Goal: Task Accomplishment & Management: Manage account settings

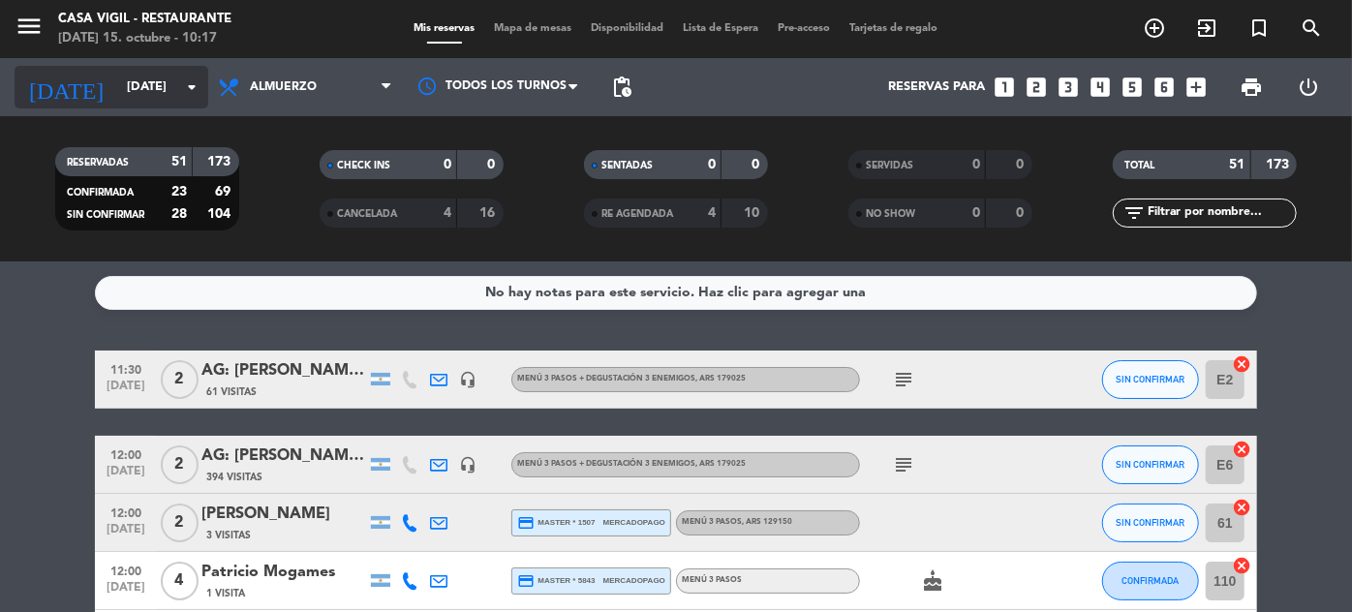
click at [172, 99] on input "[DATE]" at bounding box center [200, 88] width 166 height 34
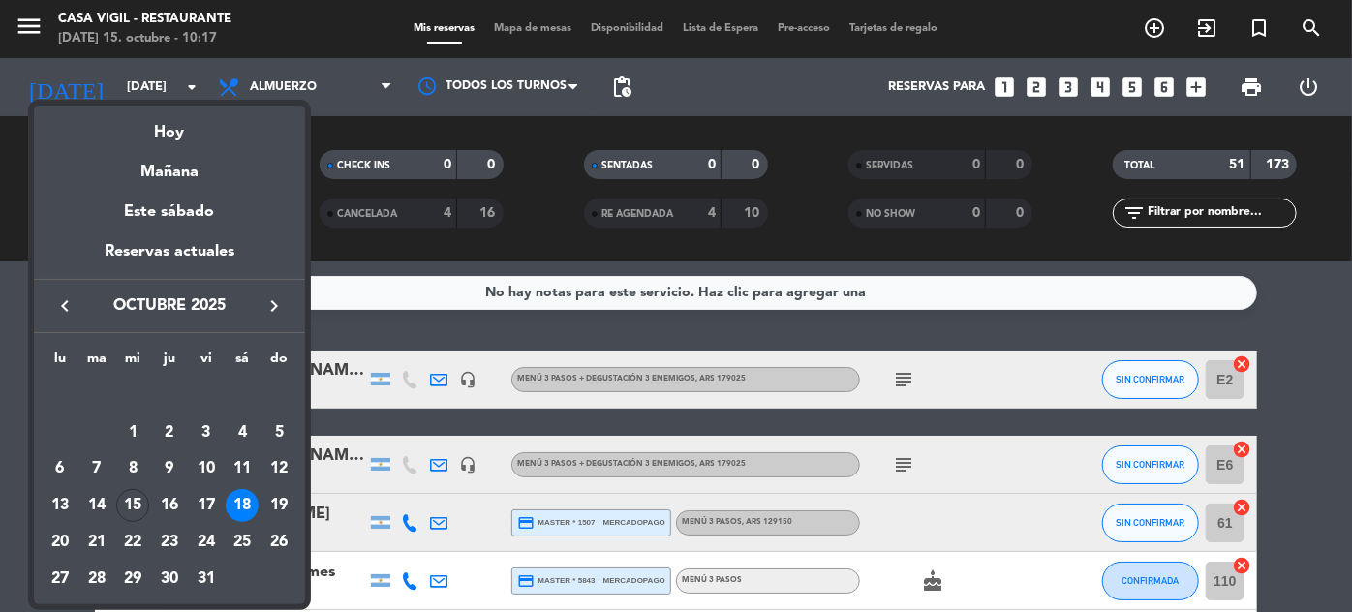
click at [281, 302] on icon "keyboard_arrow_right" at bounding box center [273, 305] width 23 height 23
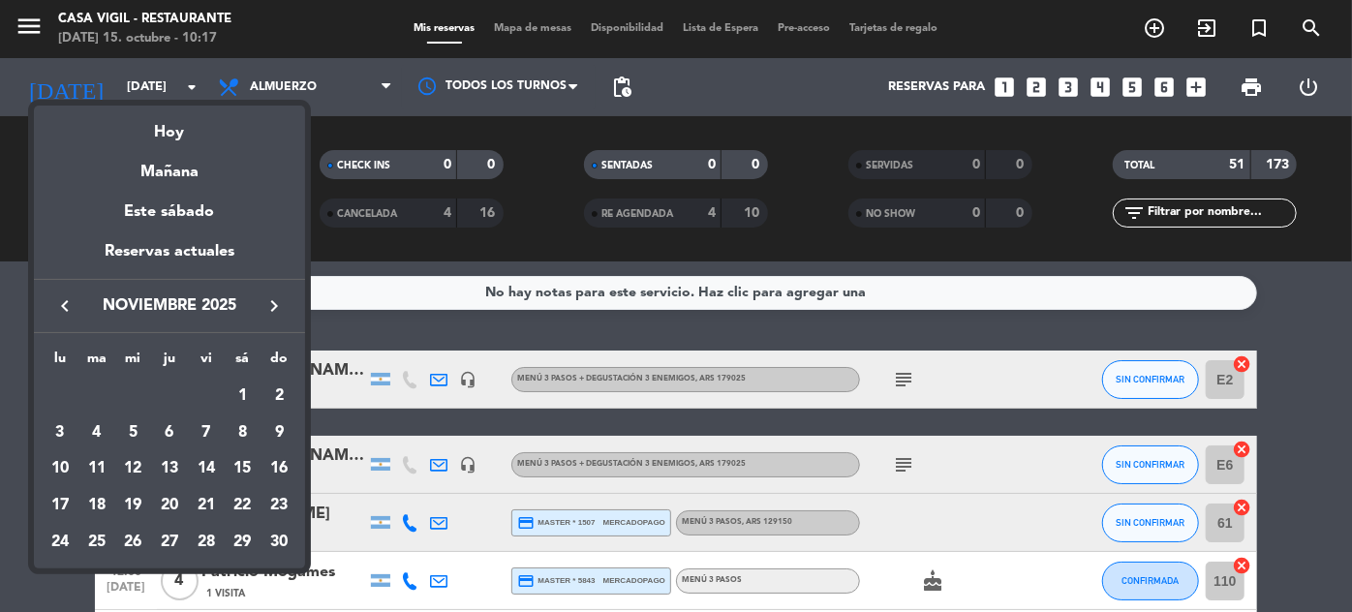
click at [281, 302] on icon "keyboard_arrow_right" at bounding box center [273, 305] width 23 height 23
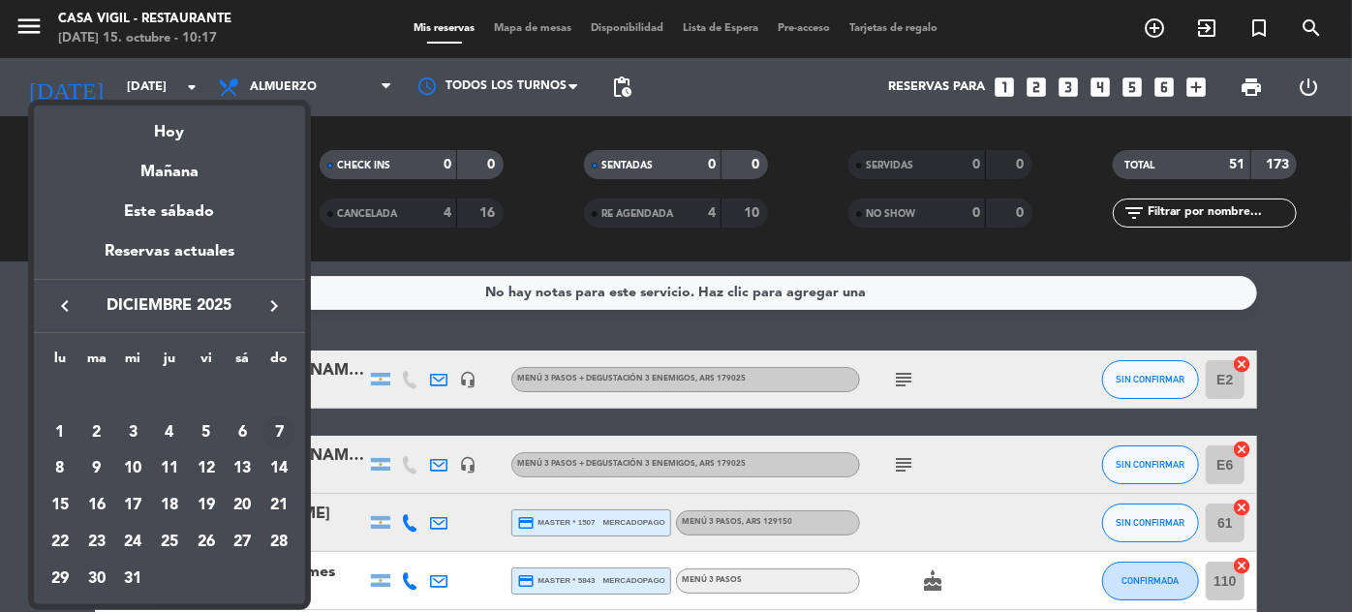
click at [270, 440] on div "7" at bounding box center [278, 433] width 33 height 33
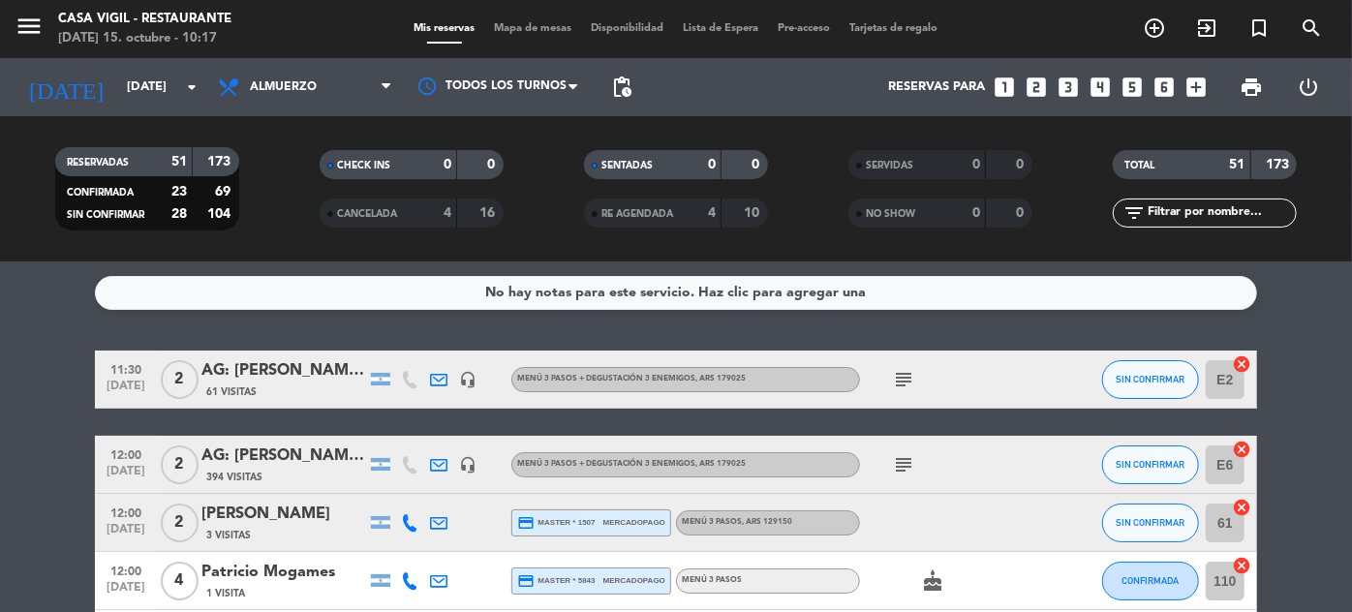
type input "[DATE]"
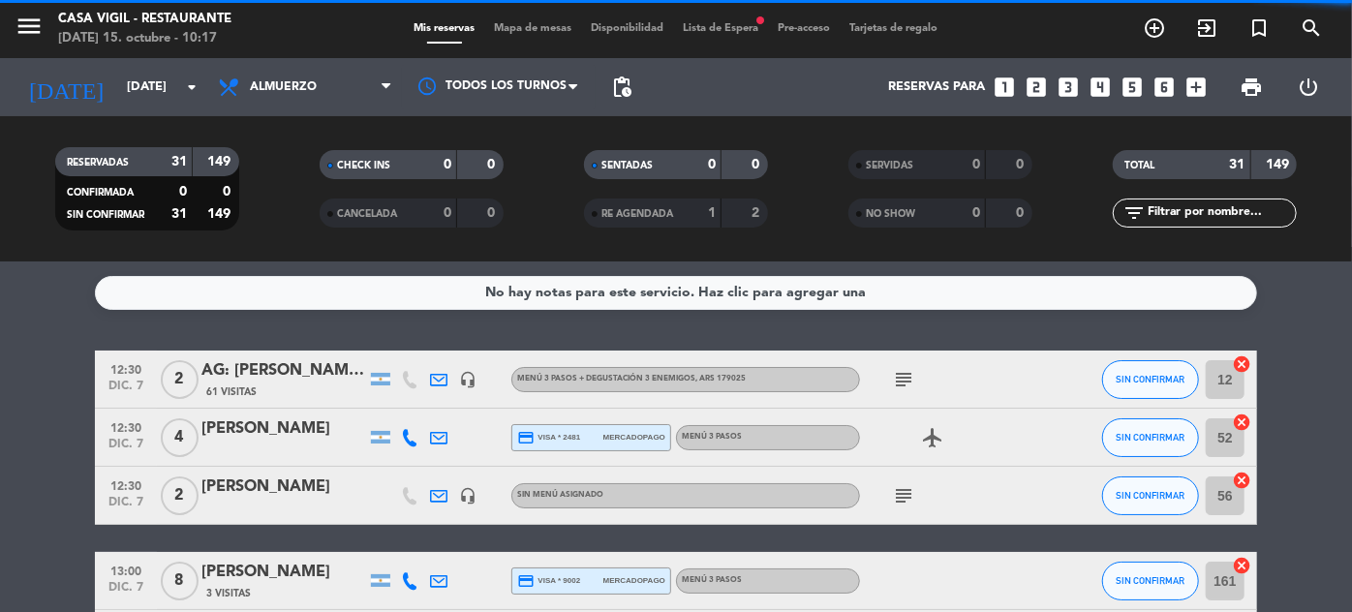
click at [1217, 219] on input "text" at bounding box center [1221, 212] width 150 height 21
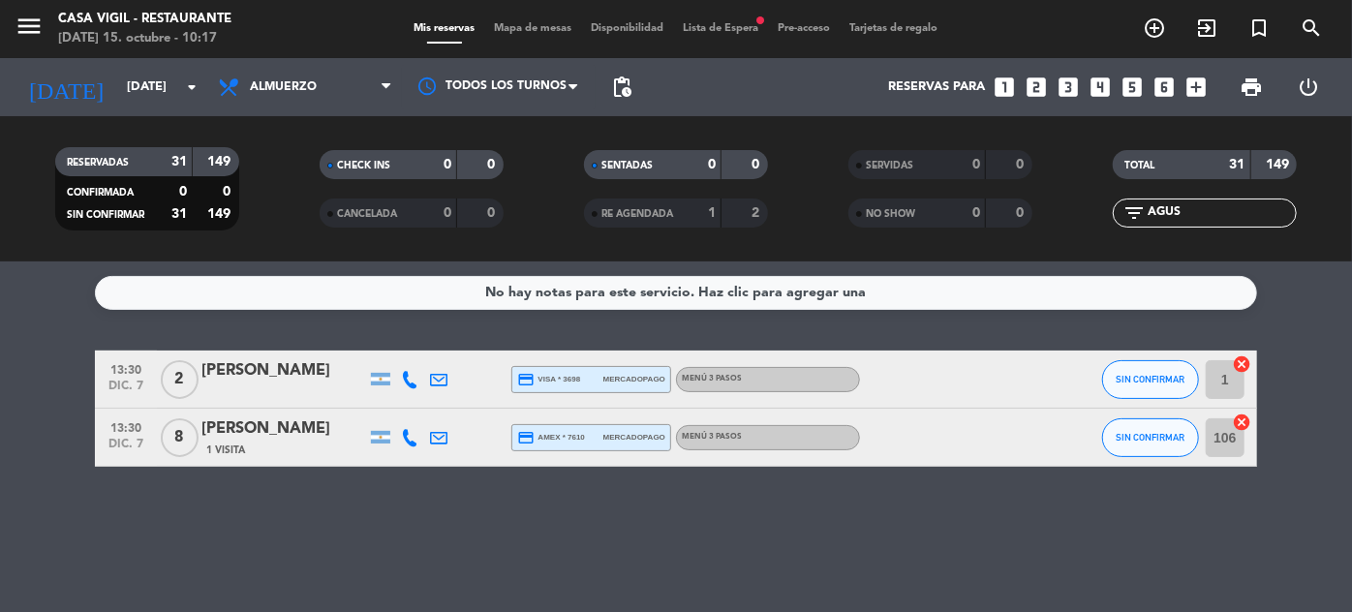
type input "AGUS"
click at [233, 431] on div "[PERSON_NAME]" at bounding box center [283, 429] width 165 height 25
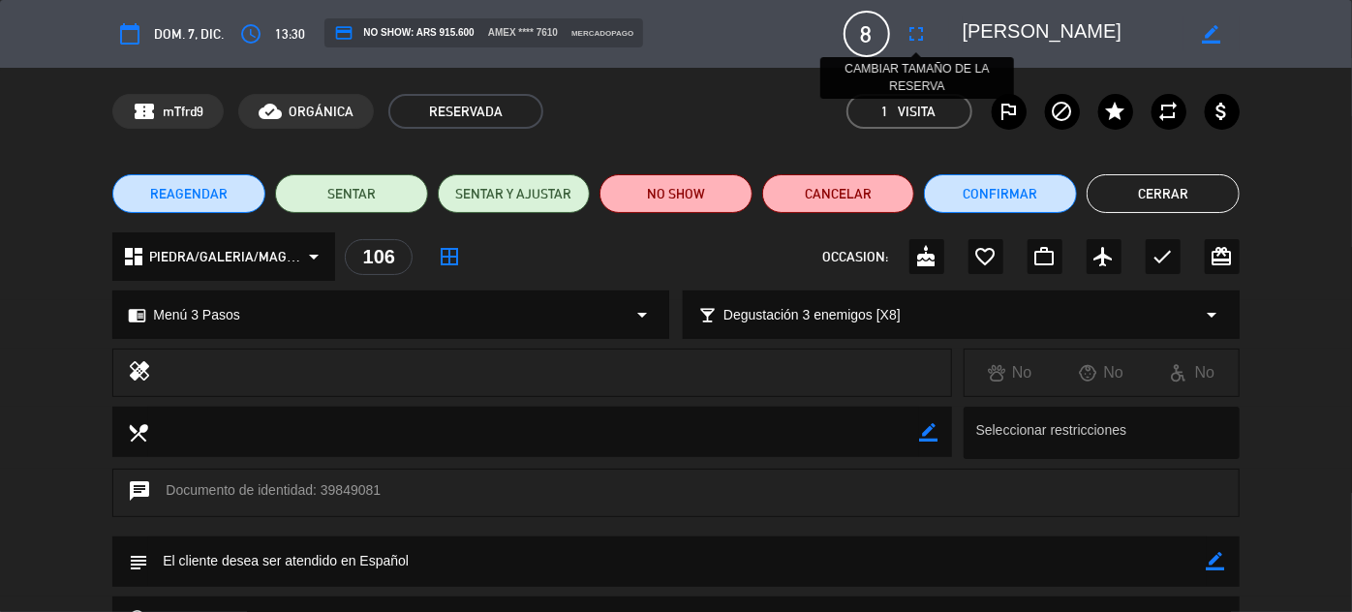
click at [918, 37] on icon "fullscreen" at bounding box center [917, 33] width 23 height 23
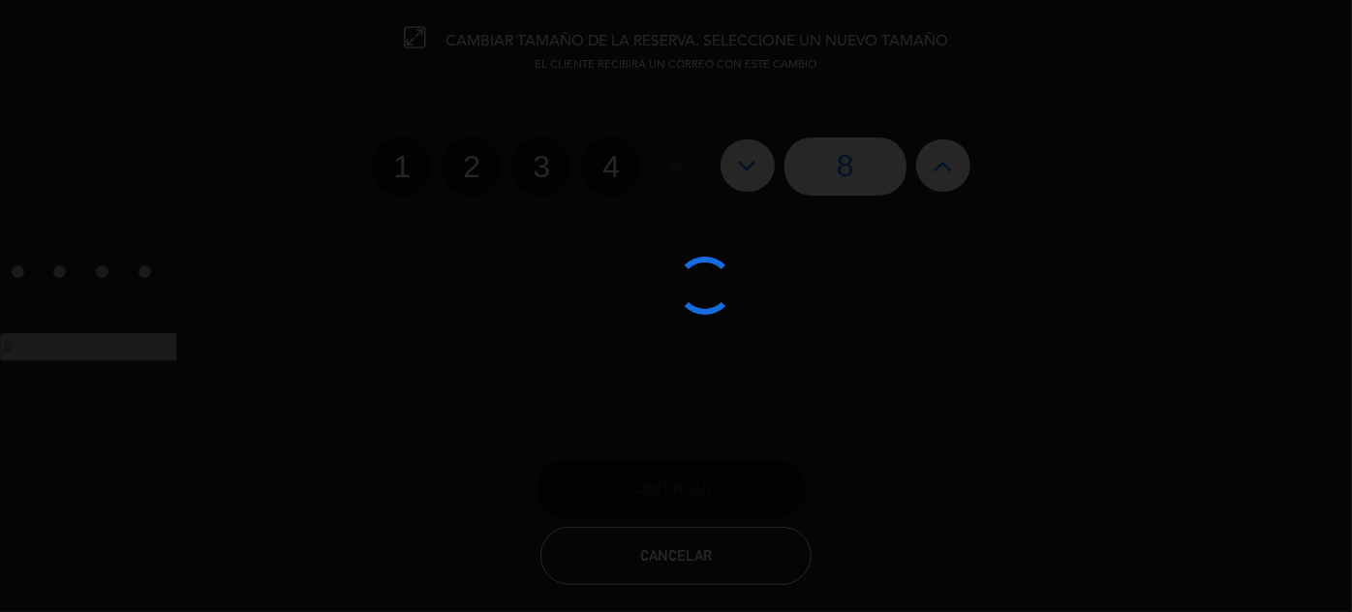
click at [953, 168] on div at bounding box center [676, 306] width 1352 height 612
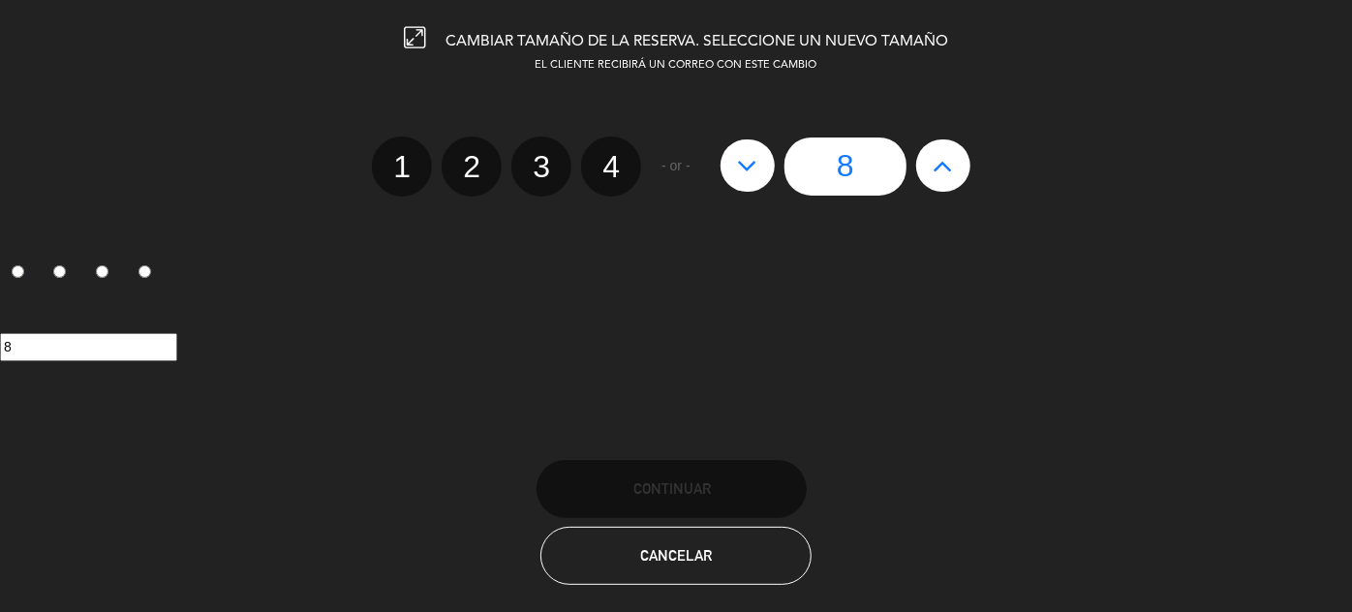
click at [953, 164] on button at bounding box center [943, 165] width 54 height 52
type input "9"
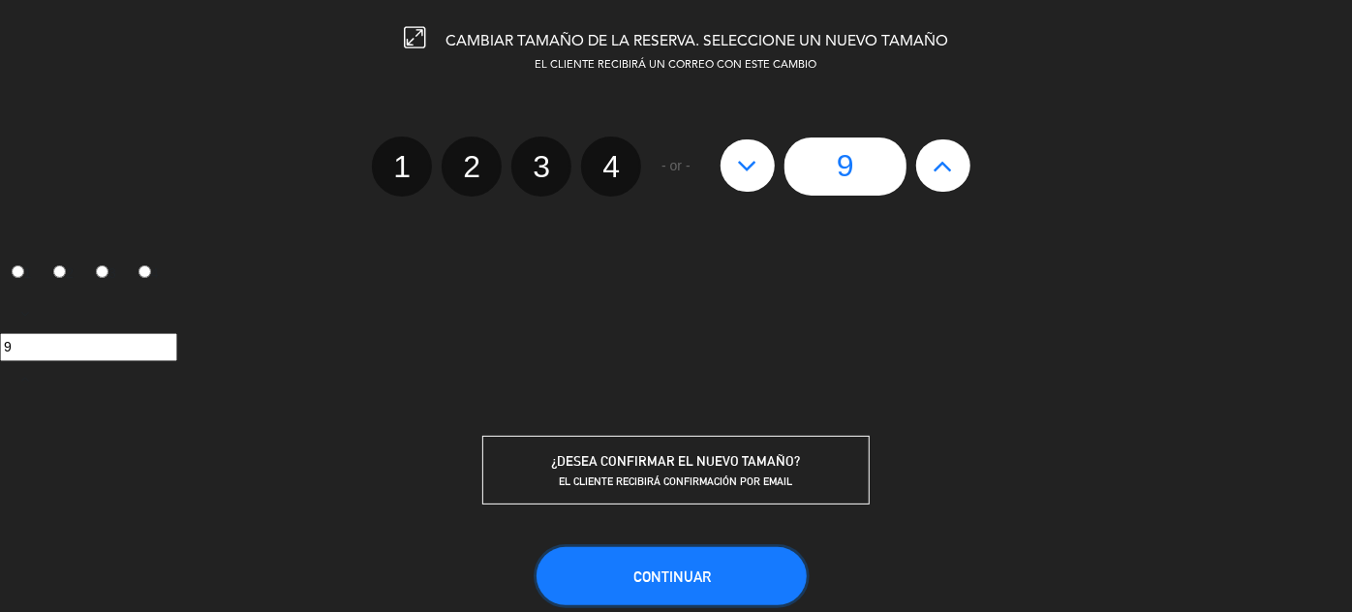
click at [715, 571] on button "Continuar" at bounding box center [672, 576] width 270 height 58
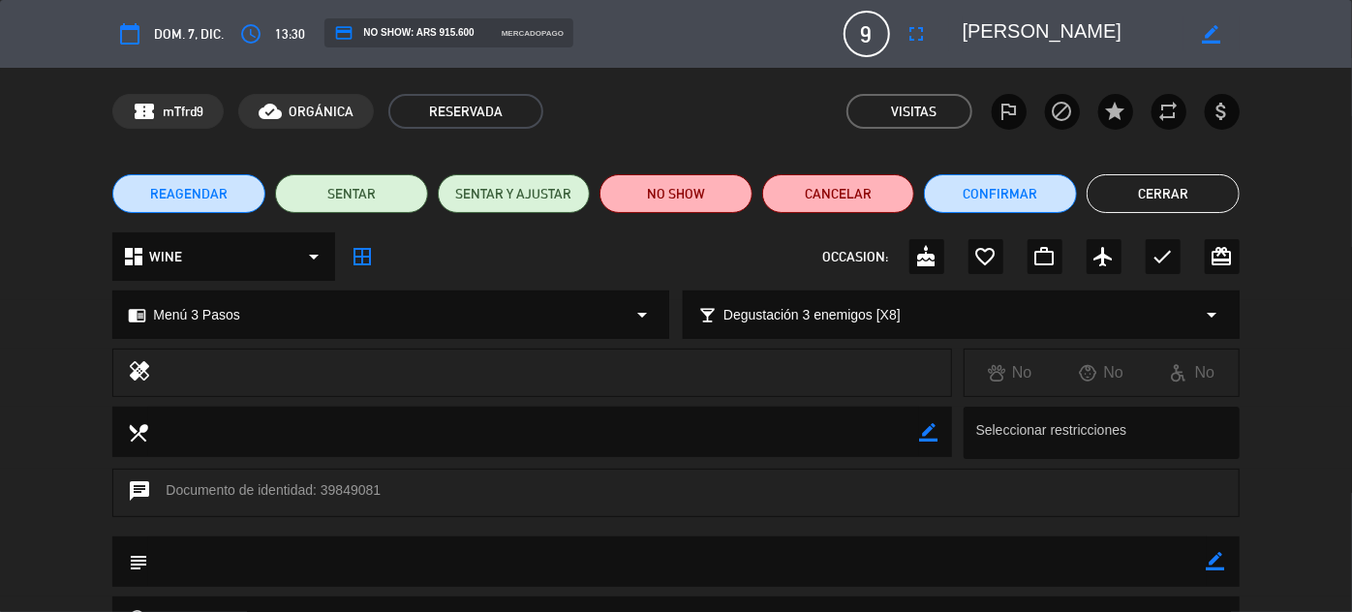
click at [1188, 196] on button "Cerrar" at bounding box center [1163, 193] width 153 height 39
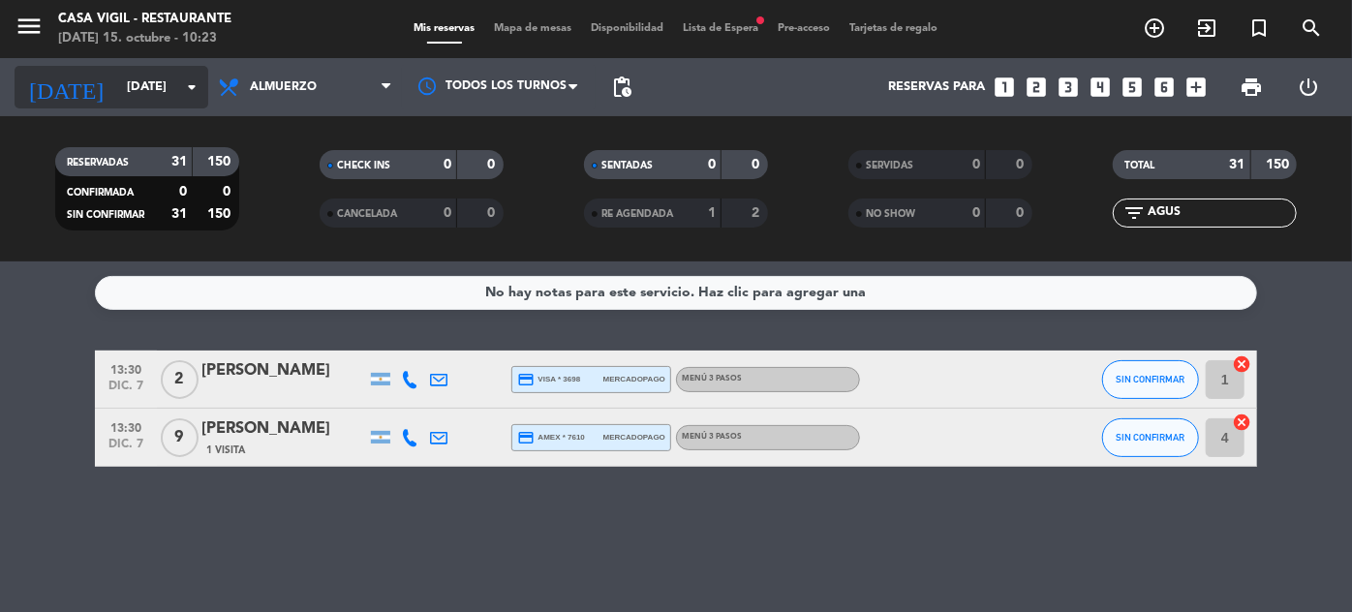
click at [165, 79] on input "[DATE]" at bounding box center [200, 88] width 166 height 34
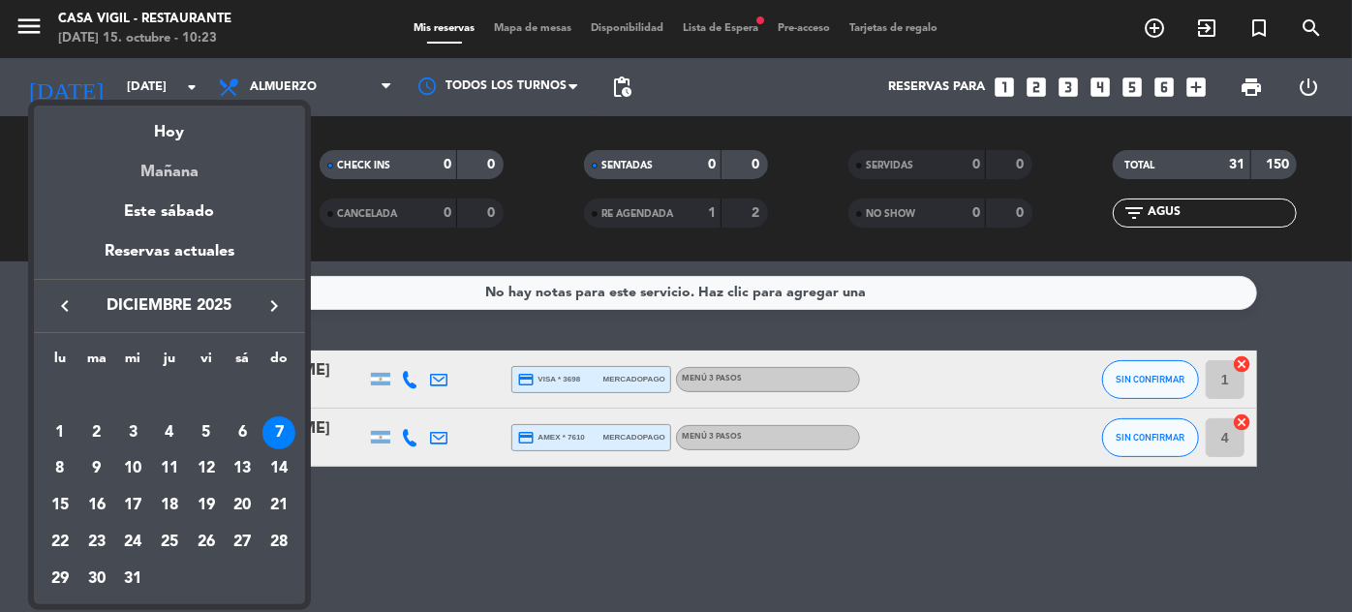
click at [168, 172] on div "Mañana" at bounding box center [169, 165] width 271 height 40
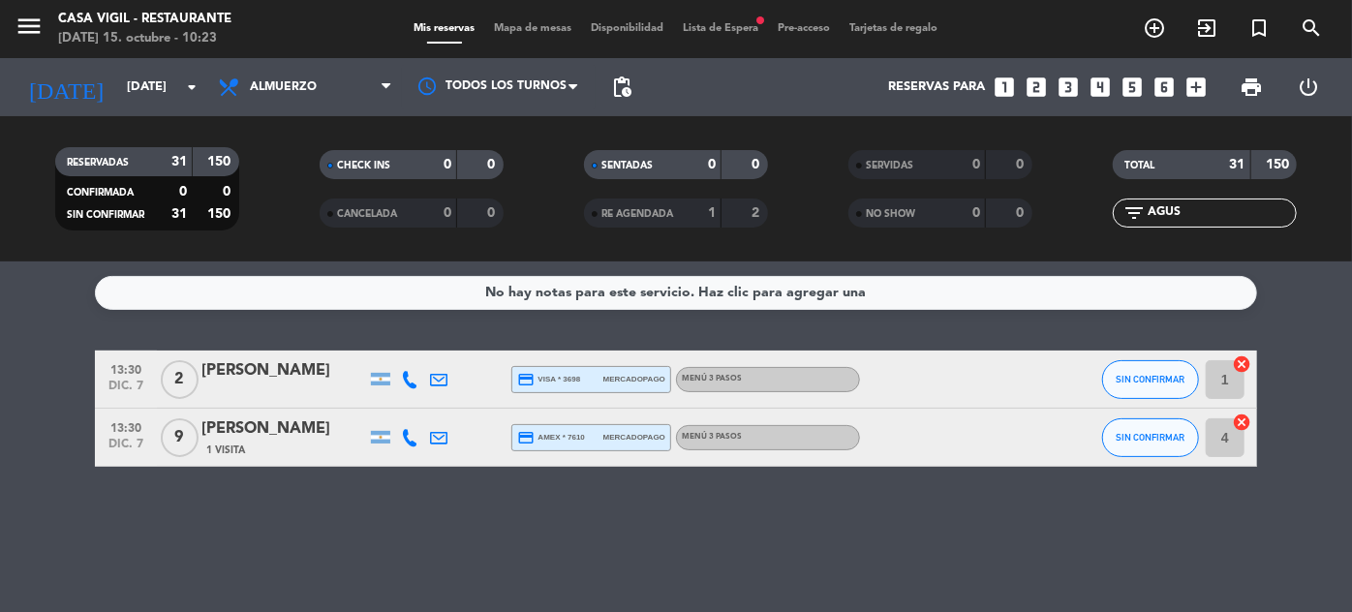
type input "[DEMOGRAPHIC_DATA][DATE]"
click at [1226, 211] on input "AGUS" at bounding box center [1221, 212] width 150 height 21
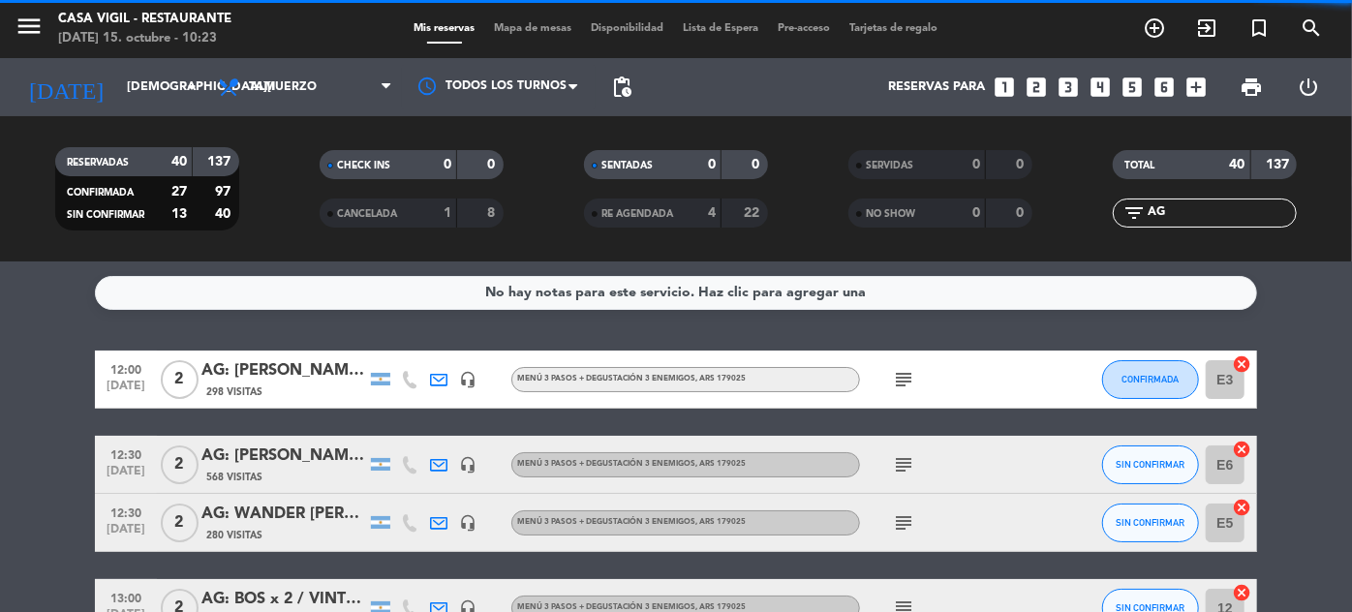
type input "A"
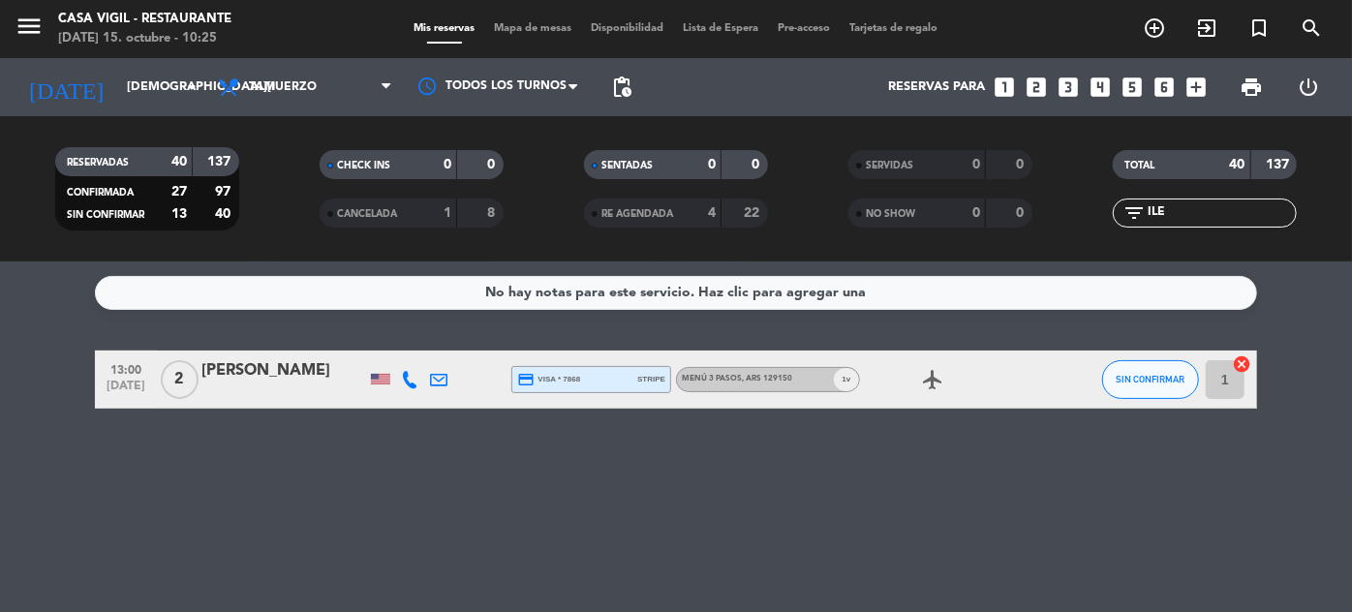
type input "ILE"
click at [838, 381] on span "1 v" at bounding box center [846, 379] width 25 height 23
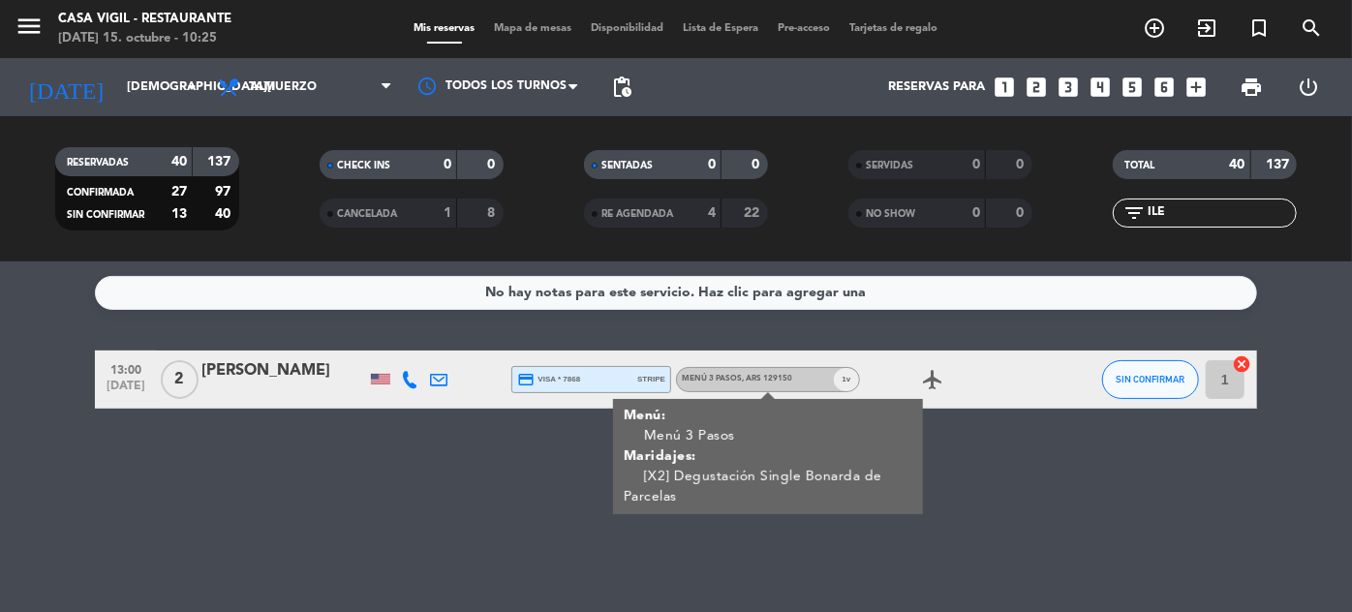
click at [263, 373] on div "[PERSON_NAME]" at bounding box center [283, 370] width 165 height 25
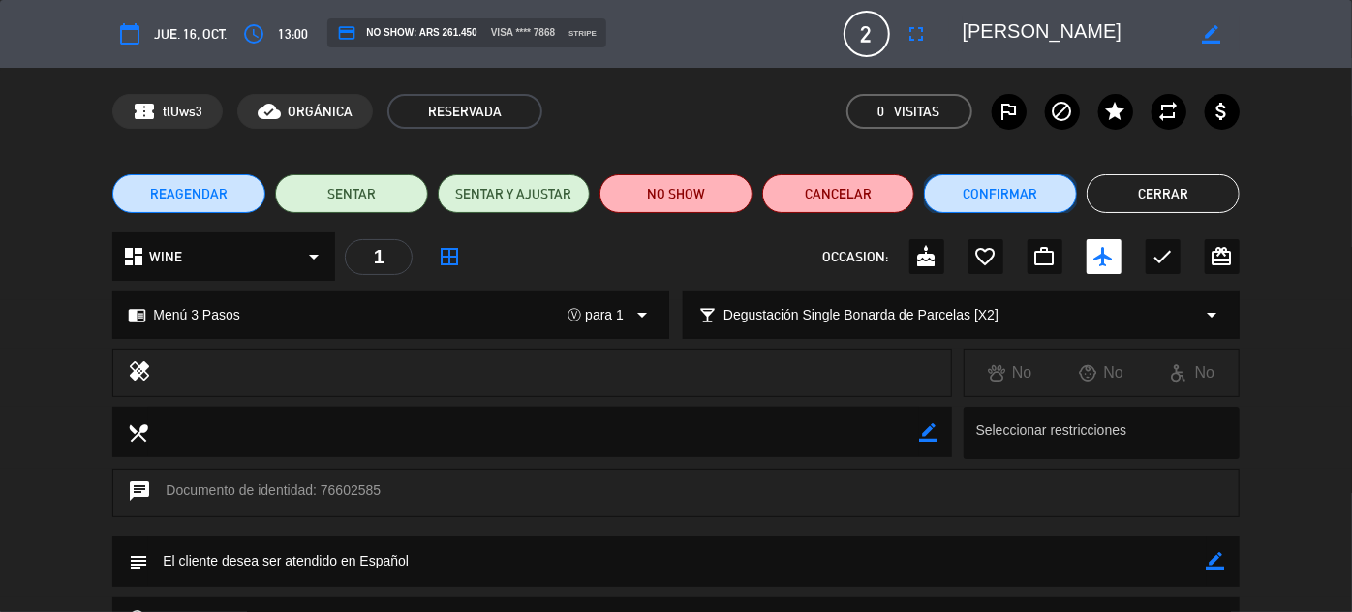
click at [993, 203] on button "Confirmar" at bounding box center [1000, 193] width 153 height 39
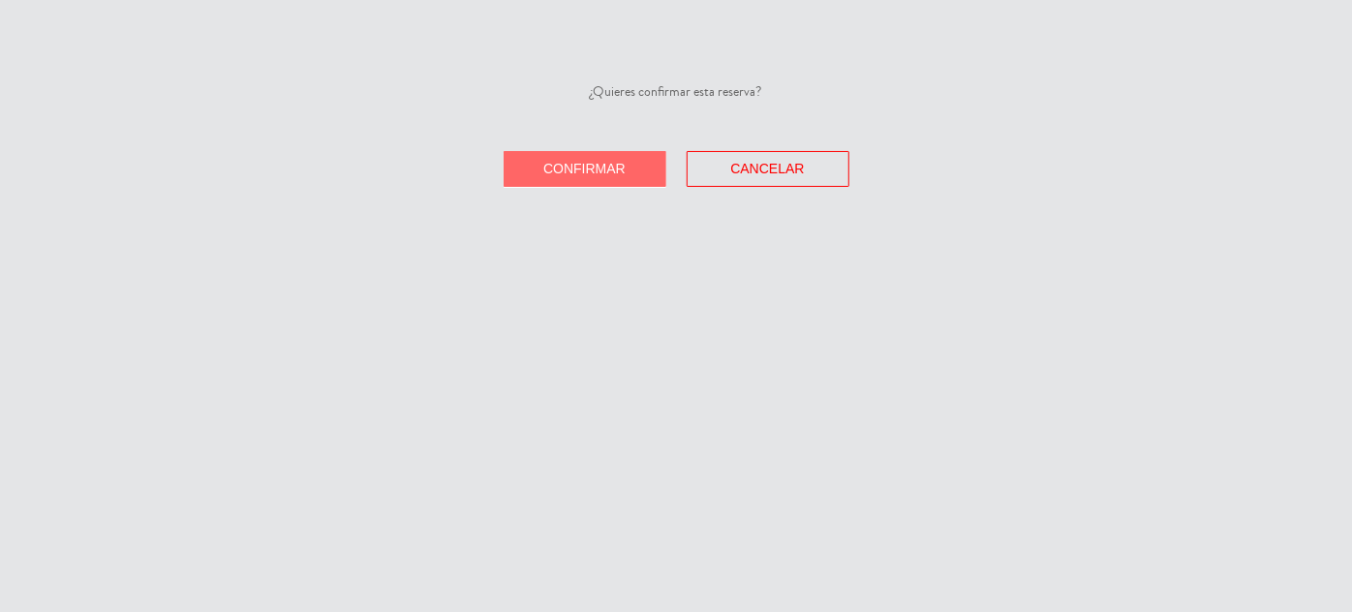
click at [597, 166] on span "Confirmar" at bounding box center [584, 168] width 82 height 15
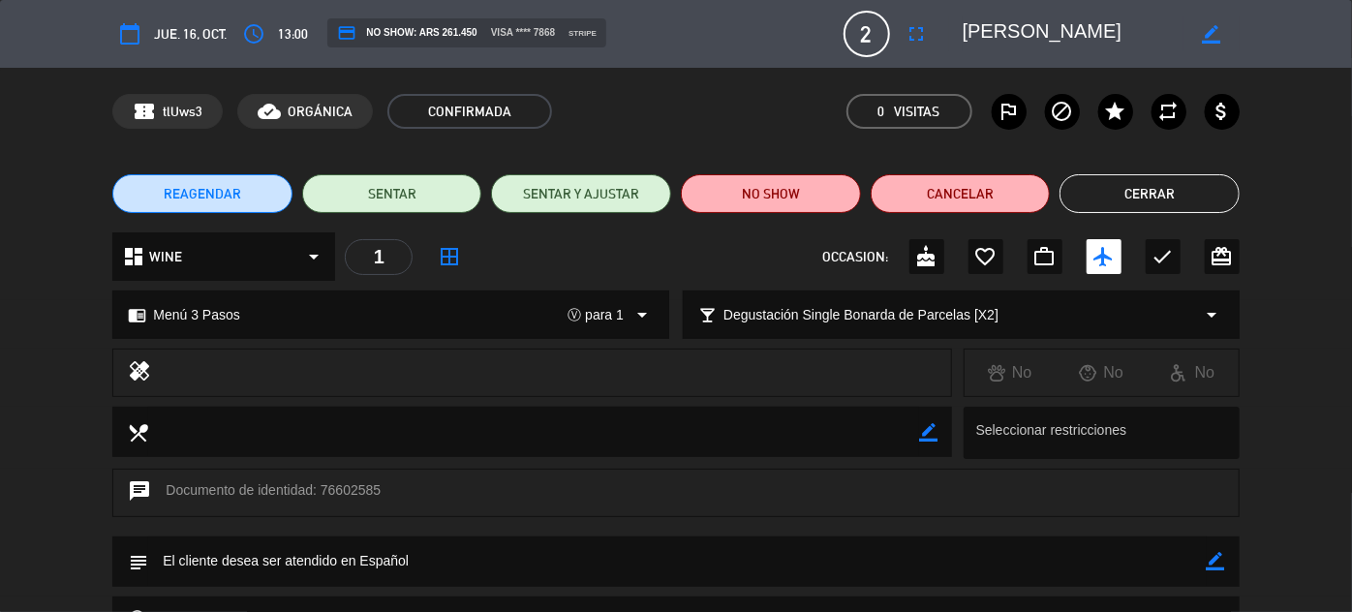
scroll to position [175, 0]
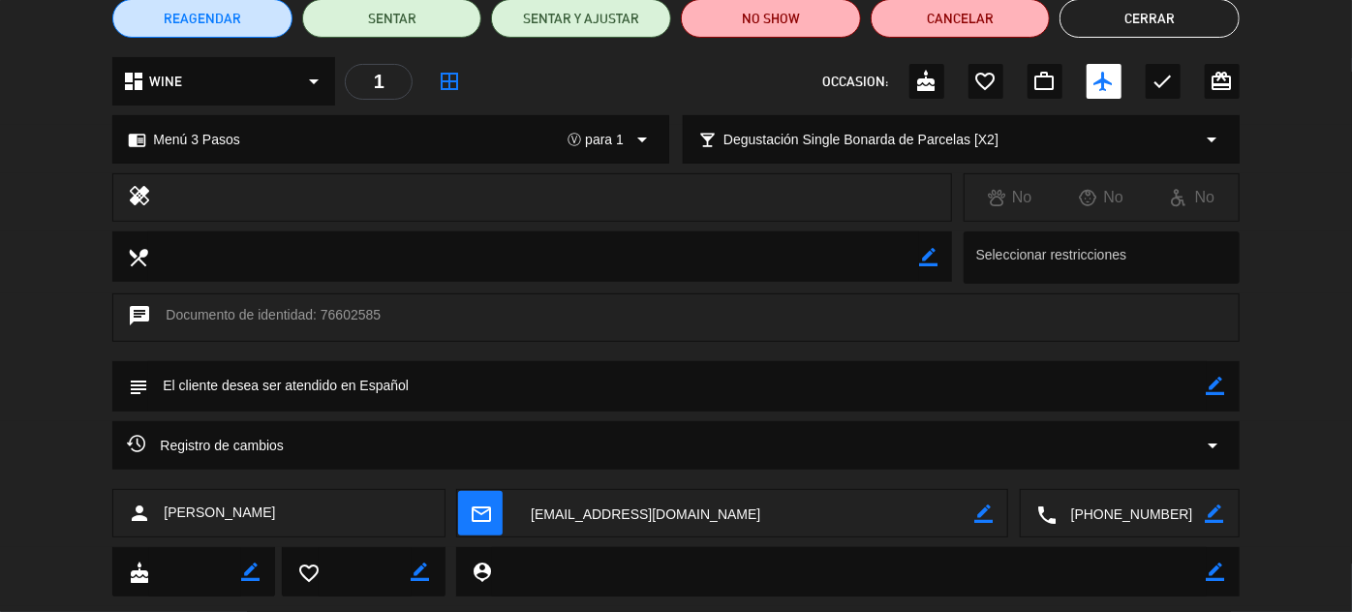
click at [1219, 385] on icon "border_color" at bounding box center [1216, 386] width 18 height 18
click at [1165, 384] on textarea at bounding box center [677, 385] width 1058 height 49
type textarea "1 OMNÍVORO Y 1 PESCETARIAN"
click at [1219, 386] on icon at bounding box center [1216, 386] width 18 height 18
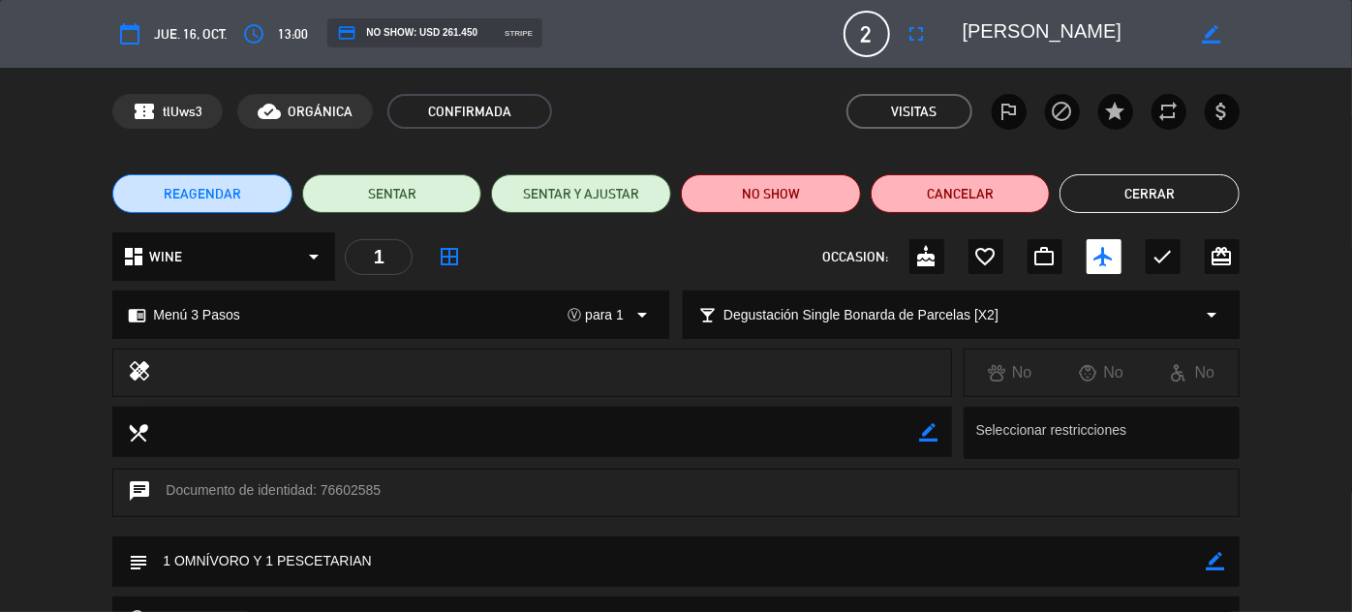
click at [1167, 208] on button "Cerrar" at bounding box center [1150, 193] width 180 height 39
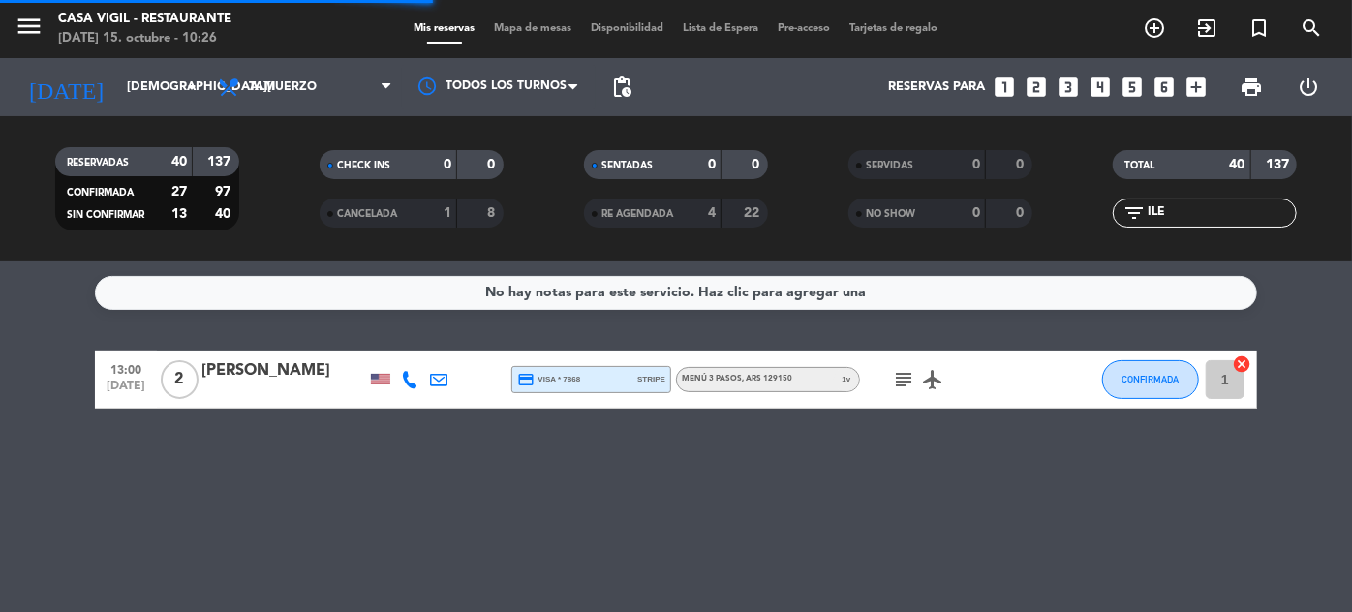
click at [1189, 213] on input "ILE" at bounding box center [1221, 212] width 150 height 21
type input "I"
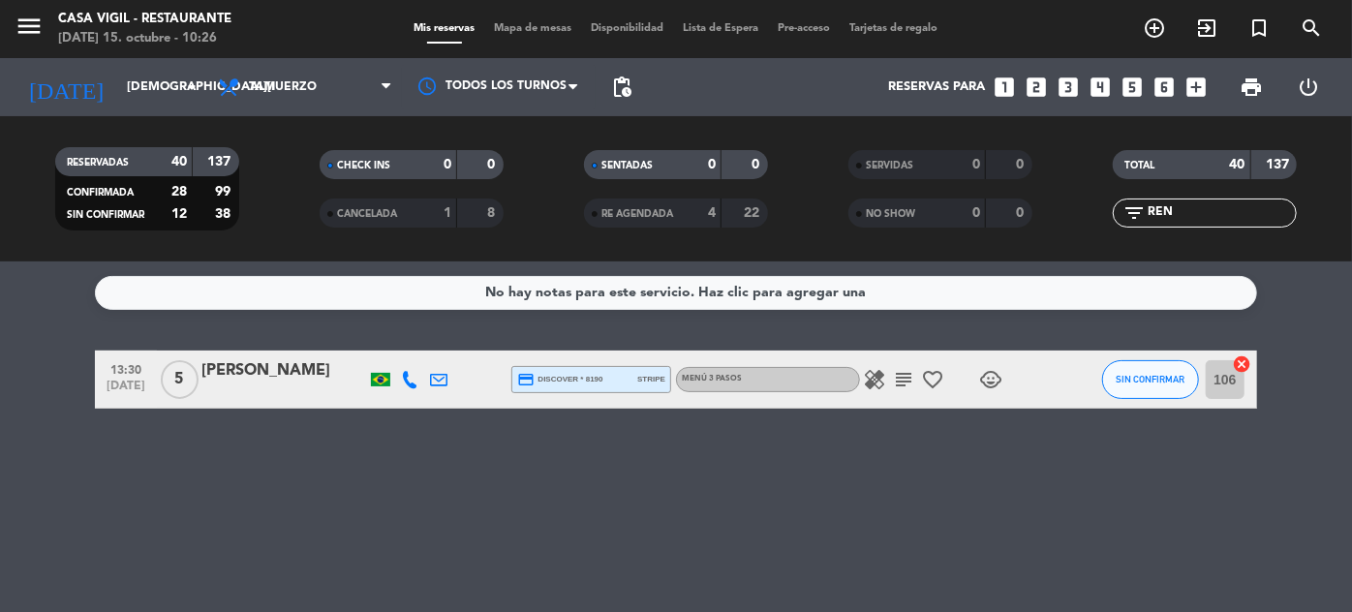
type input "REN"
click at [875, 387] on icon "healing" at bounding box center [874, 379] width 23 height 23
click at [911, 374] on icon "subject" at bounding box center [903, 379] width 23 height 23
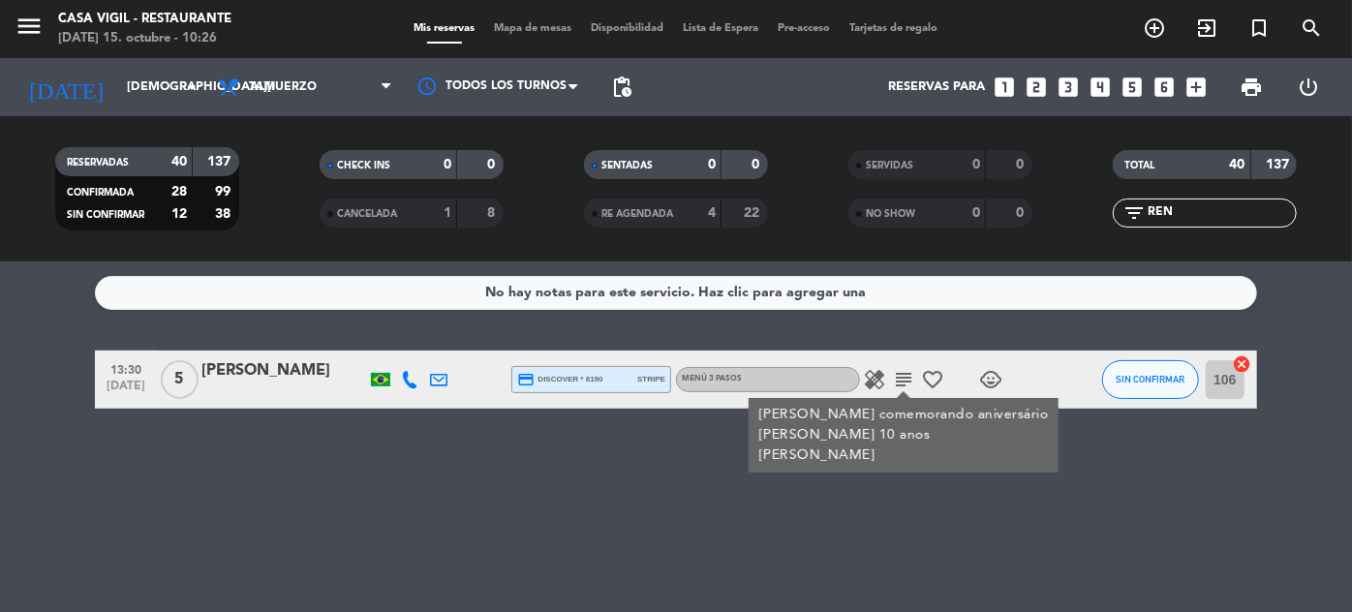
click at [847, 544] on div "No hay notas para este servicio. Haz clic para agregar una 13:30 [DATE] 5 [PERS…" at bounding box center [676, 437] width 1352 height 351
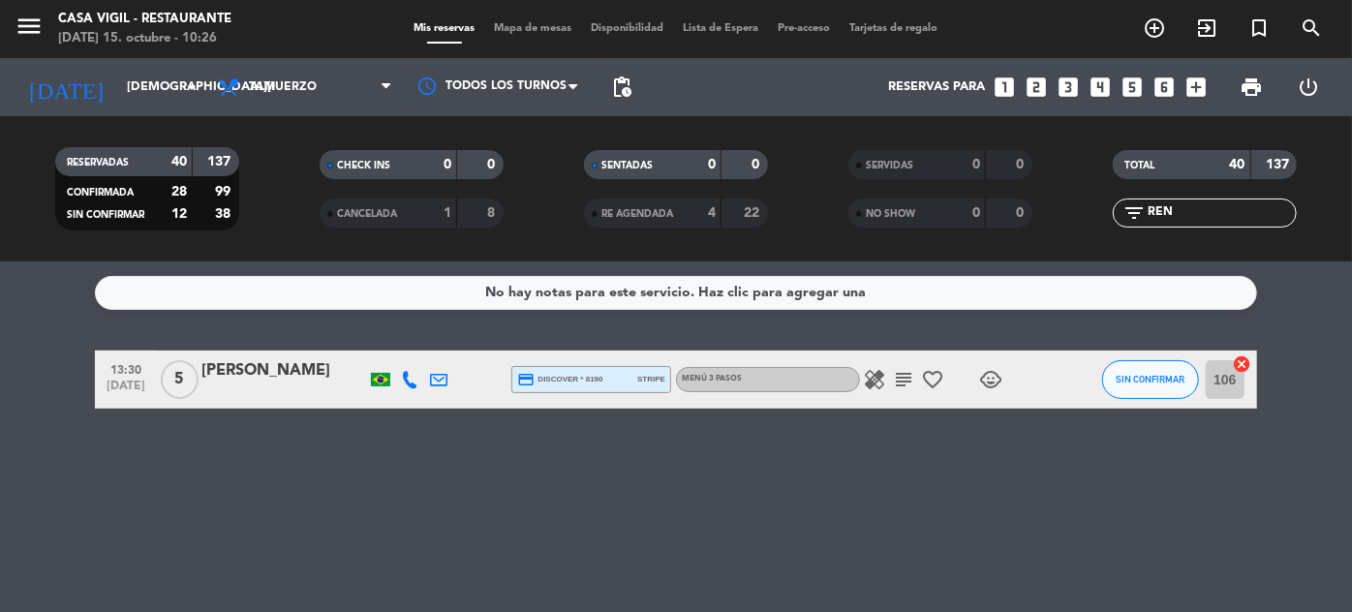
click at [268, 369] on div "[PERSON_NAME]" at bounding box center [283, 370] width 165 height 25
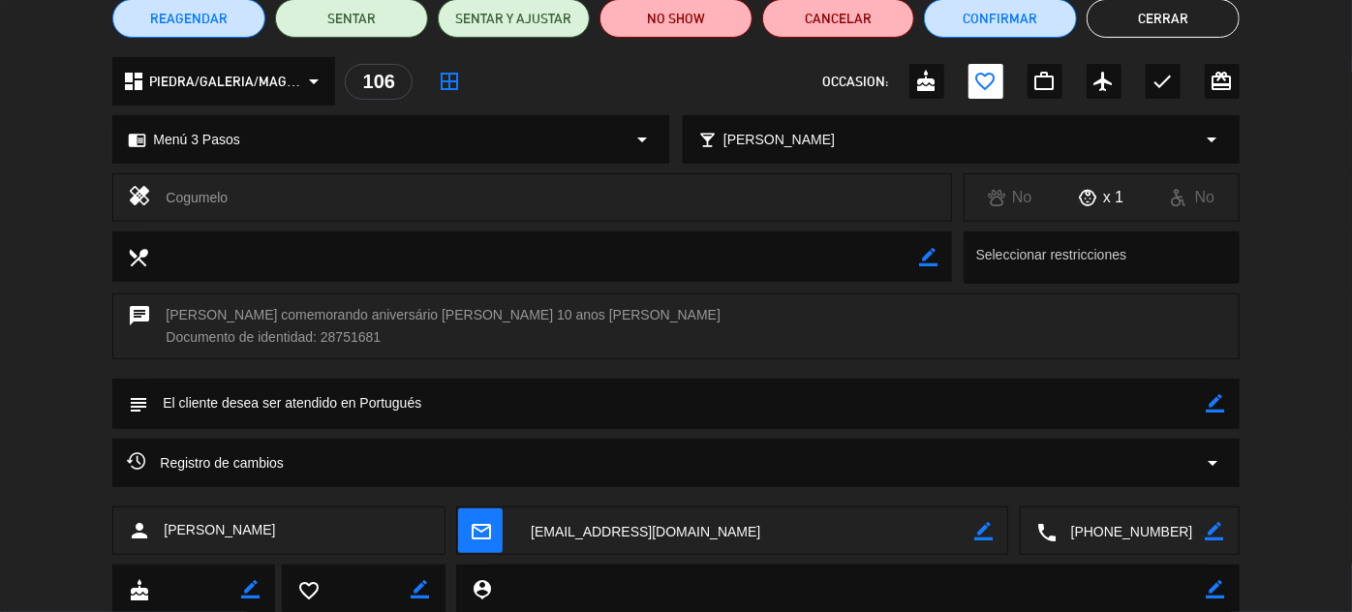
scroll to position [175, 0]
click at [1209, 396] on icon "border_color" at bounding box center [1216, 403] width 18 height 18
click at [1167, 407] on textarea at bounding box center [677, 403] width 1058 height 49
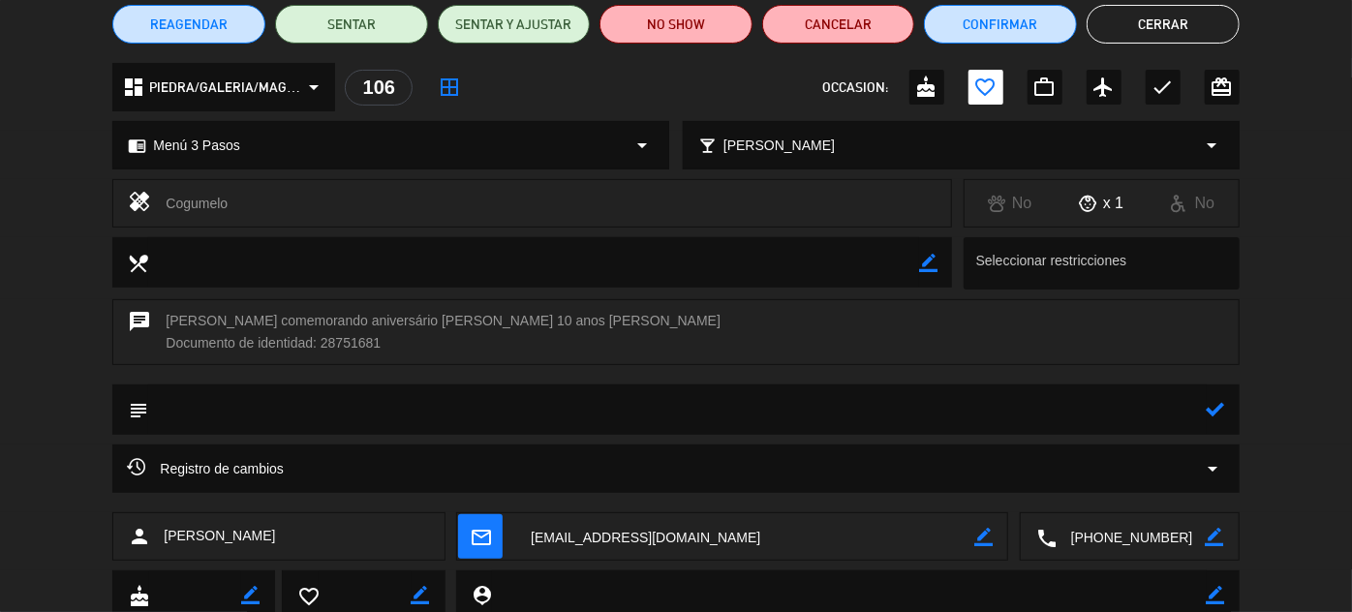
scroll to position [234, 0]
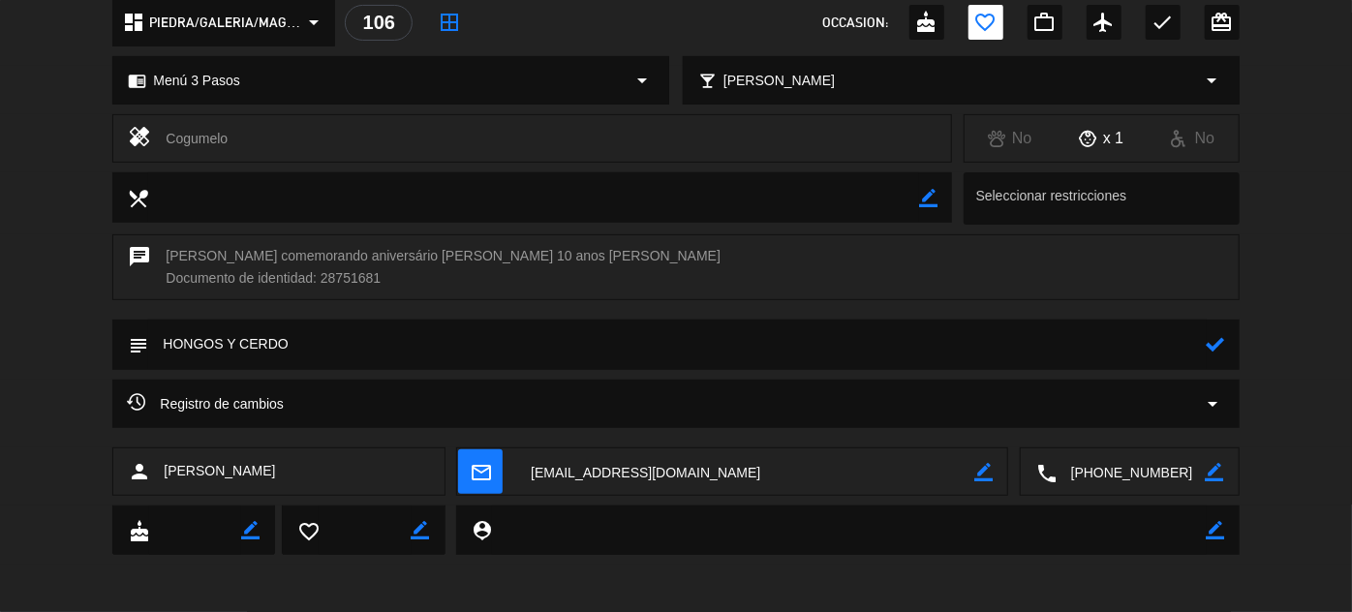
type textarea "HONGOS Y CERDO"
click at [1218, 342] on icon at bounding box center [1216, 344] width 18 height 18
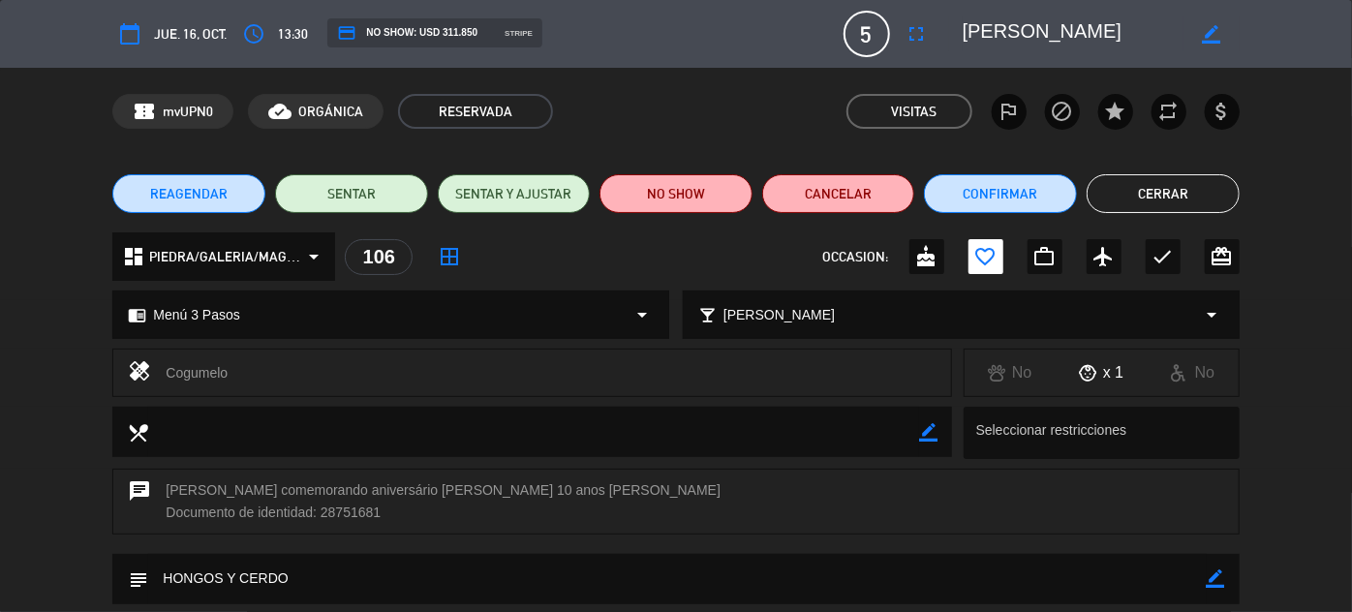
click at [1170, 191] on button "Cerrar" at bounding box center [1163, 193] width 153 height 39
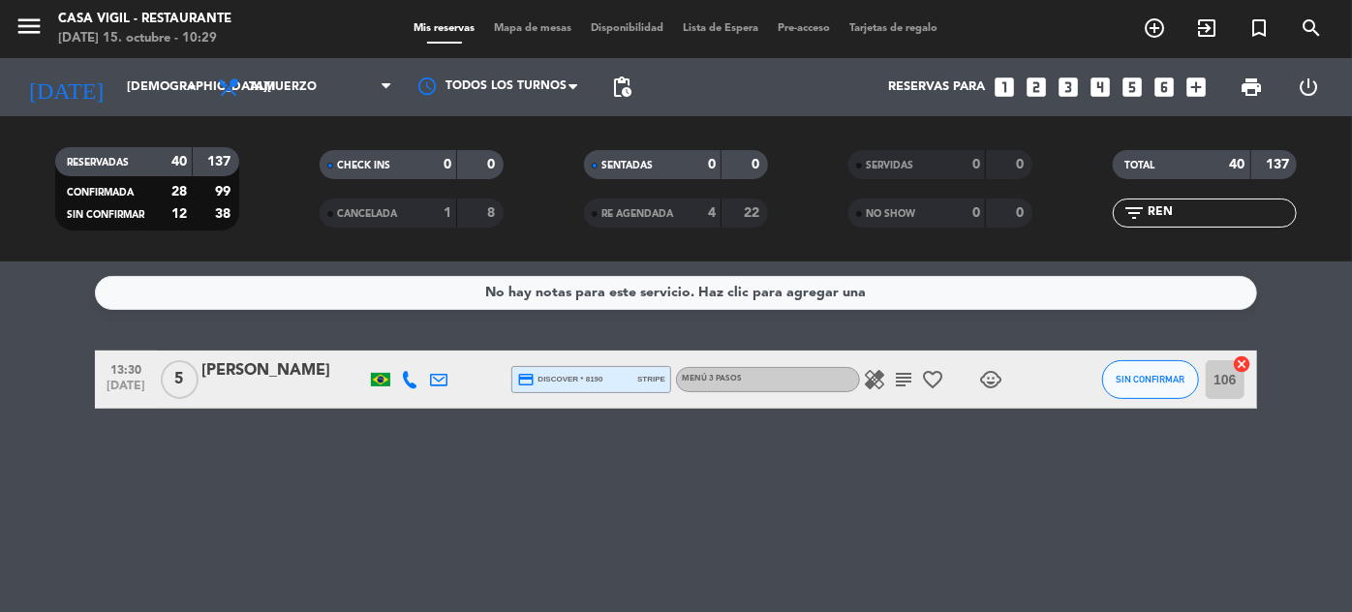
click at [901, 381] on icon "subject" at bounding box center [903, 379] width 23 height 23
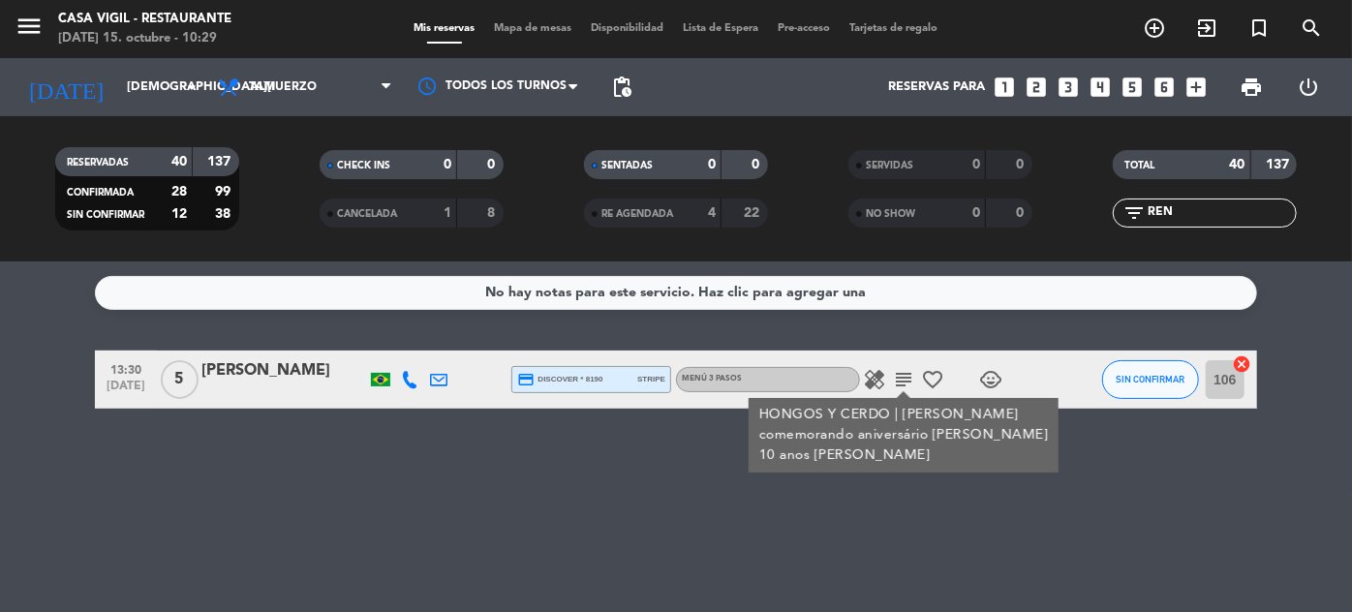
click at [1185, 202] on input "REN" at bounding box center [1221, 212] width 150 height 21
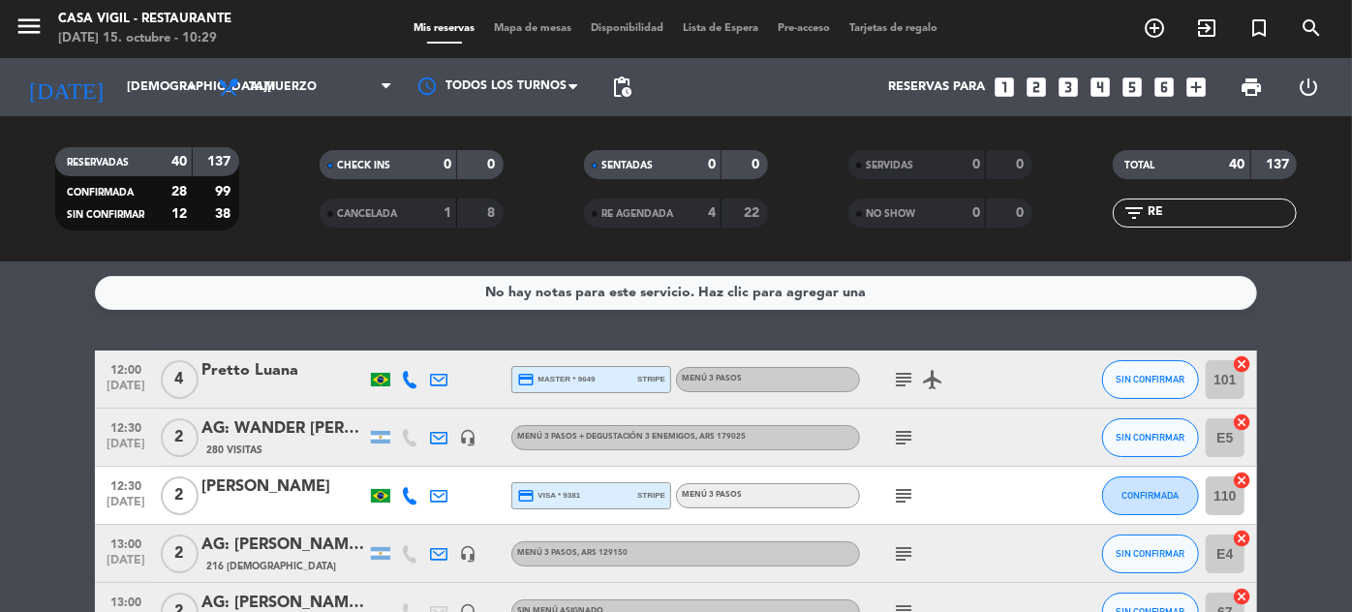
type input "R"
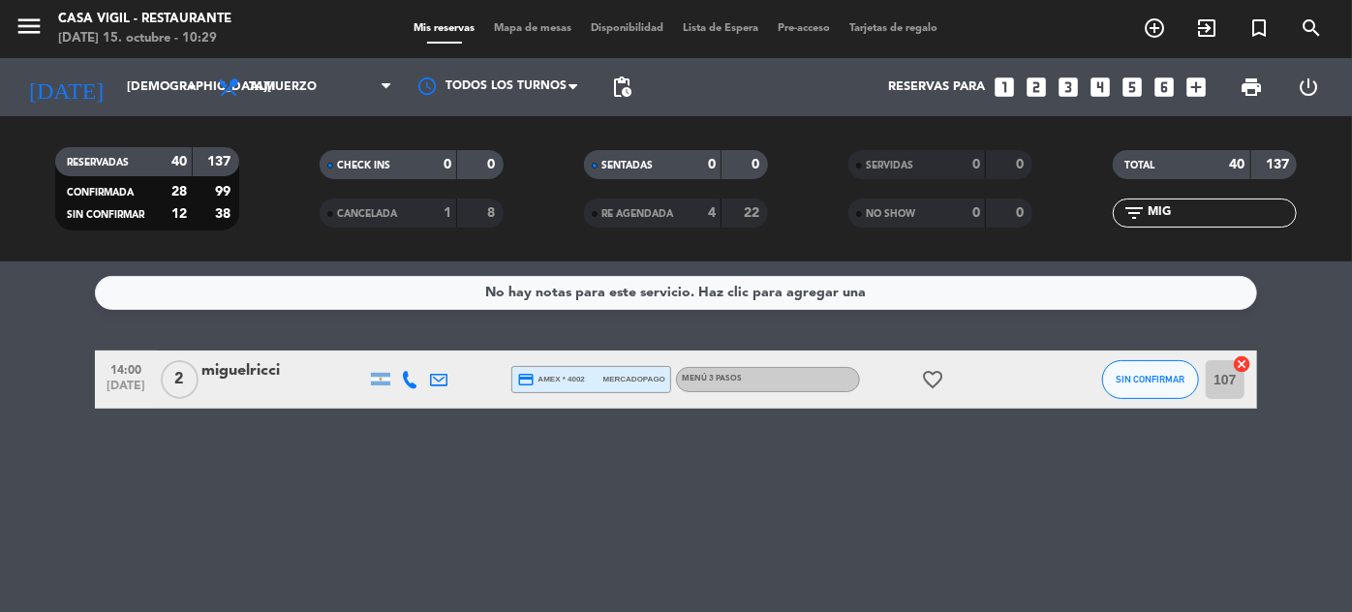
click at [405, 374] on icon at bounding box center [409, 379] width 17 height 17
click at [1177, 362] on button "SIN CONFIRMAR" at bounding box center [1150, 379] width 97 height 39
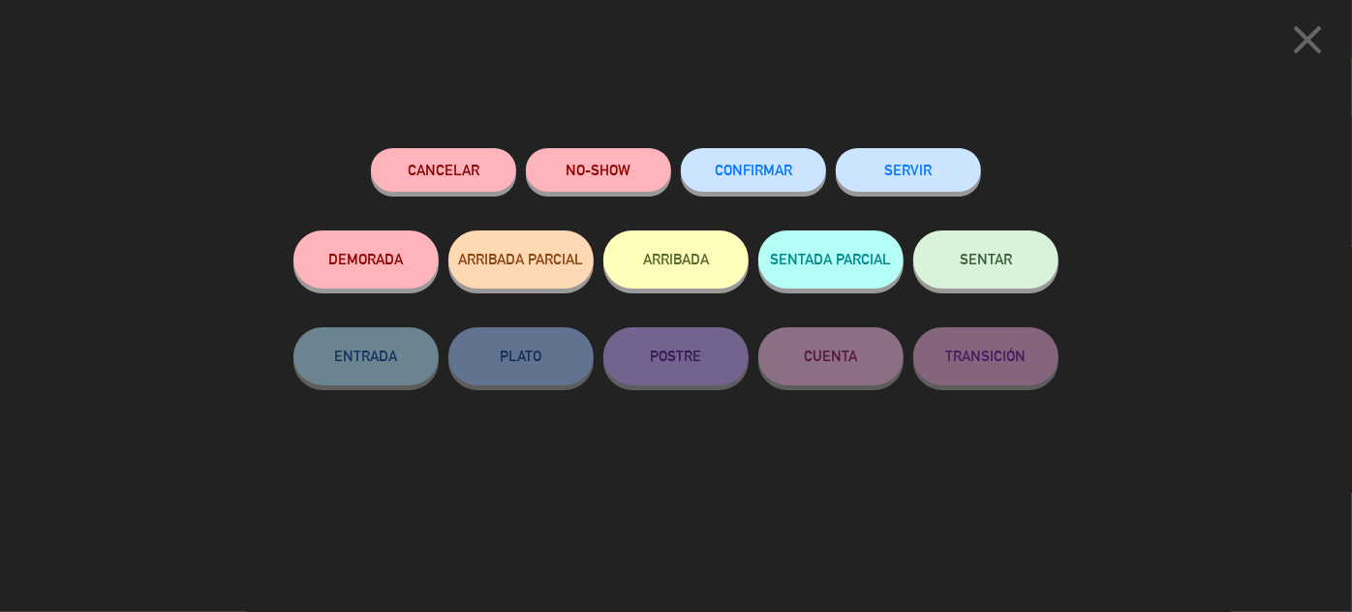
click at [795, 157] on button "CONFIRMAR" at bounding box center [753, 170] width 145 height 44
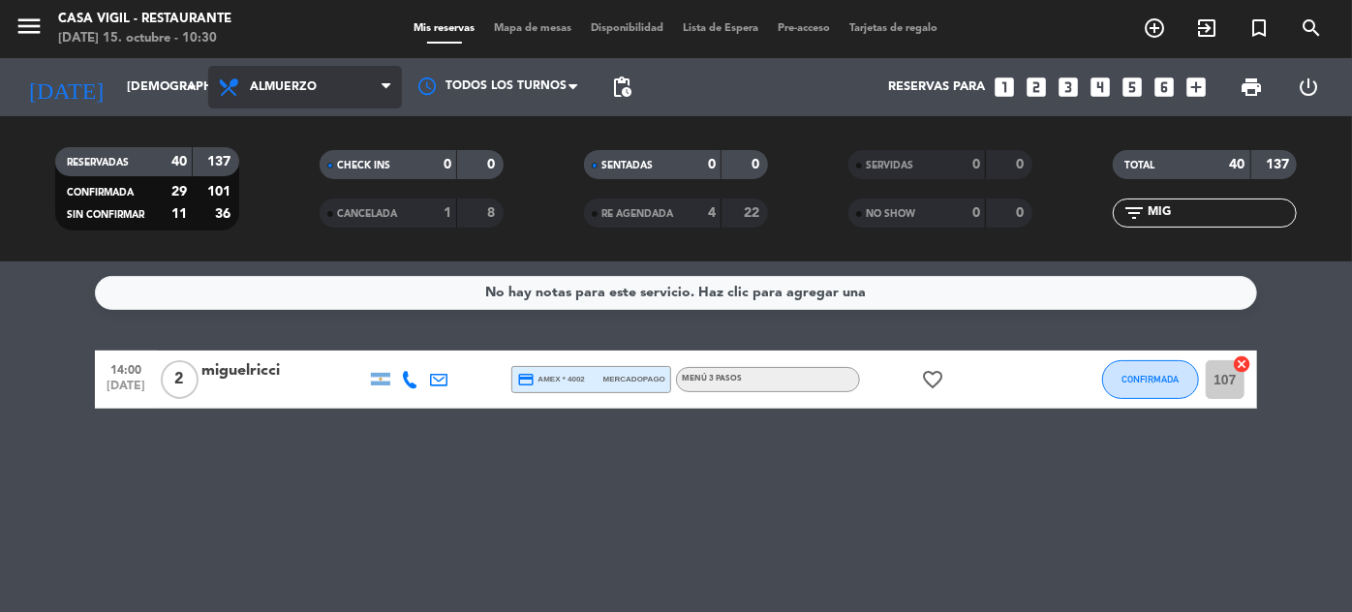
click at [284, 85] on span "Almuerzo" at bounding box center [283, 87] width 67 height 14
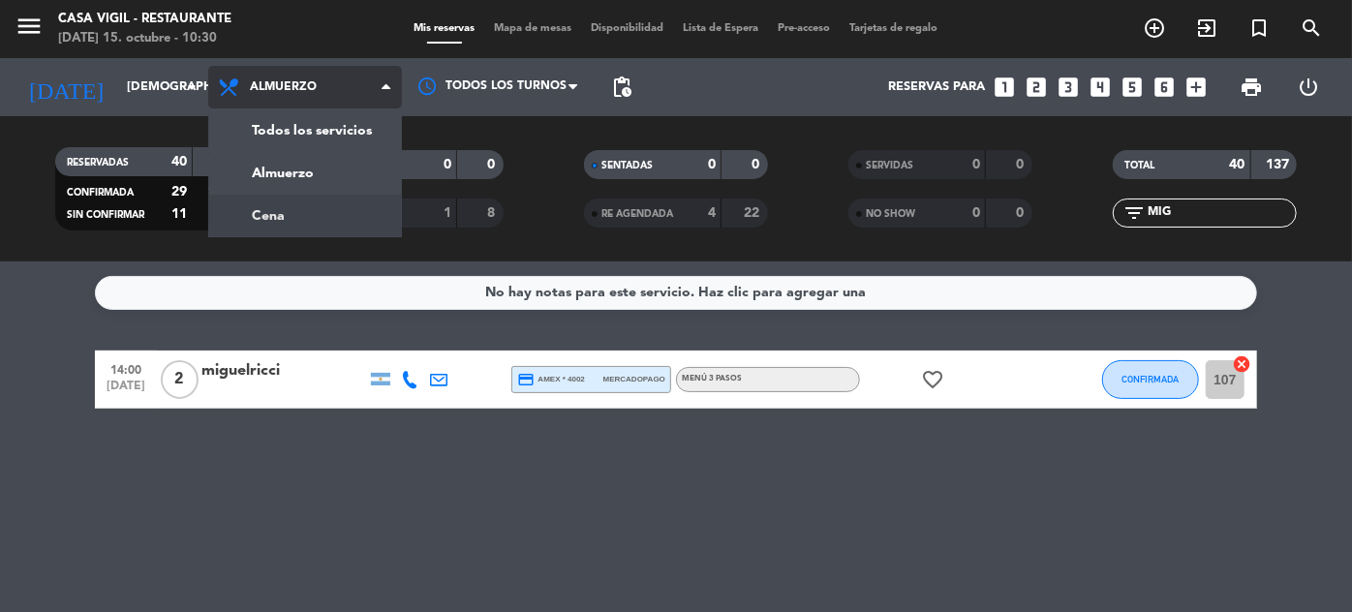
click at [281, 210] on div "menu Casa [PERSON_NAME] - Restaurante [DATE] 15. octubre - 10:30 Mis reservas M…" at bounding box center [676, 131] width 1352 height 262
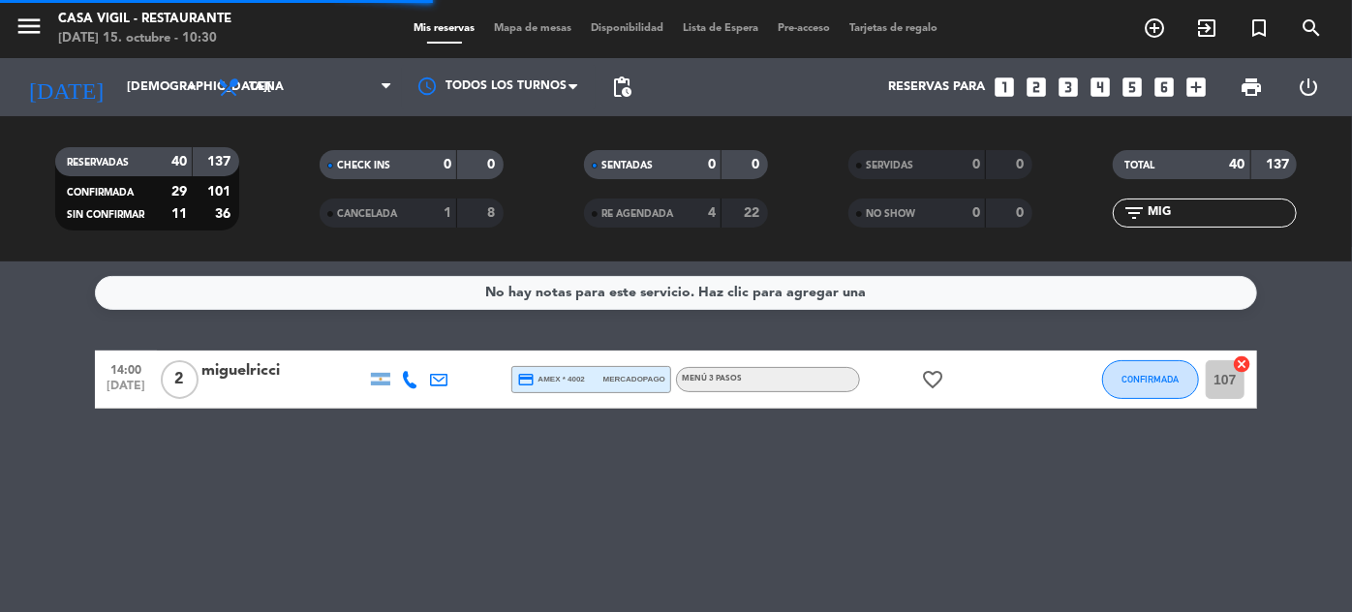
click at [1188, 221] on input "MIG" at bounding box center [1221, 212] width 150 height 21
type input "M"
type input "MARC"
click at [412, 381] on icon at bounding box center [409, 379] width 17 height 17
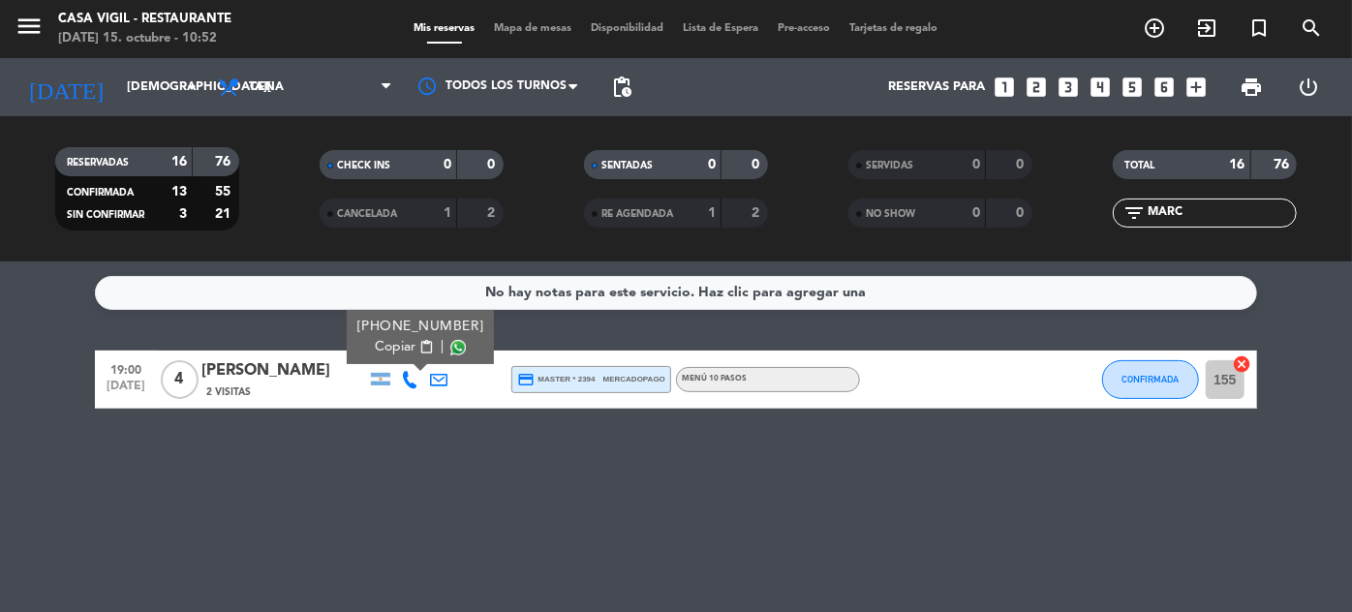
click at [1036, 87] on icon "looks_two" at bounding box center [1036, 87] width 25 height 25
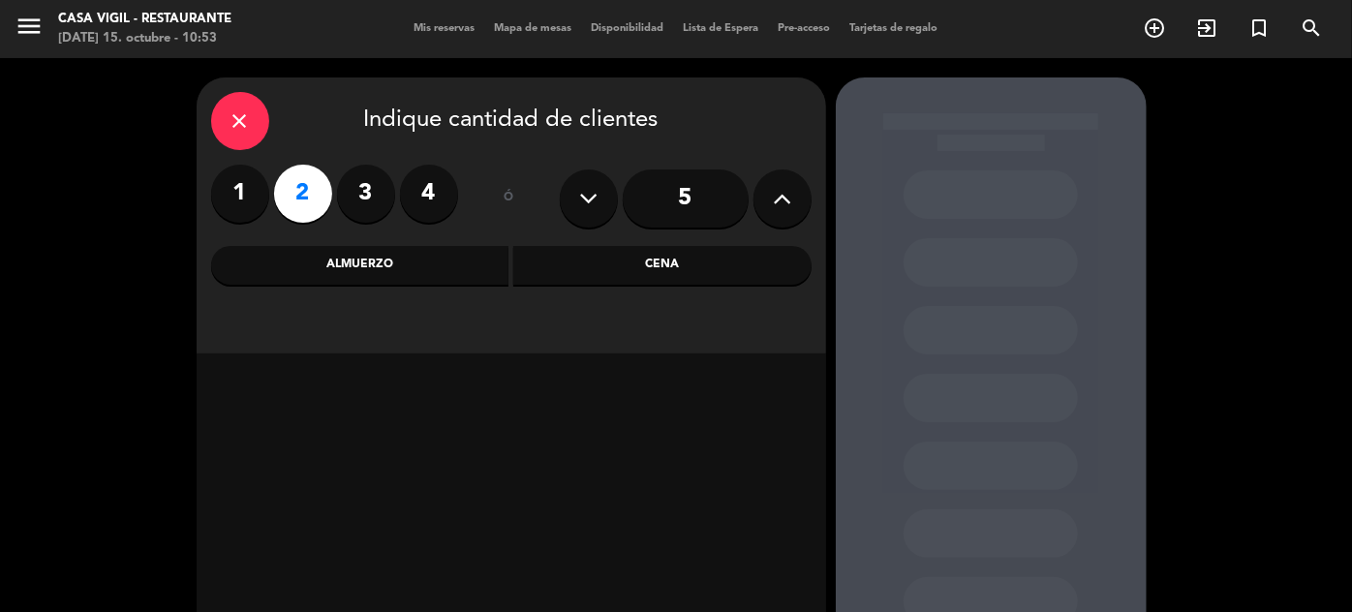
click at [349, 255] on div "Almuerzo" at bounding box center [360, 265] width 298 height 39
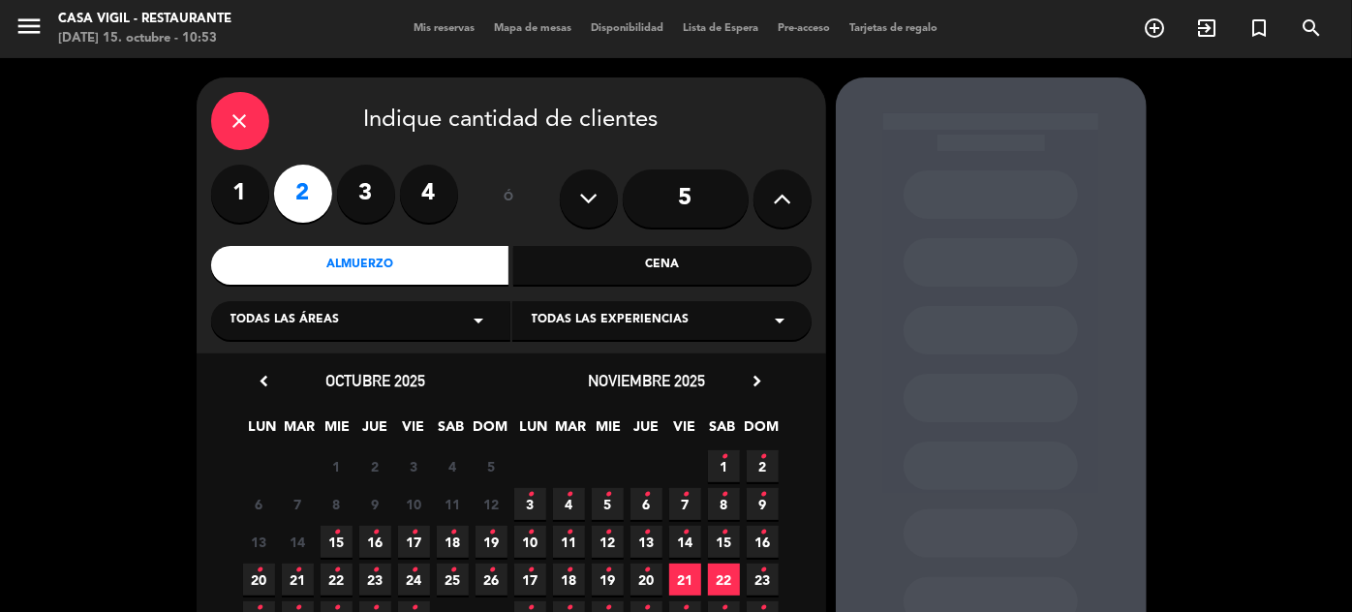
click at [454, 544] on icon "•" at bounding box center [452, 532] width 7 height 31
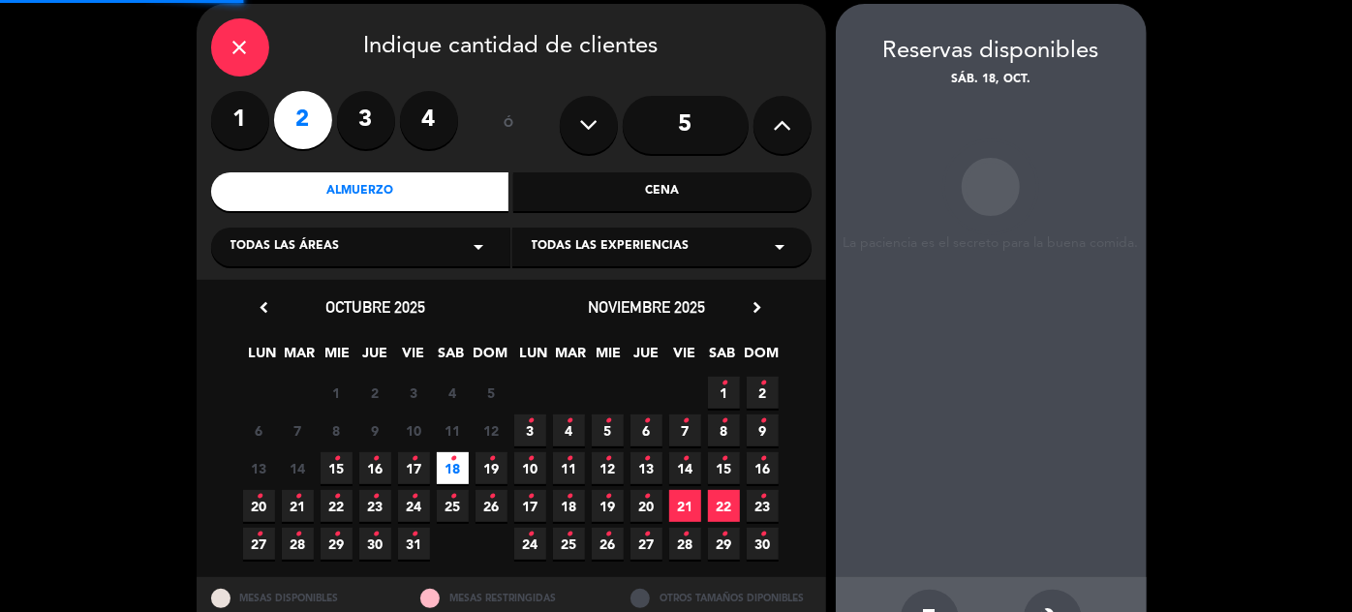
scroll to position [77, 0]
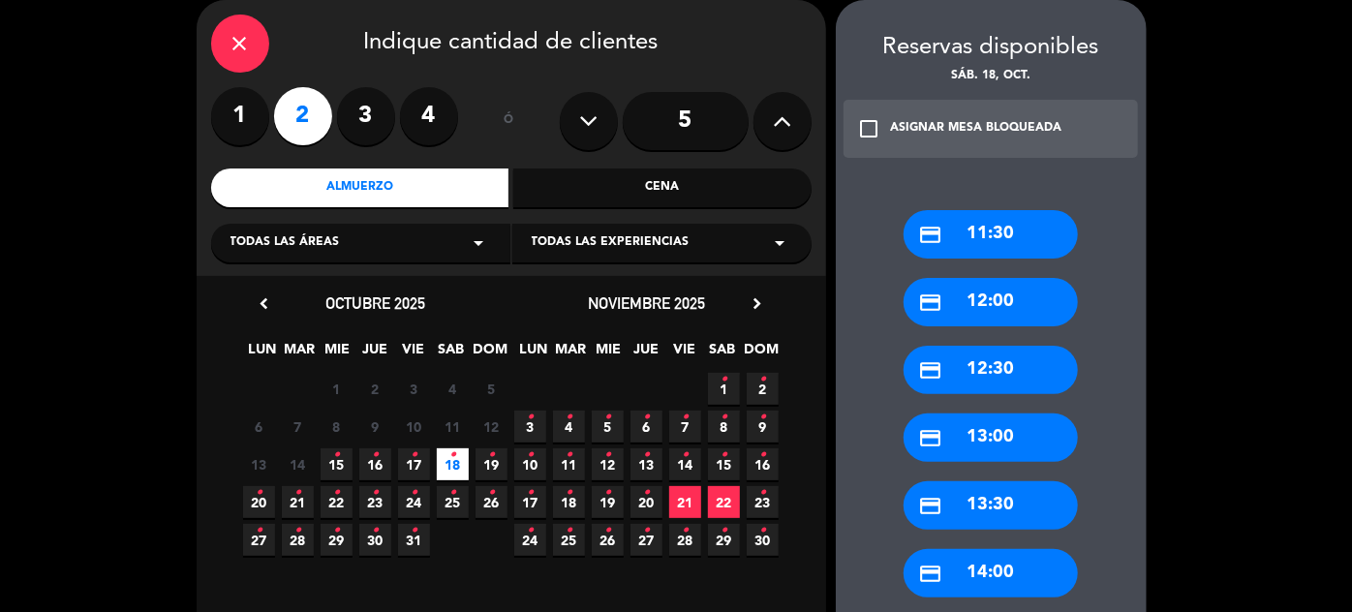
click at [1045, 506] on div "credit_card 13:30" at bounding box center [991, 505] width 174 height 48
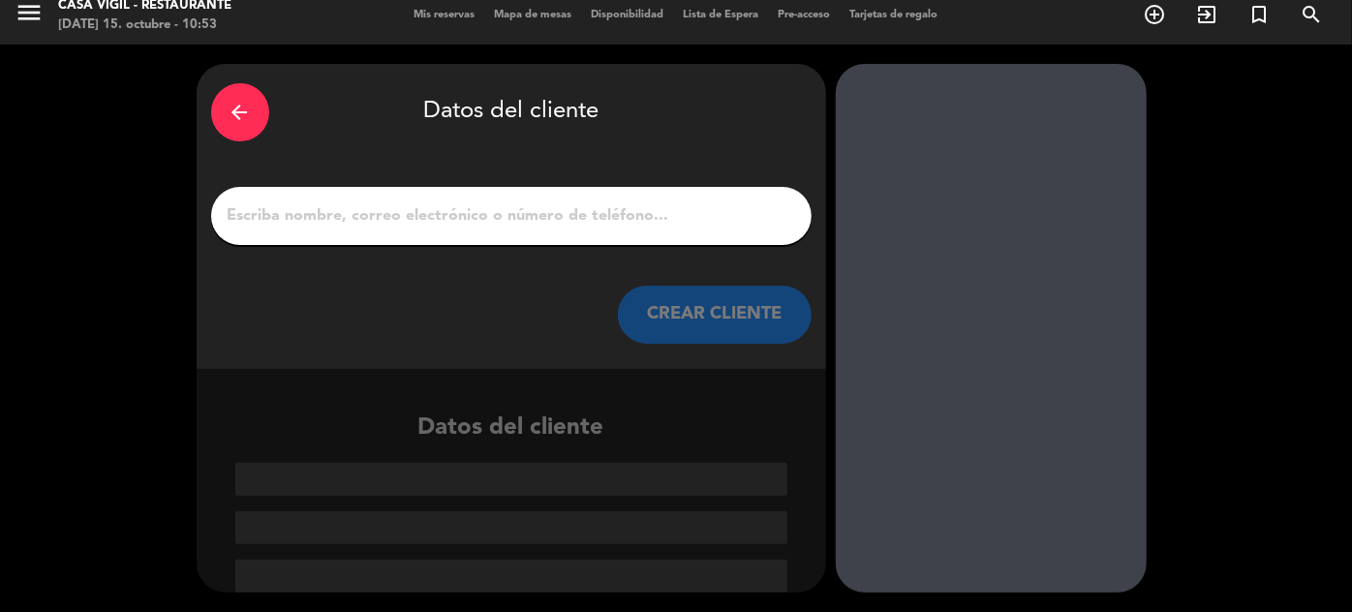
scroll to position [14, 0]
click at [742, 322] on button "CREAR CLIENTE" at bounding box center [715, 315] width 194 height 58
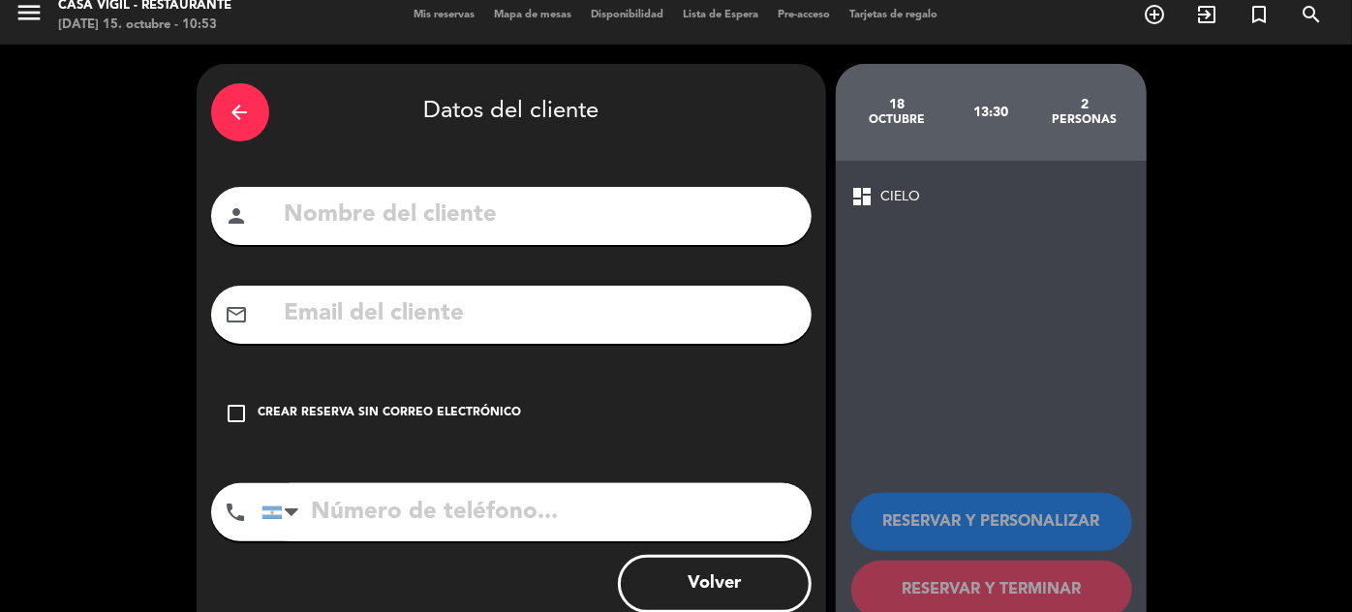
click at [671, 205] on input "text" at bounding box center [540, 216] width 514 height 40
click at [349, 221] on input "text" at bounding box center [540, 216] width 514 height 40
type input "[PERSON_NAME]"
click at [402, 402] on div "check_box_outline_blank Crear reserva sin correo electrónico" at bounding box center [511, 414] width 601 height 58
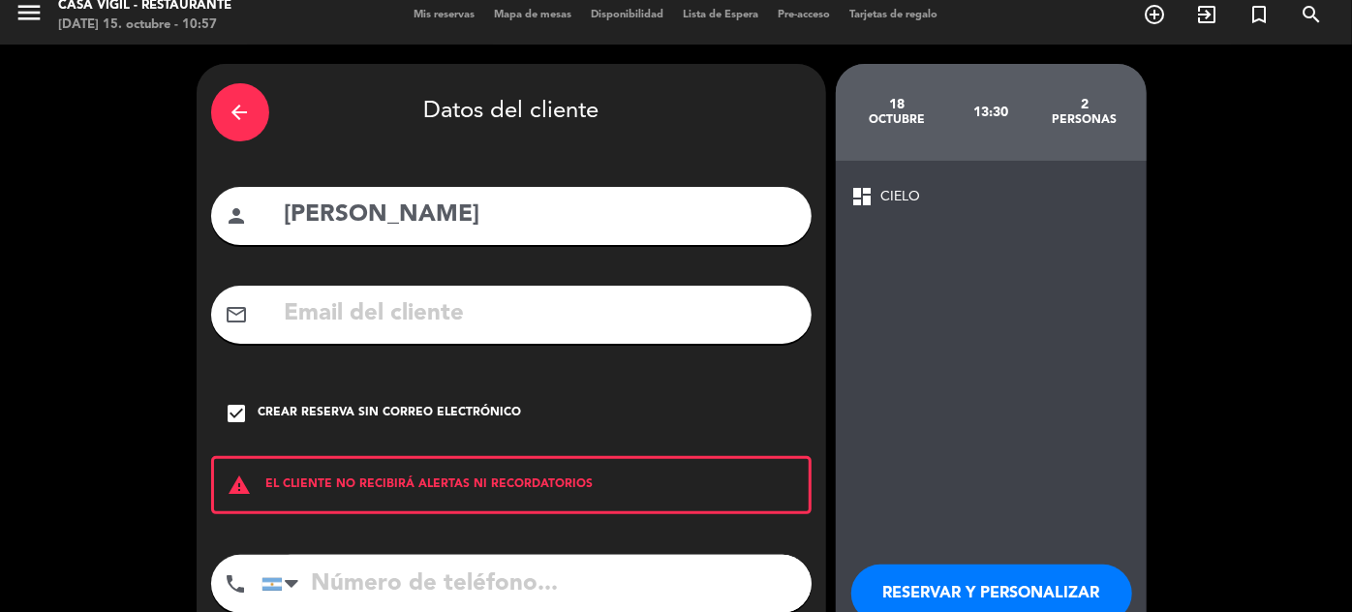
click at [589, 578] on input "tel" at bounding box center [537, 584] width 550 height 58
type input "2615085098"
click at [987, 584] on button "RESERVAR Y PERSONALIZAR" at bounding box center [991, 594] width 281 height 58
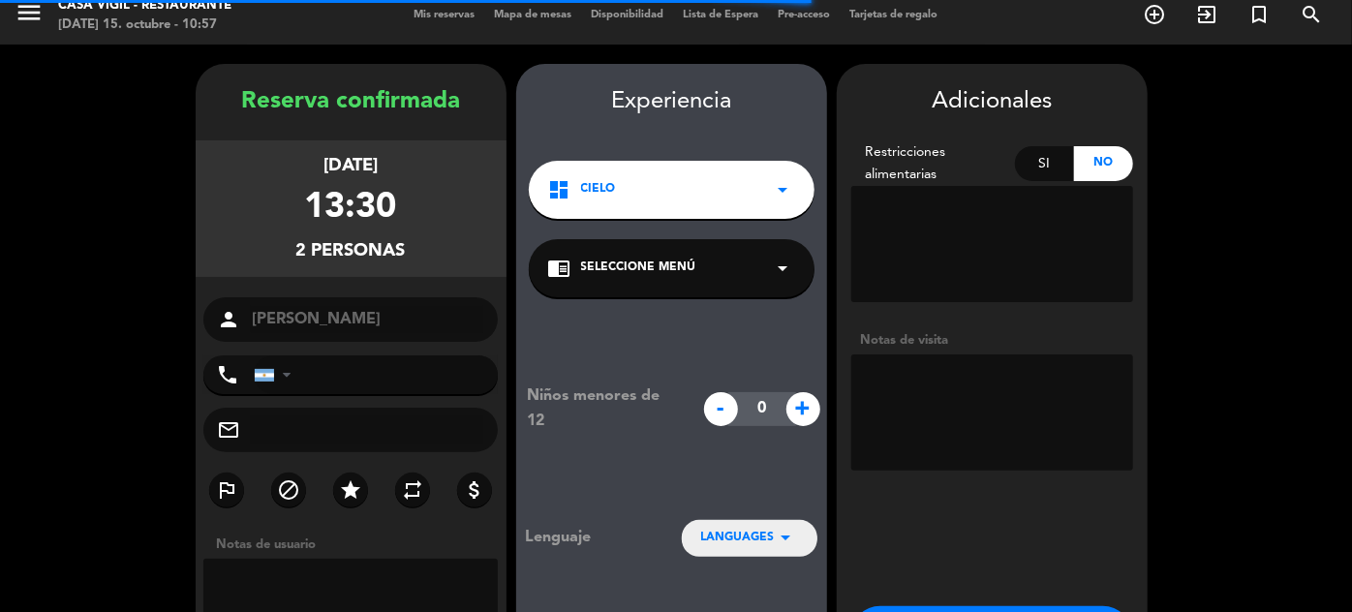
type input "[PHONE_NUMBER]"
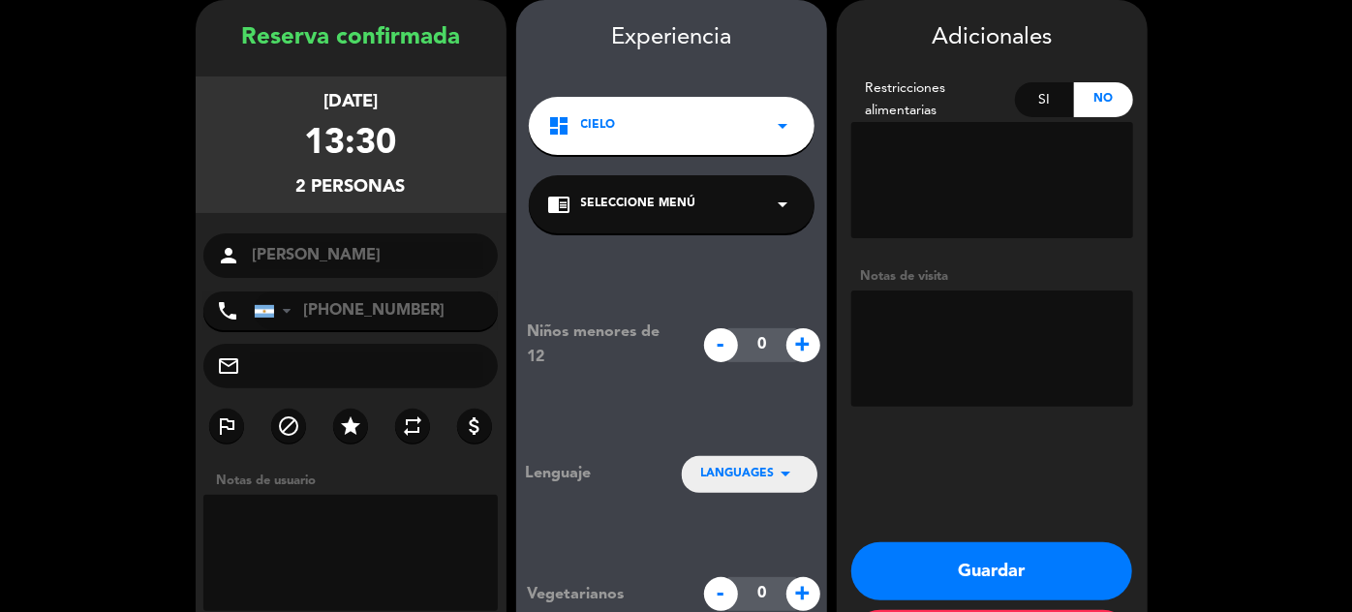
click at [766, 208] on div "chrome_reader_mode Seleccione Menú arrow_drop_down" at bounding box center [672, 204] width 286 height 58
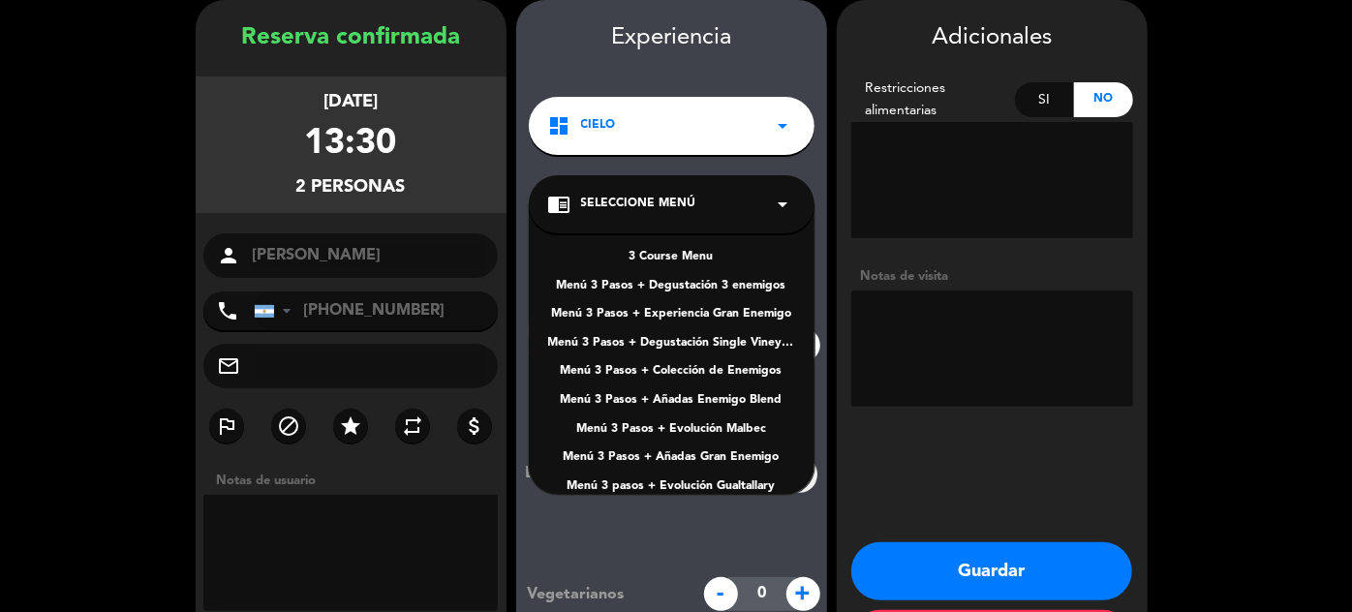
click at [745, 283] on div "Menú 3 Pasos + Degustación 3 enemigos" at bounding box center [671, 286] width 247 height 19
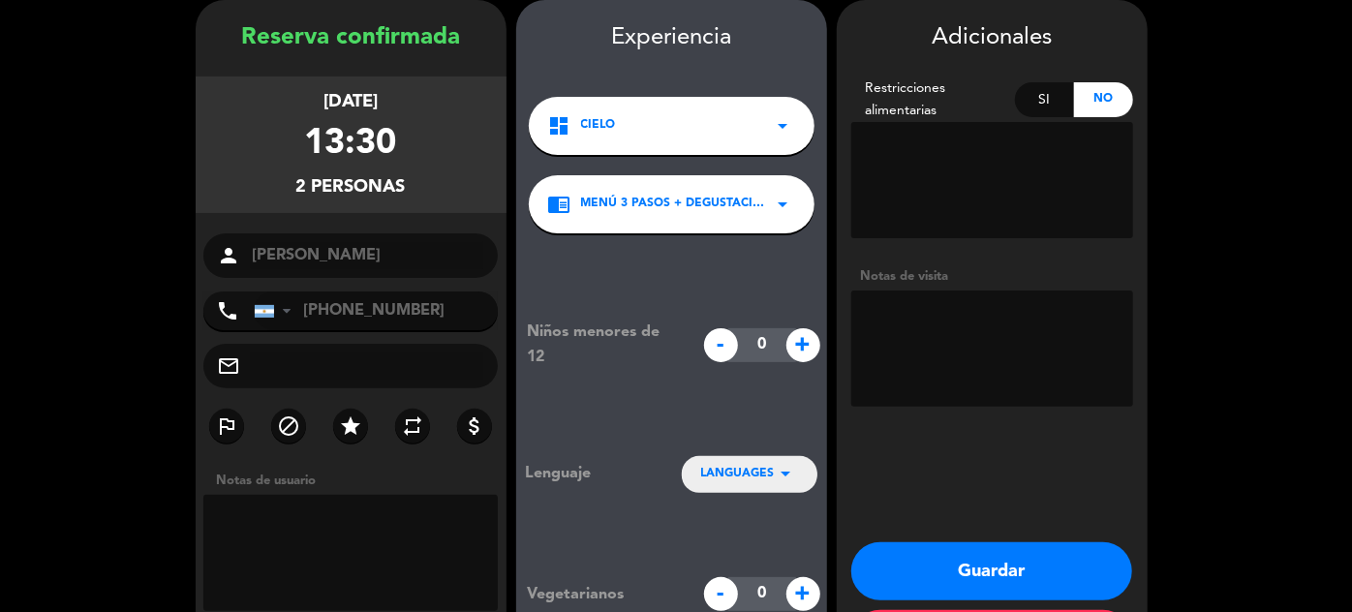
click at [1022, 320] on textarea at bounding box center [992, 349] width 282 height 116
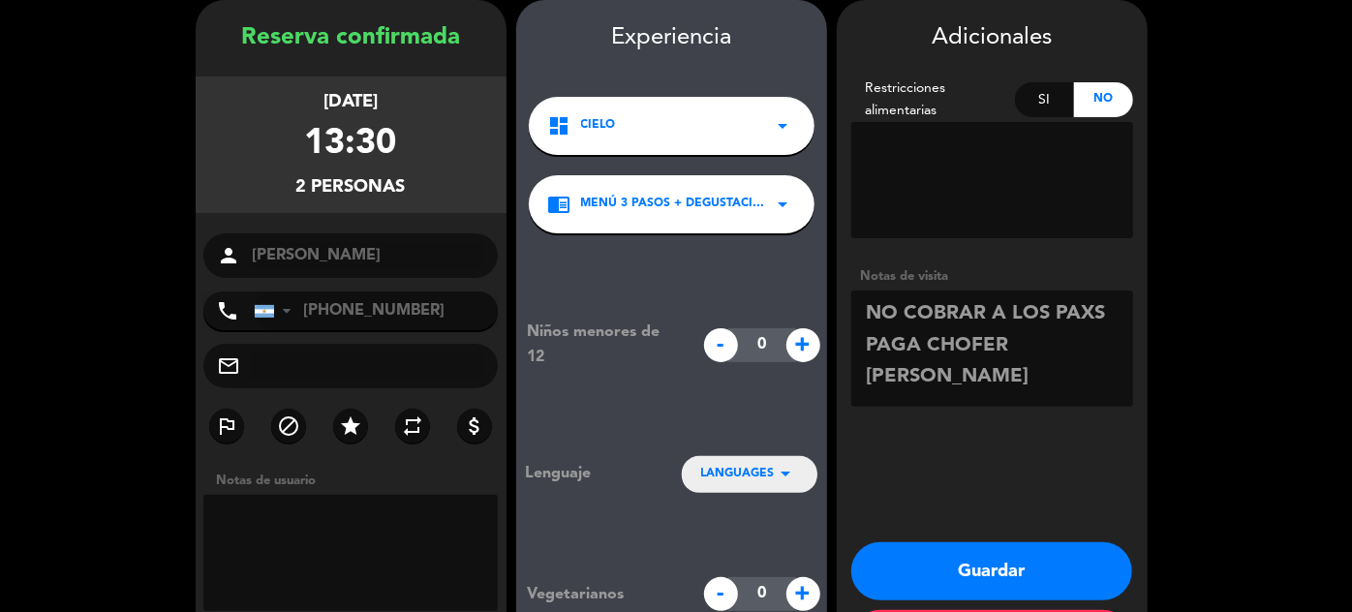
type textarea "NO COBRAR A LOS PAXS PAGA CHOFER [PERSON_NAME]"
click at [1023, 565] on button "Guardar" at bounding box center [991, 571] width 281 height 58
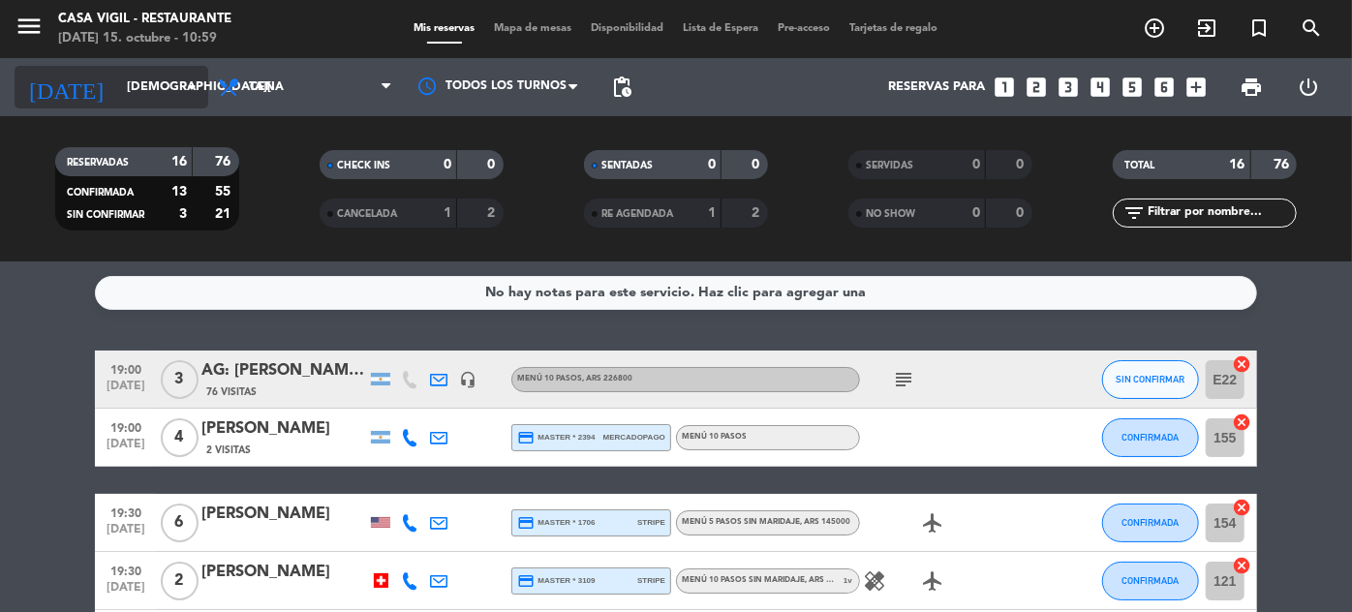
click at [118, 85] on input "[DEMOGRAPHIC_DATA][DATE]" at bounding box center [200, 88] width 166 height 34
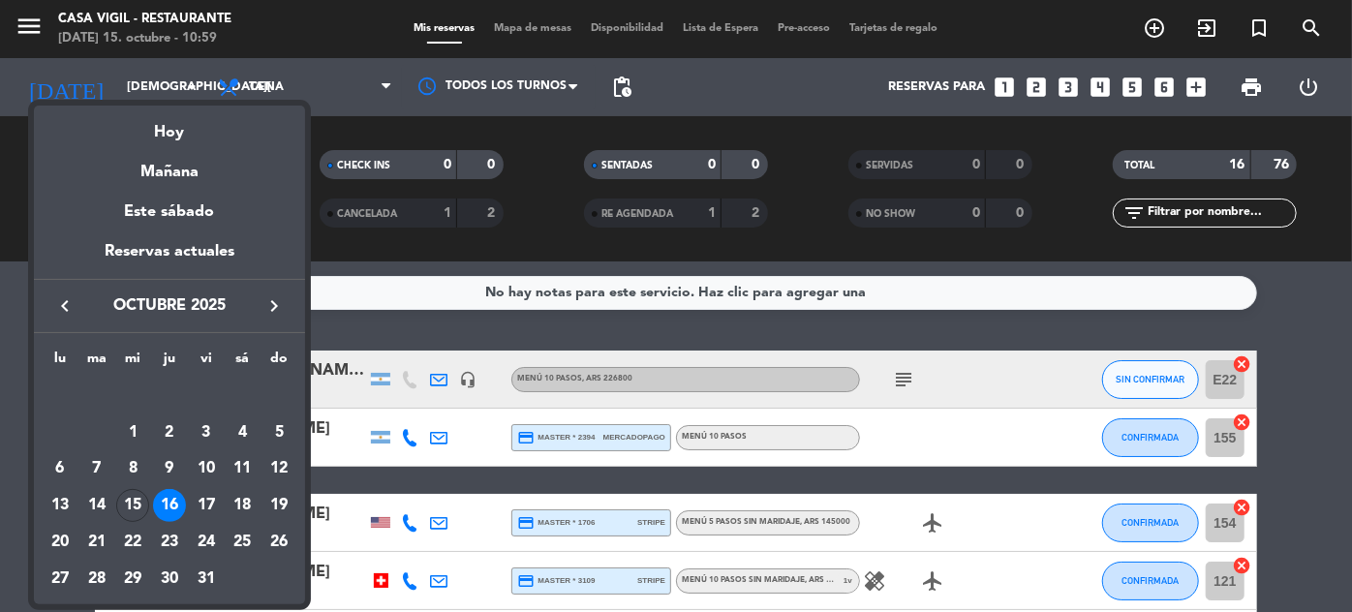
click at [287, 305] on button "keyboard_arrow_right" at bounding box center [274, 305] width 35 height 25
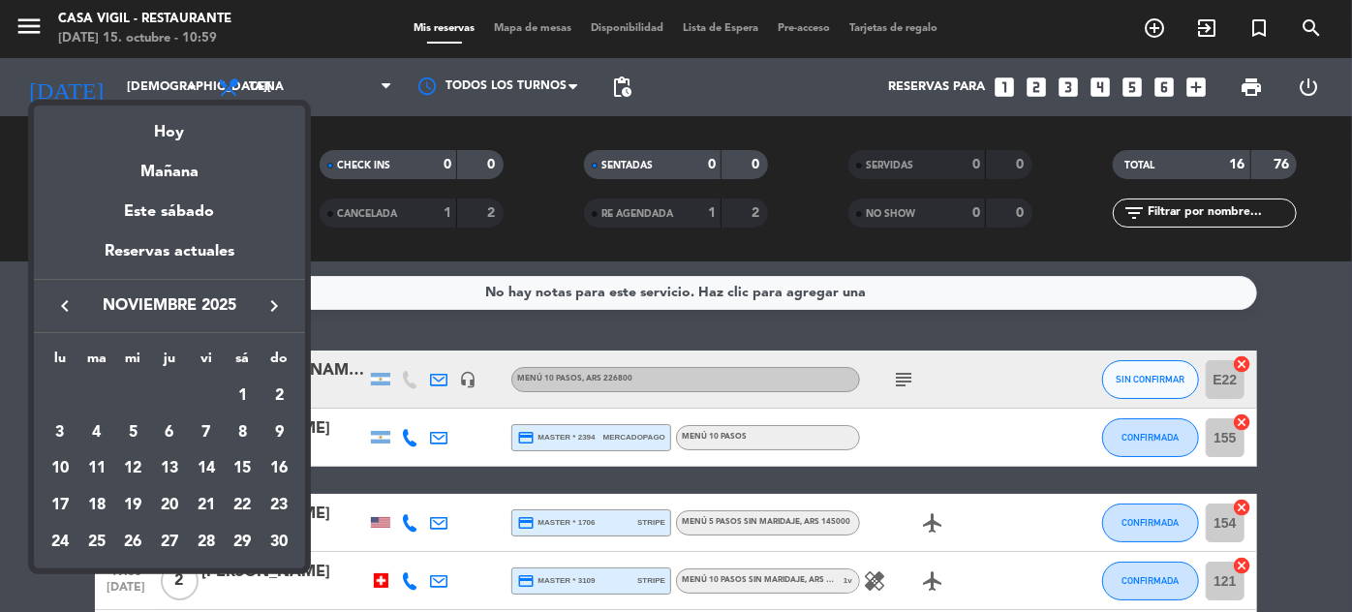
click at [277, 301] on icon "keyboard_arrow_right" at bounding box center [273, 305] width 23 height 23
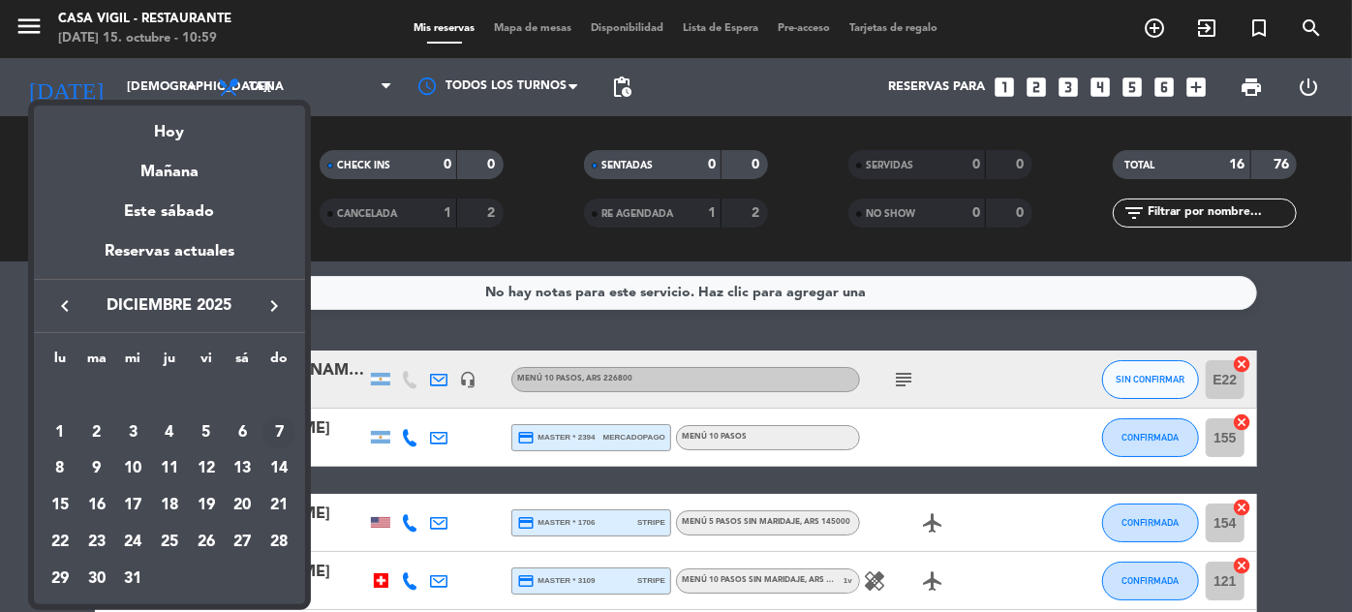
click at [277, 436] on div "7" at bounding box center [278, 433] width 33 height 33
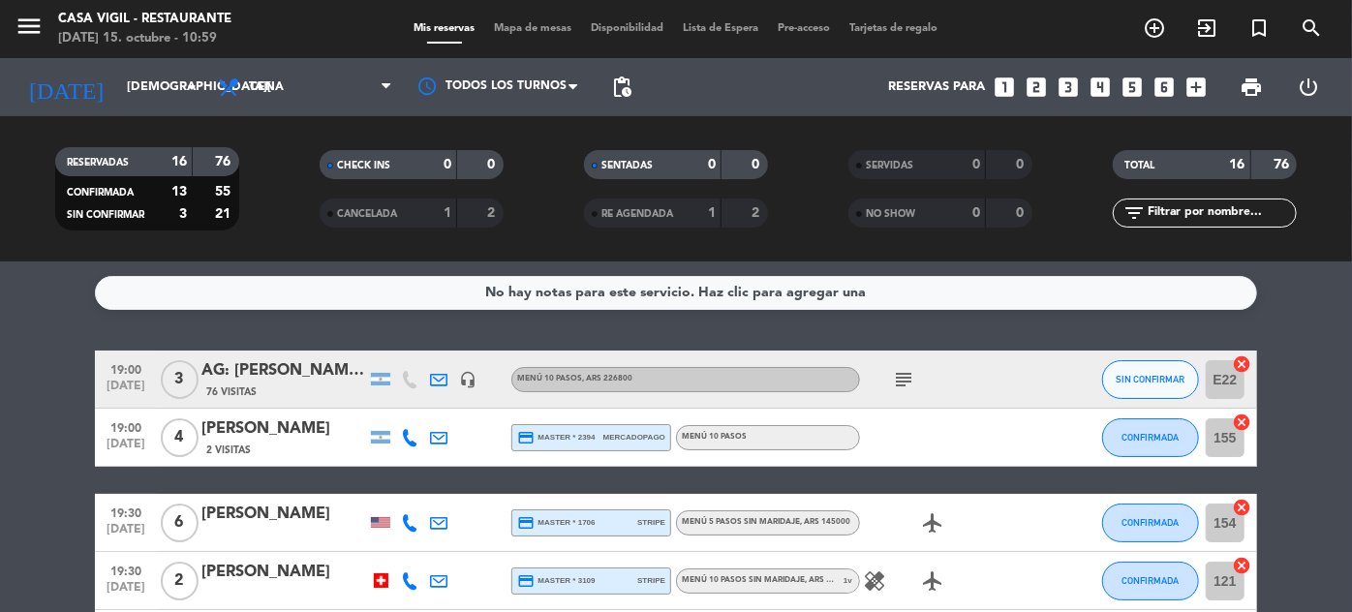
type input "[DATE]"
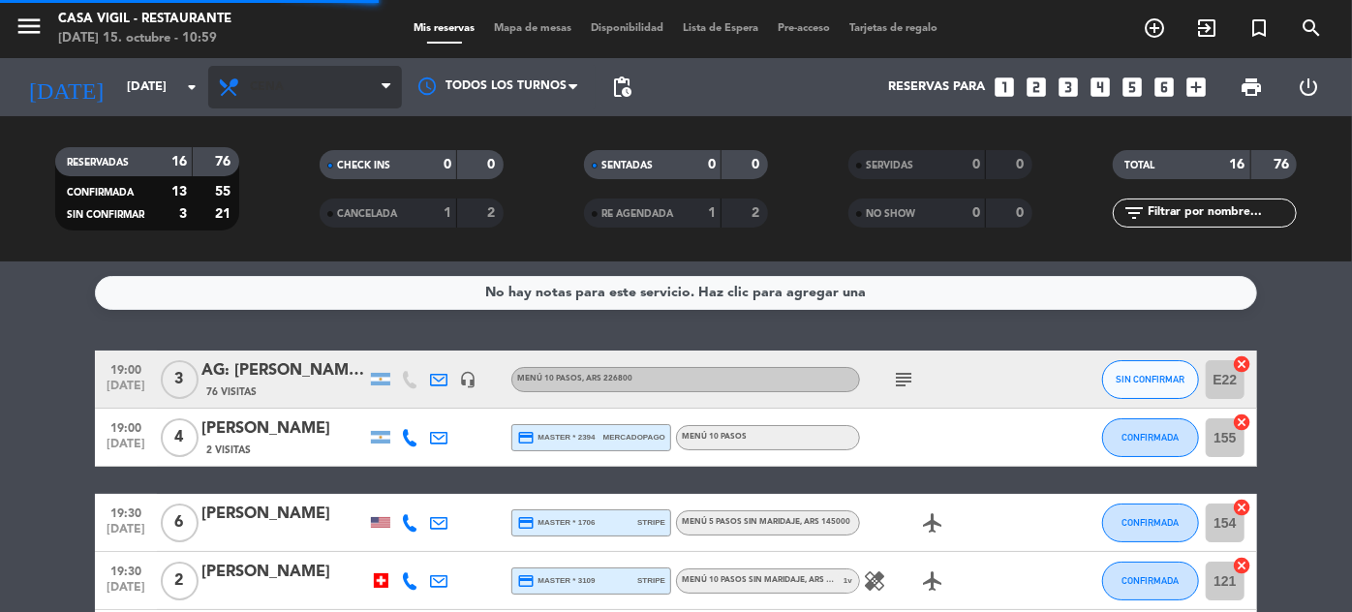
click at [320, 86] on span "Cena" at bounding box center [305, 87] width 194 height 43
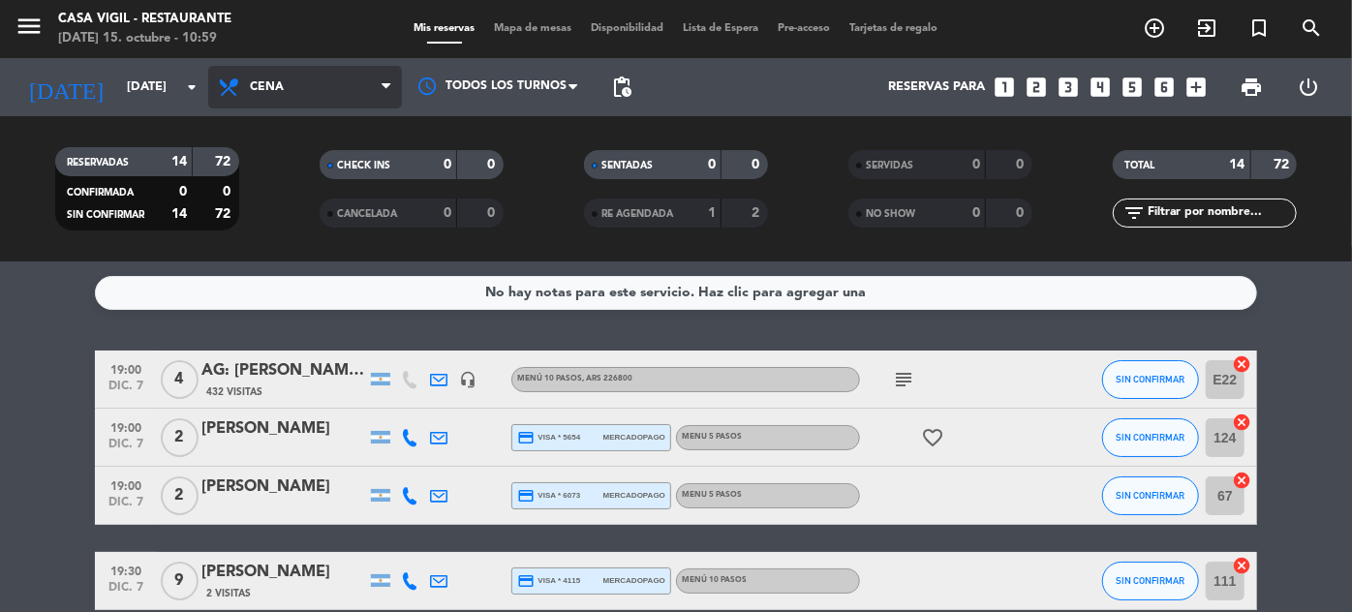
click at [299, 107] on span "Cena" at bounding box center [305, 87] width 194 height 43
click at [282, 172] on div "menu Casa [PERSON_NAME] - Restaurante [DATE] 15. octubre - 10:59 Mis reservas M…" at bounding box center [676, 131] width 1352 height 262
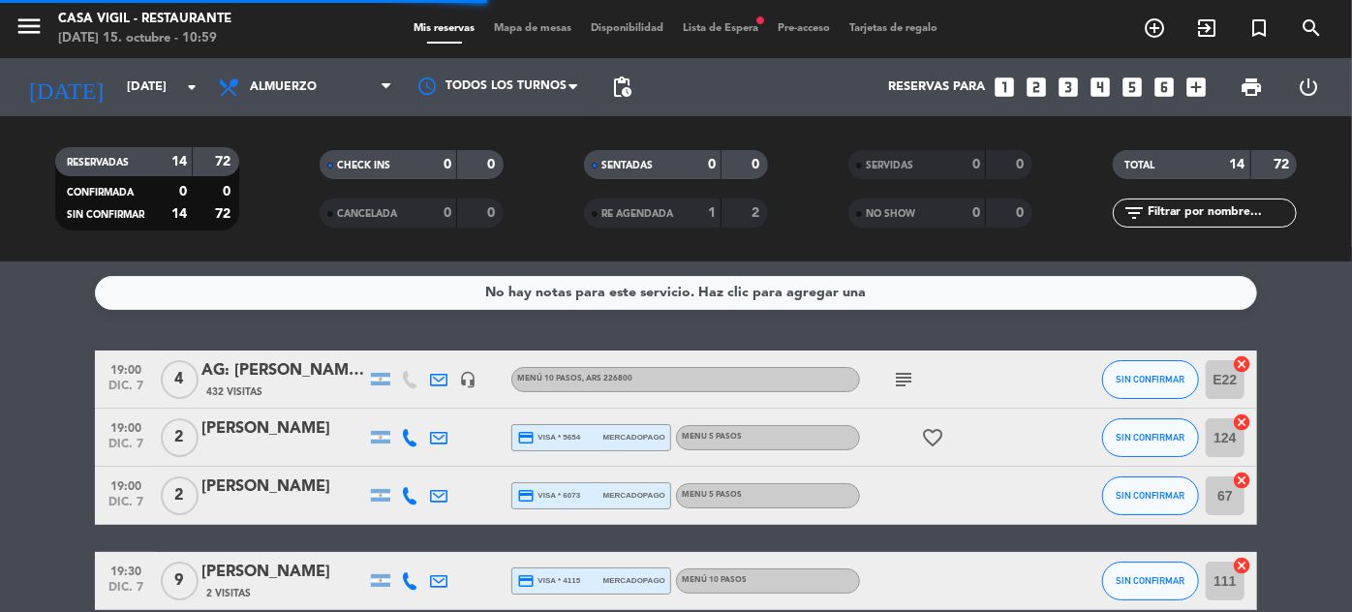
click at [1263, 213] on input "text" at bounding box center [1221, 212] width 150 height 21
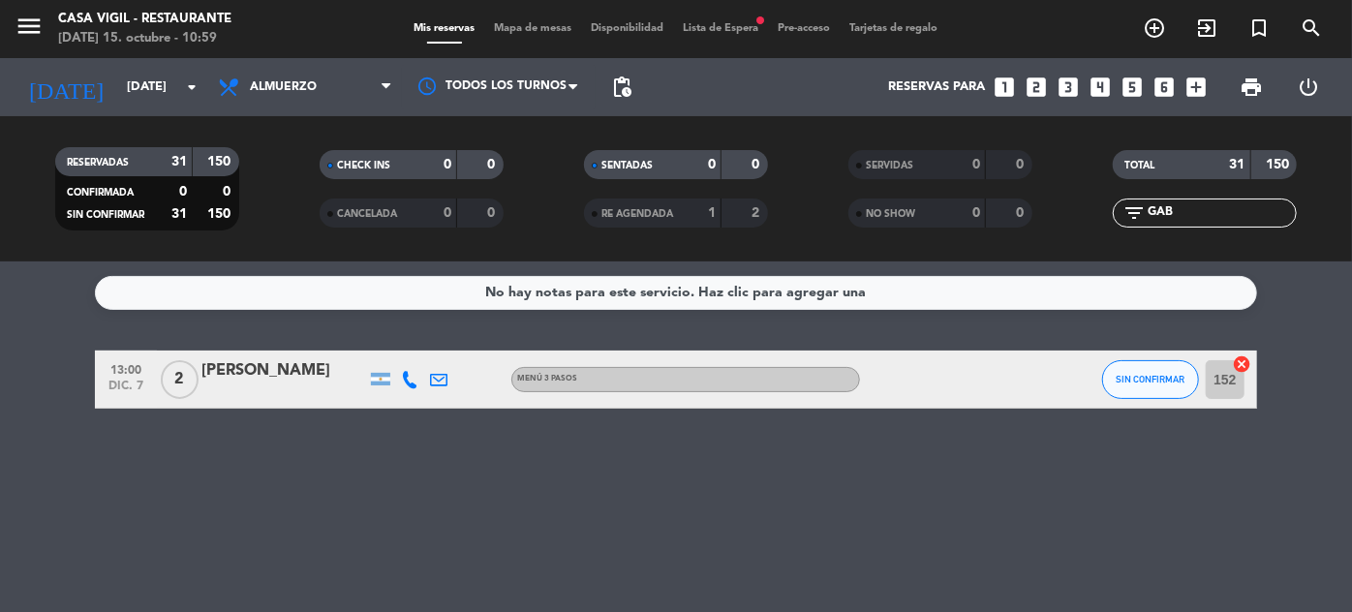
type input "GAB"
click at [288, 377] on div "[PERSON_NAME]" at bounding box center [283, 370] width 165 height 25
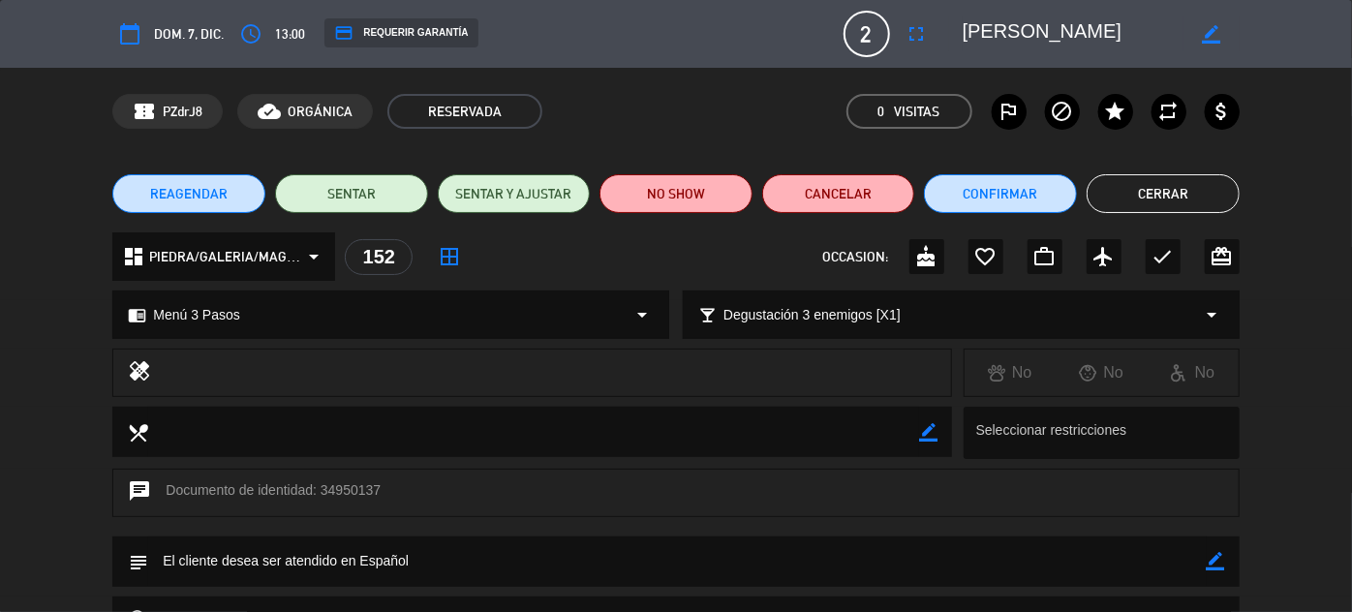
click at [214, 191] on span "REAGENDAR" at bounding box center [188, 194] width 77 height 20
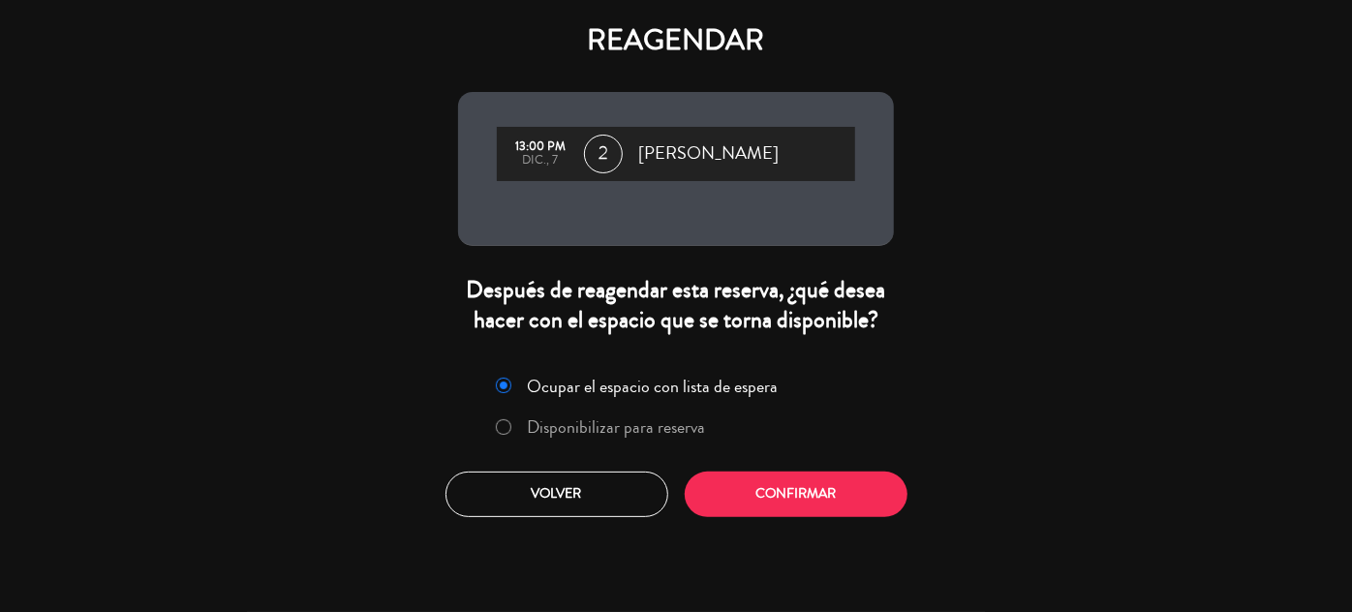
click at [638, 423] on label "Disponibilizar para reserva" at bounding box center [617, 426] width 178 height 17
click at [757, 475] on button "Confirmar" at bounding box center [796, 495] width 223 height 46
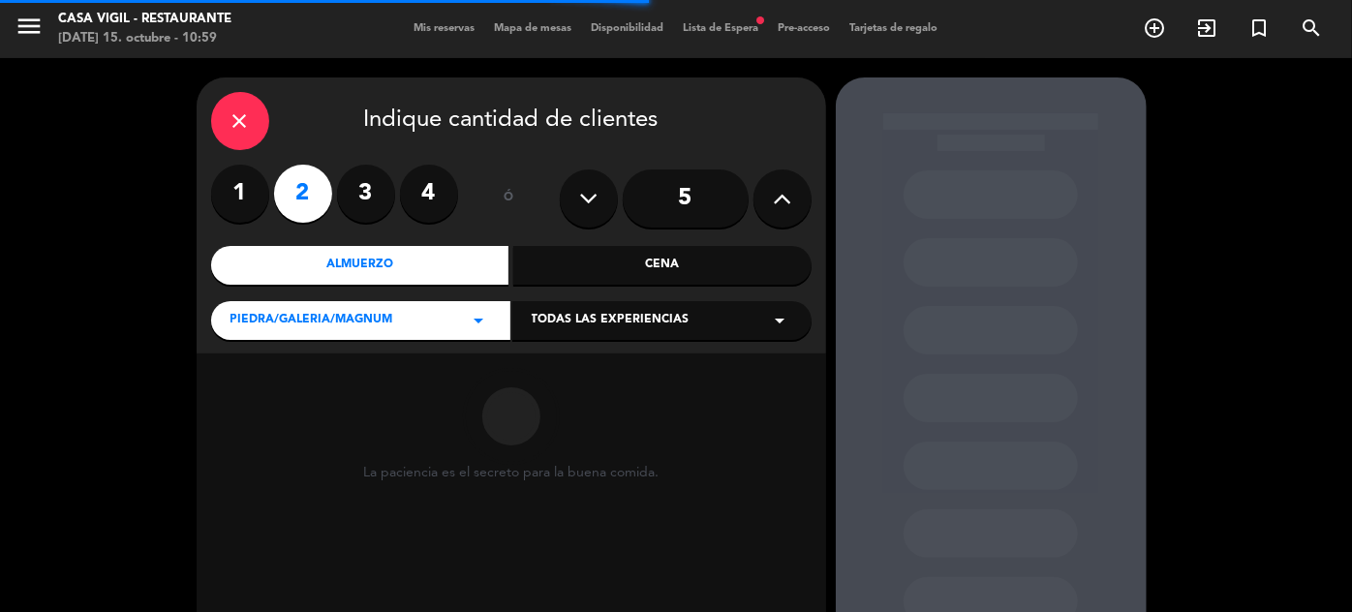
click at [690, 271] on div "Cena" at bounding box center [662, 265] width 298 height 39
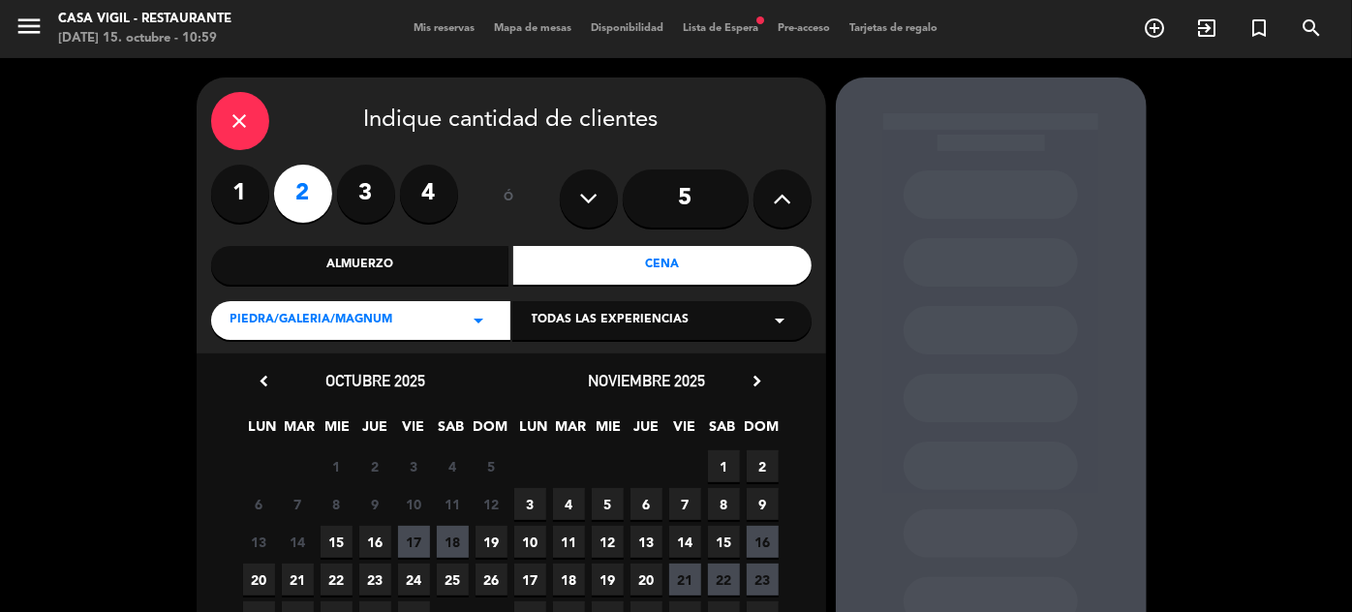
click at [759, 382] on icon "chevron_right" at bounding box center [758, 381] width 20 height 20
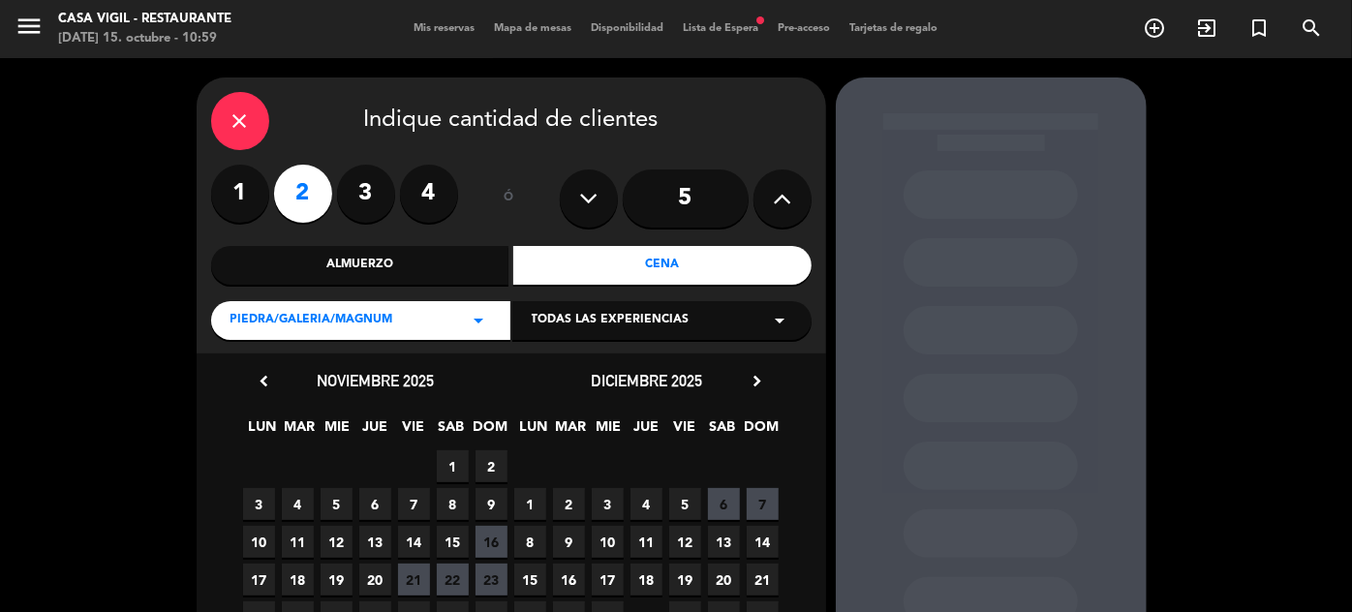
click at [767, 508] on span "7" at bounding box center [763, 504] width 32 height 32
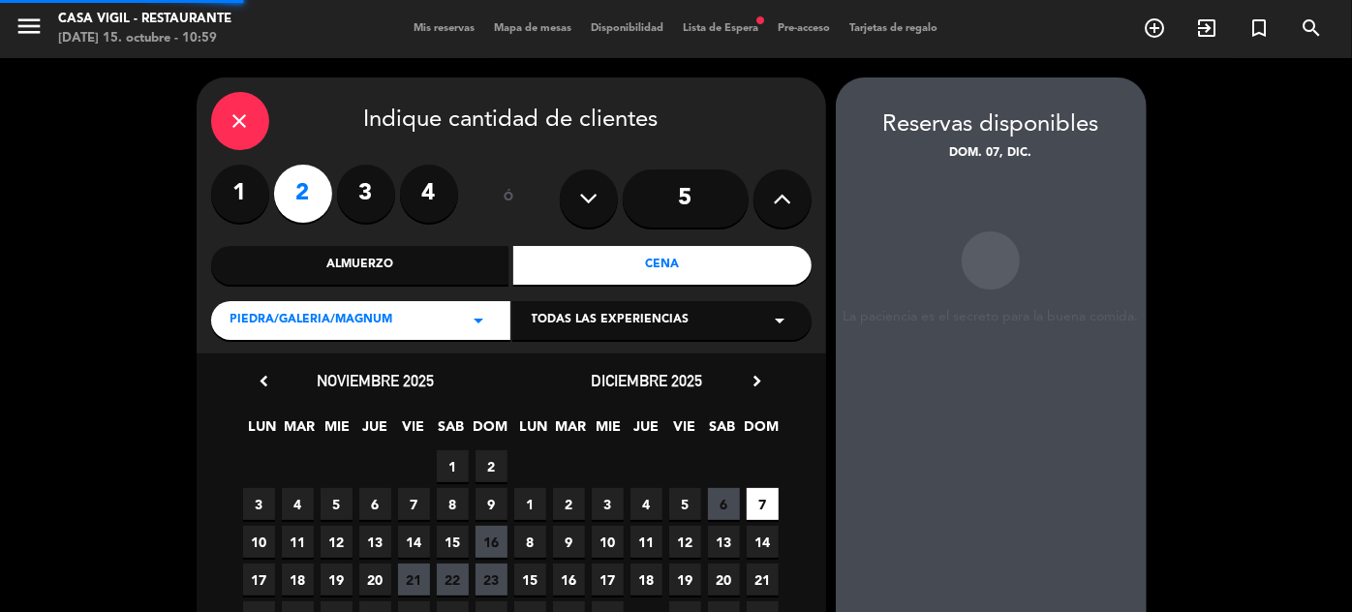
scroll to position [77, 0]
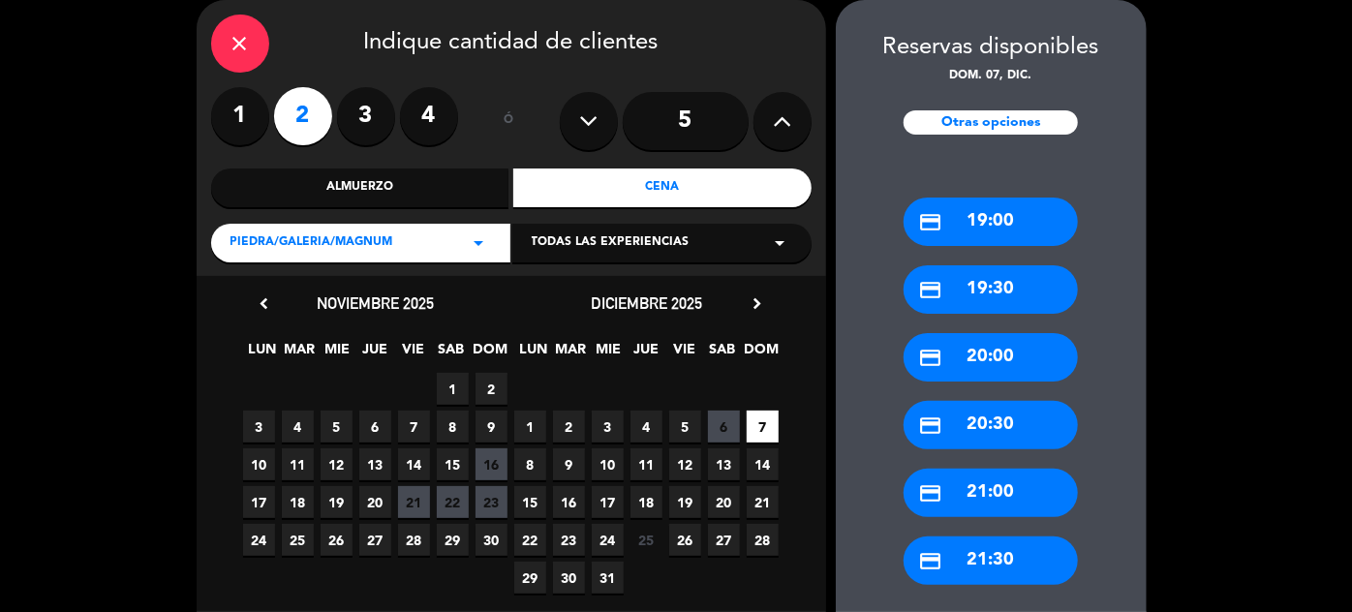
click at [1015, 355] on div "credit_card 20:00" at bounding box center [991, 357] width 174 height 48
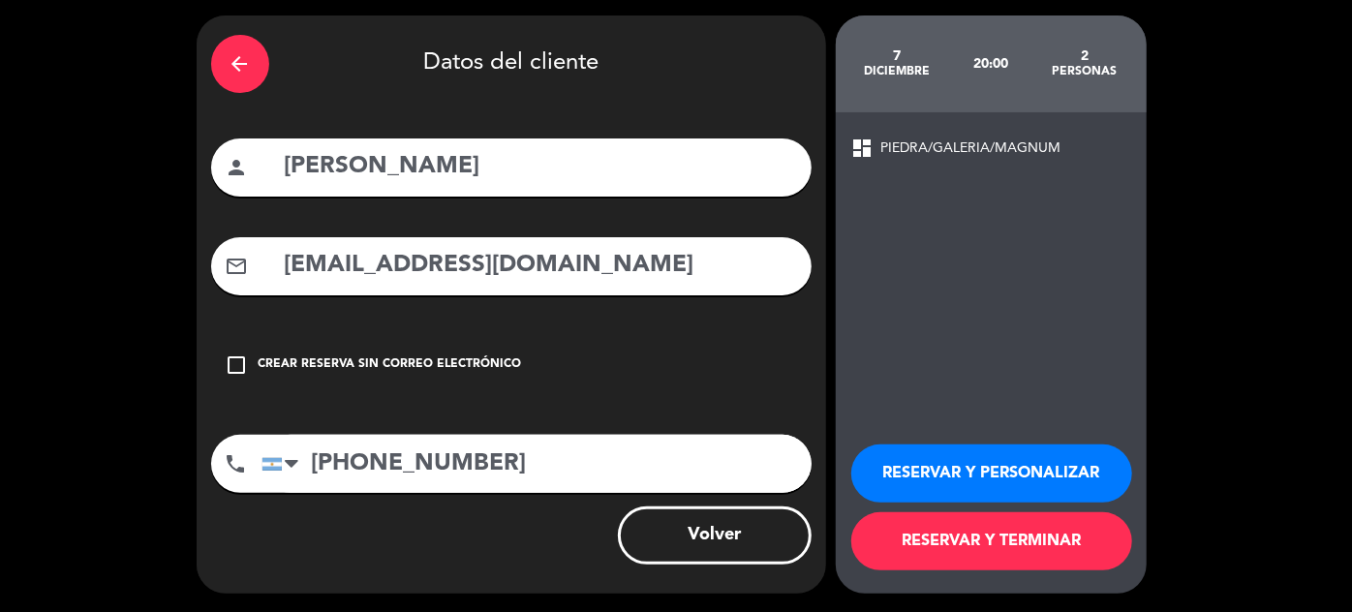
click at [957, 465] on button "RESERVAR Y PERSONALIZAR" at bounding box center [991, 474] width 281 height 58
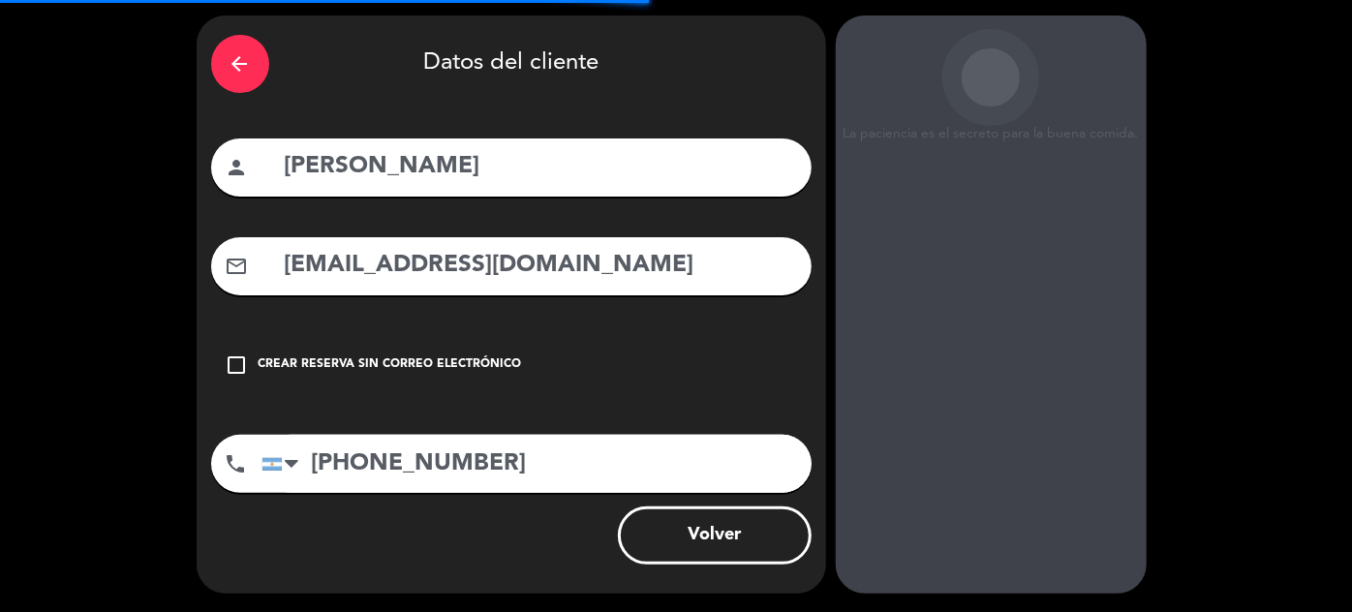
scroll to position [77, 0]
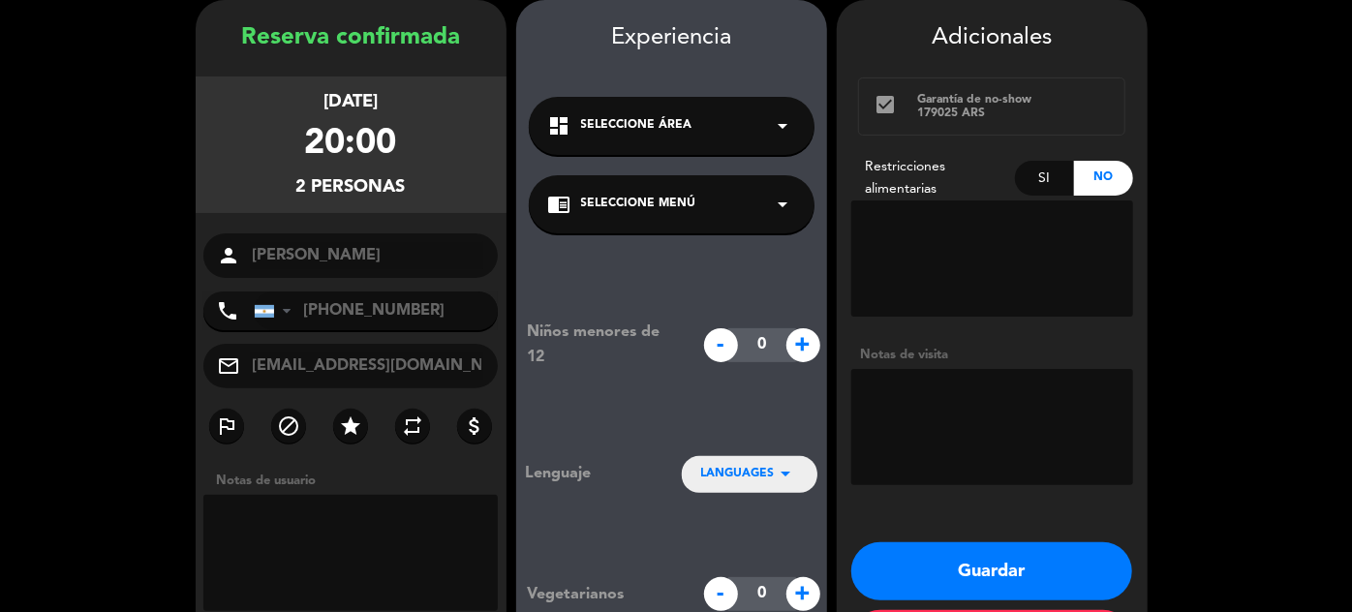
click at [749, 192] on div "chrome_reader_mode Seleccione Menú arrow_drop_down" at bounding box center [672, 204] width 286 height 58
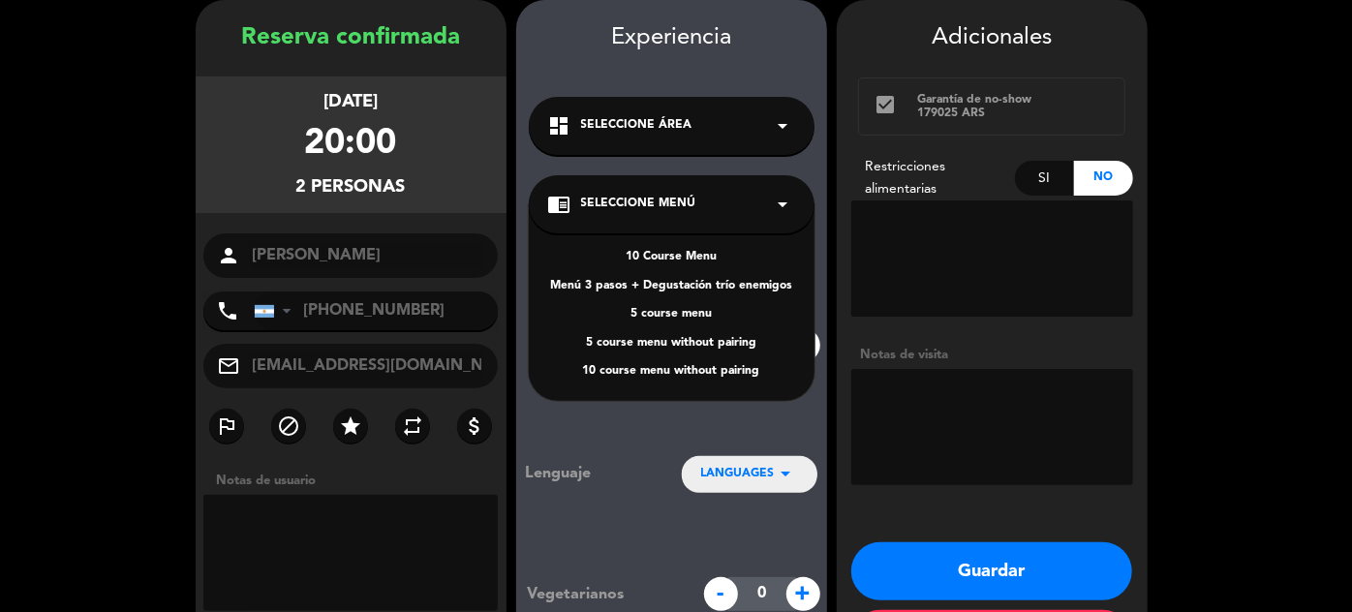
click at [689, 317] on div "5 course menu" at bounding box center [671, 314] width 247 height 19
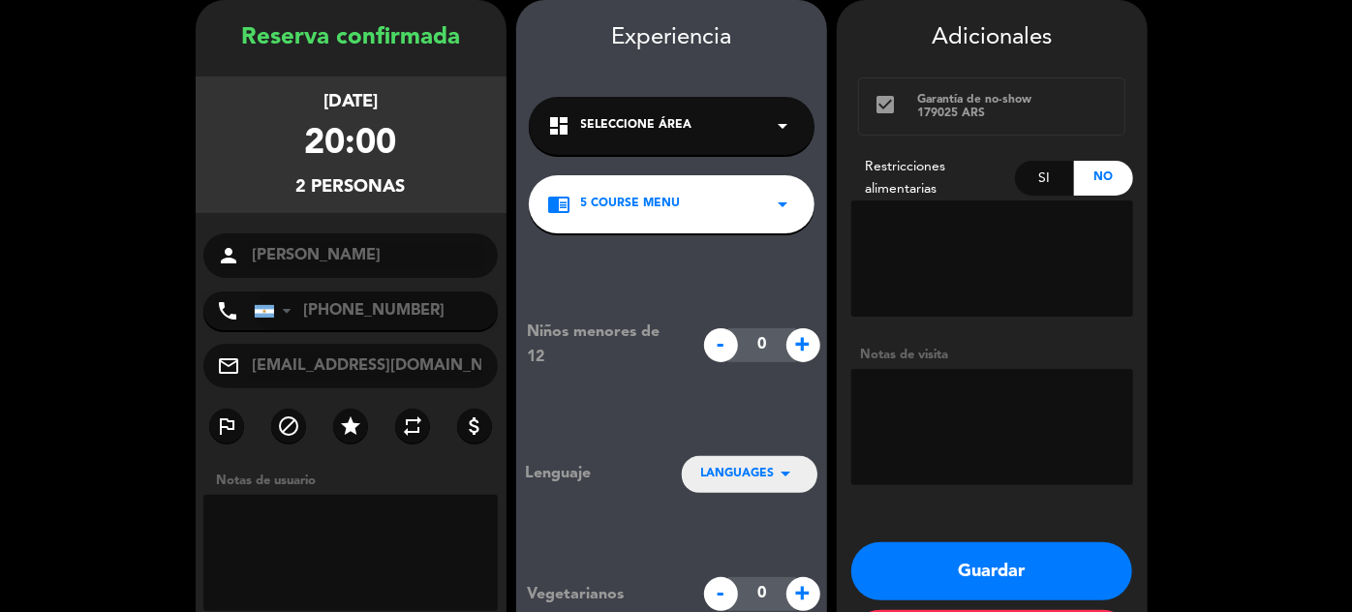
click at [1027, 557] on button "Guardar" at bounding box center [991, 571] width 281 height 58
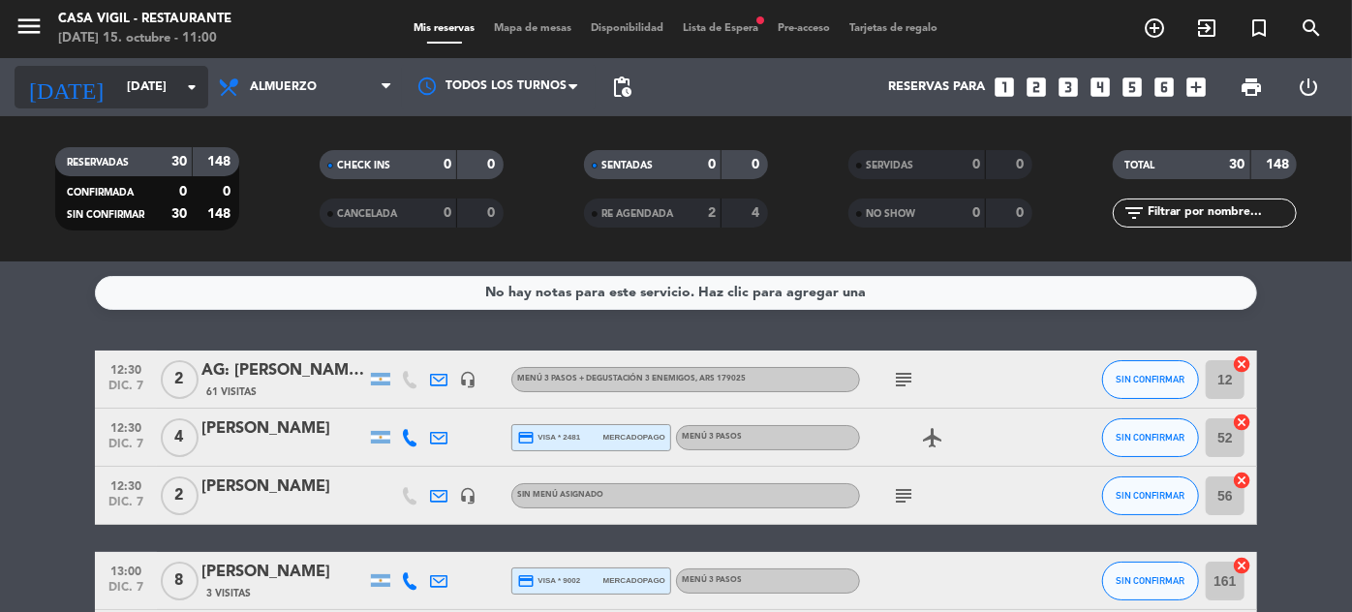
click at [117, 102] on input "[DATE]" at bounding box center [200, 88] width 166 height 34
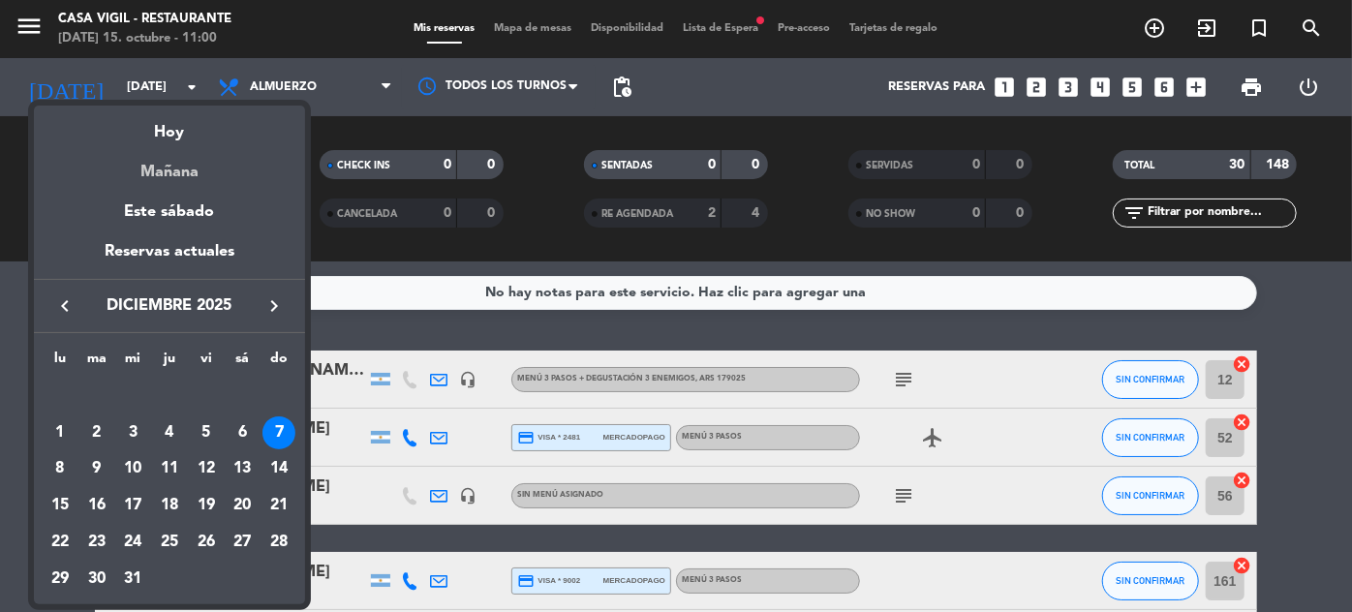
click at [180, 172] on div "Mañana" at bounding box center [169, 165] width 271 height 40
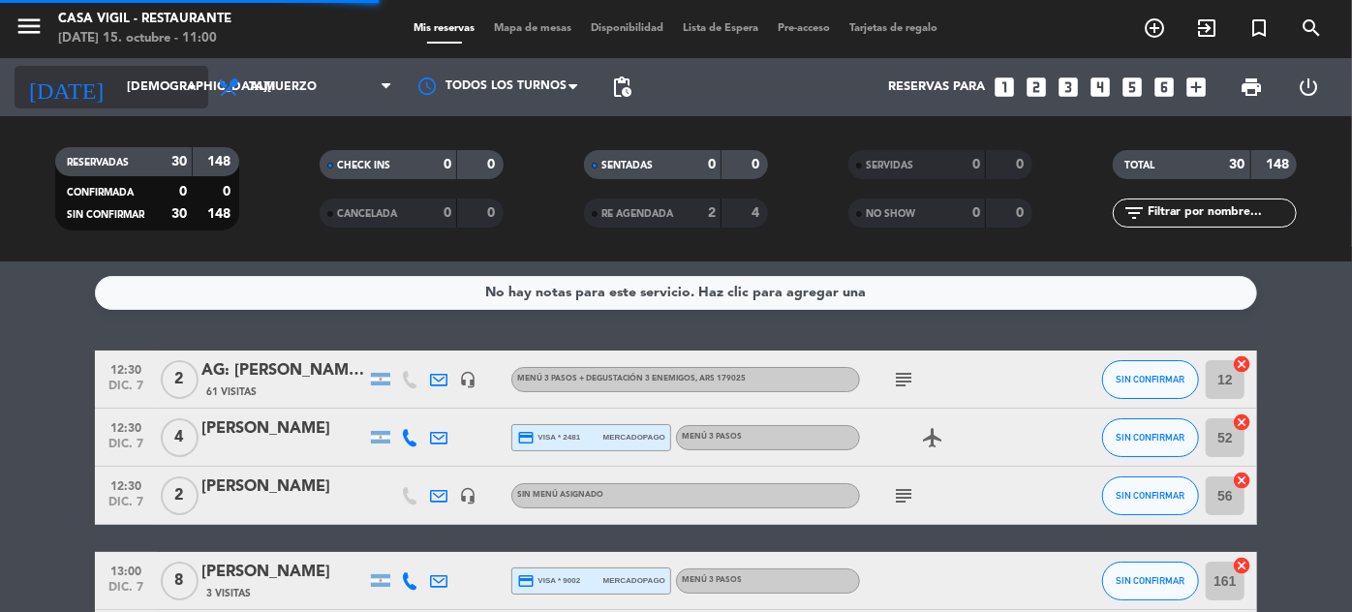
click at [158, 86] on input "[DEMOGRAPHIC_DATA][DATE]" at bounding box center [200, 88] width 166 height 34
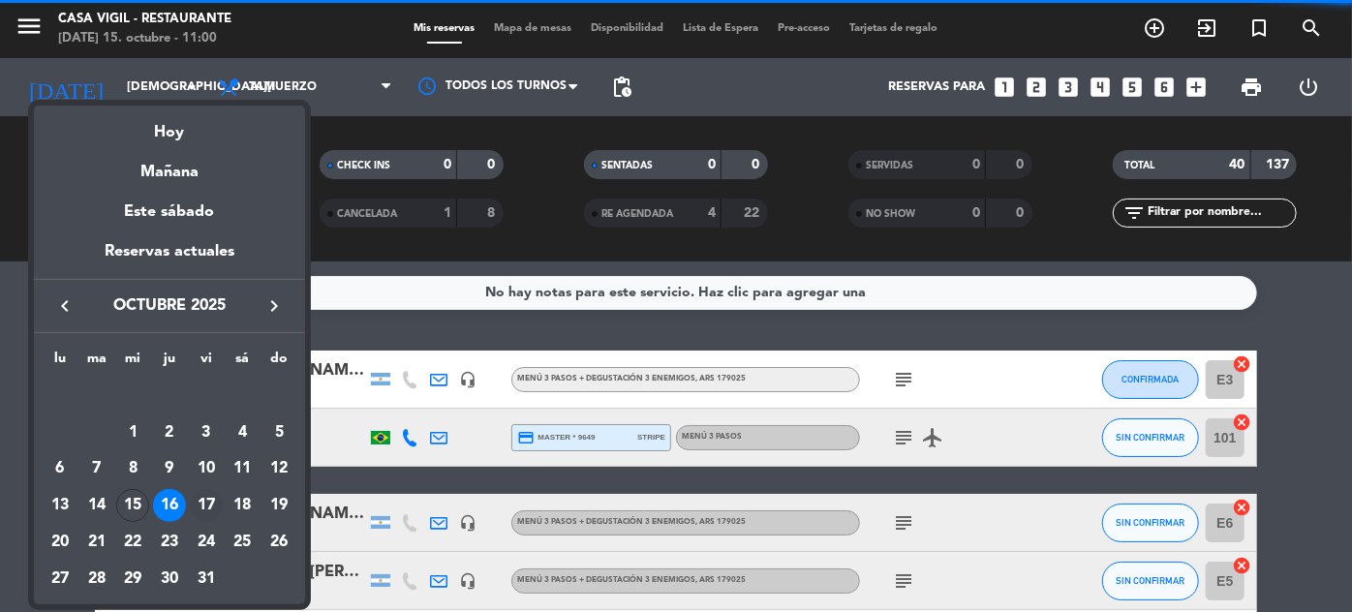
click at [206, 510] on div "17" at bounding box center [206, 505] width 33 height 33
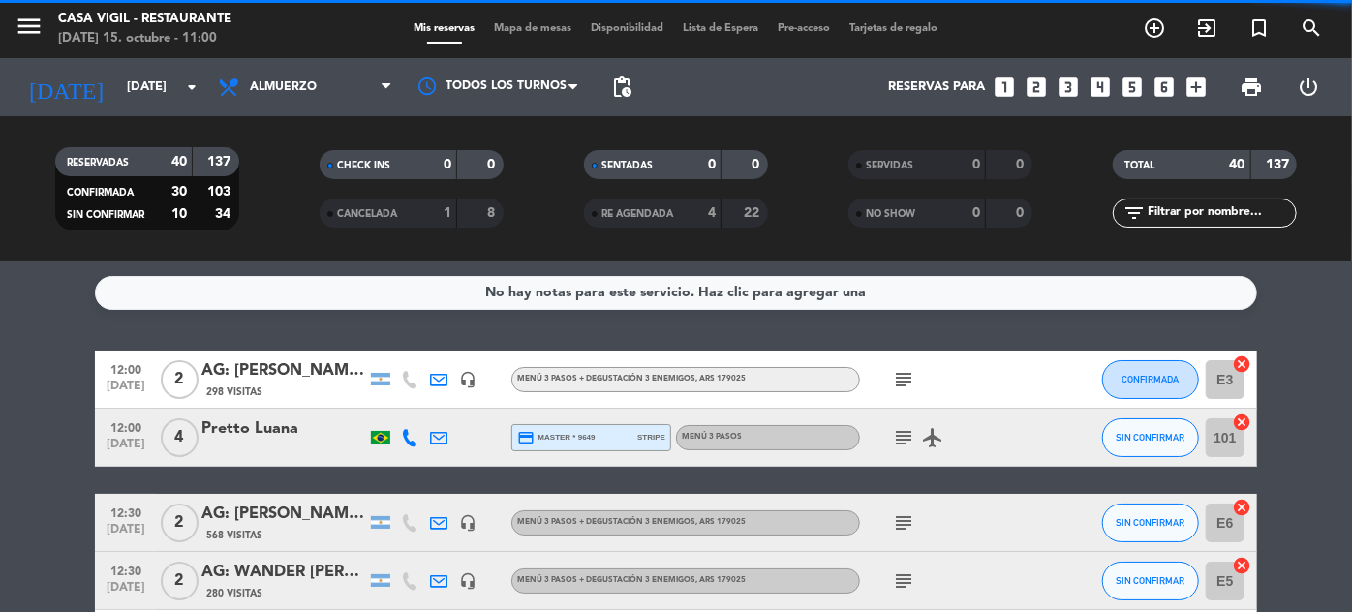
click at [1192, 206] on input "text" at bounding box center [1221, 212] width 150 height 21
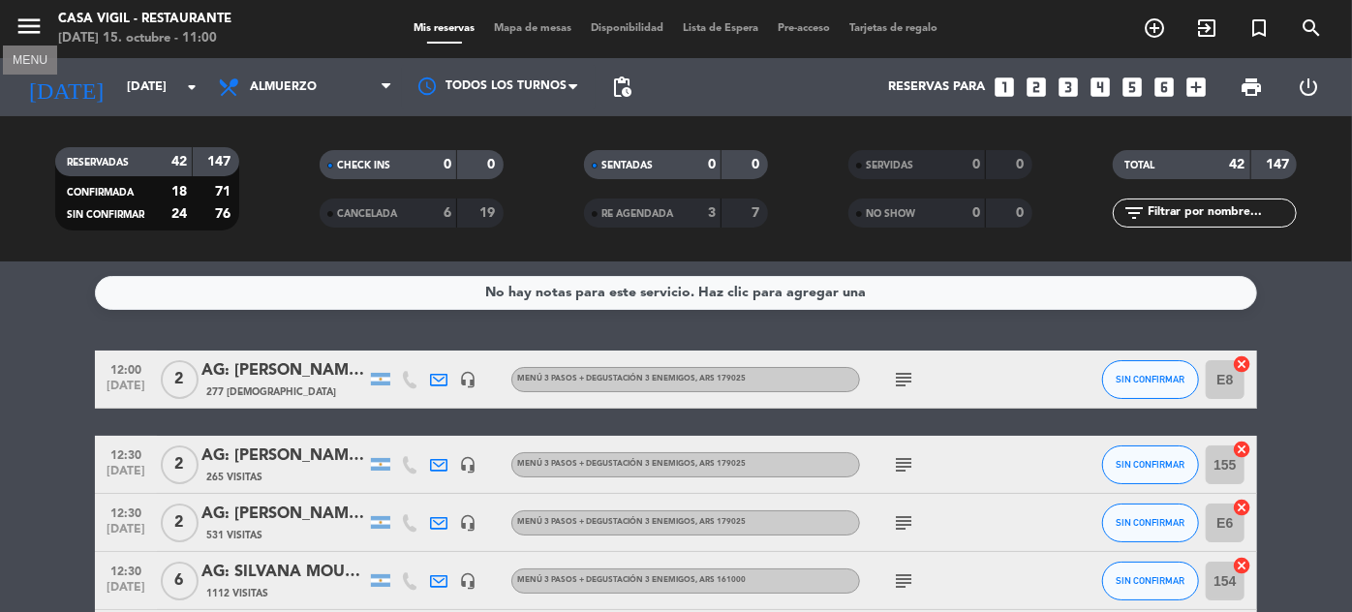
click at [36, 25] on icon "menu" at bounding box center [29, 26] width 29 height 29
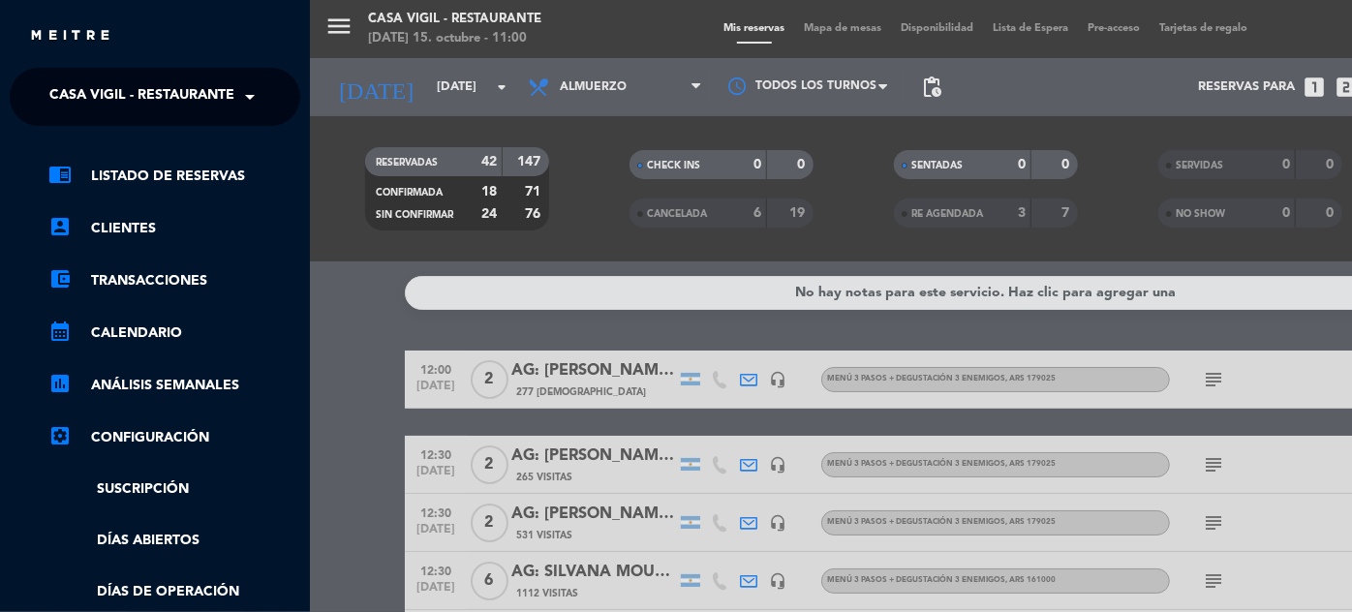
click at [224, 101] on span "Casa Vigil - Restaurante" at bounding box center [141, 97] width 185 height 41
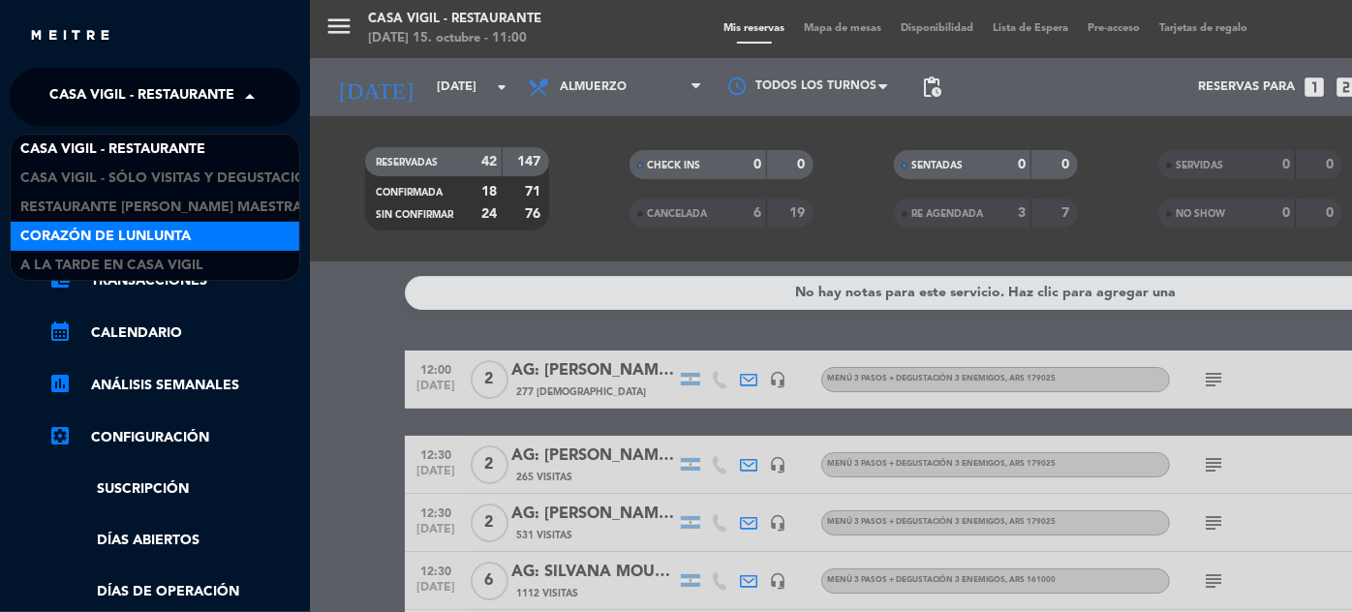
click at [167, 237] on span "Corazón de Lunlunta" at bounding box center [105, 237] width 170 height 22
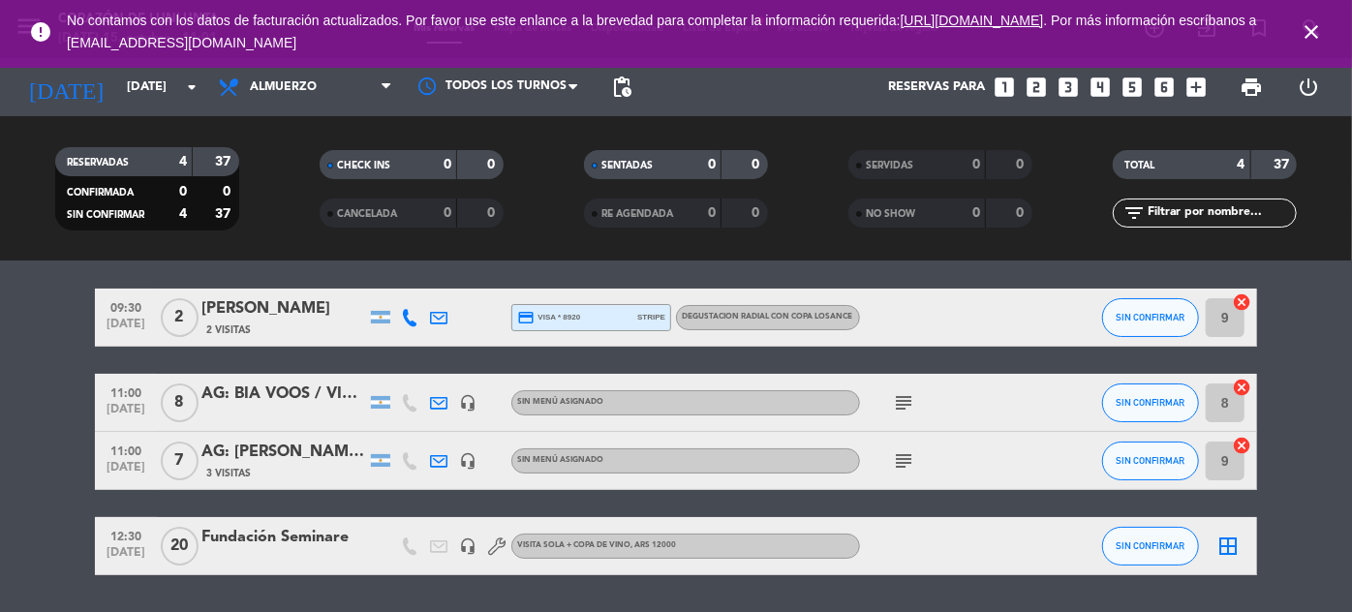
scroll to position [87, 0]
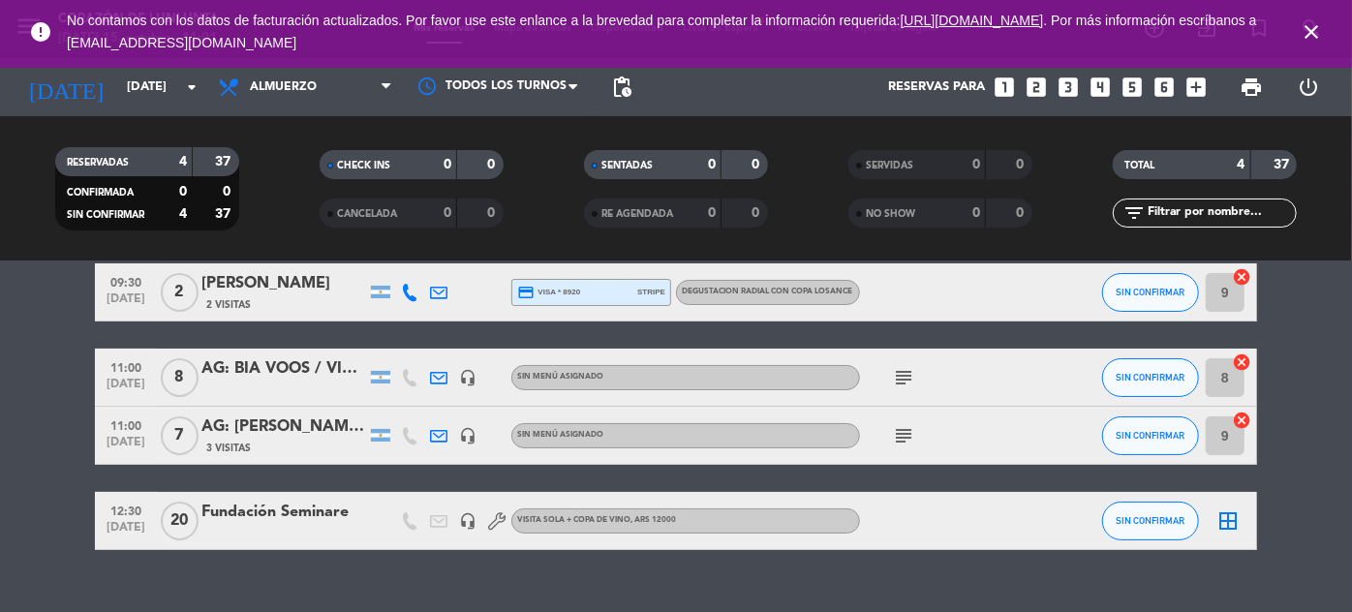
click at [334, 420] on div "AG: [PERSON_NAME]/[PERSON_NAME]" at bounding box center [283, 427] width 165 height 25
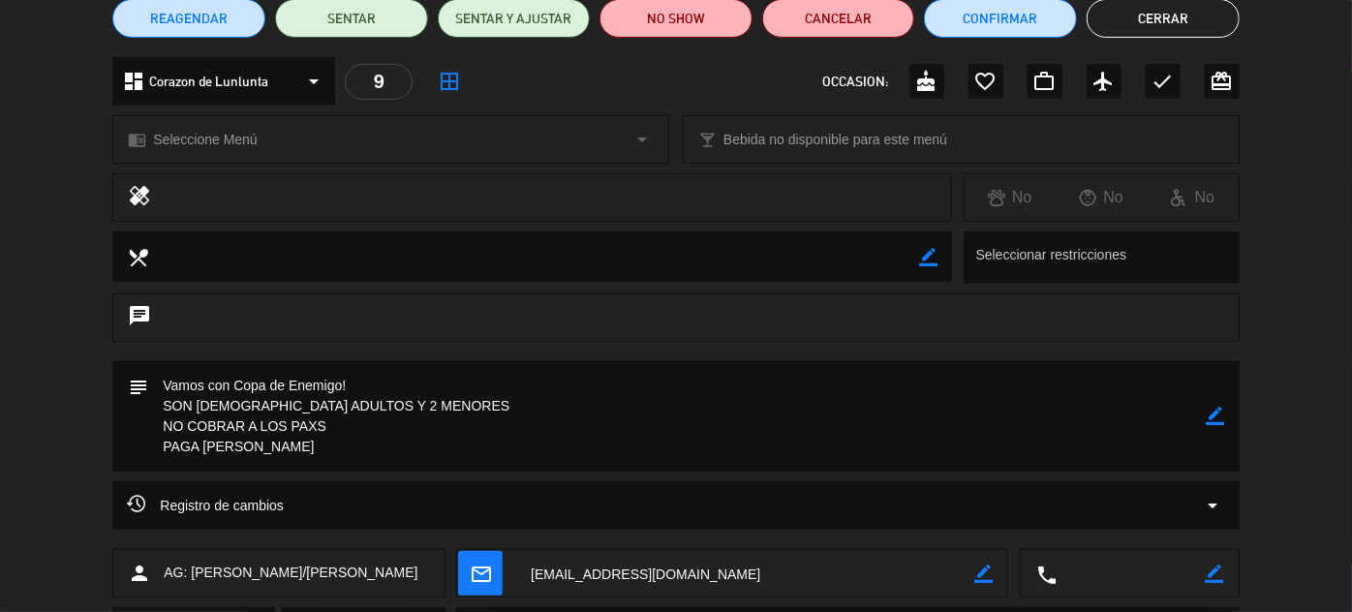
scroll to position [0, 0]
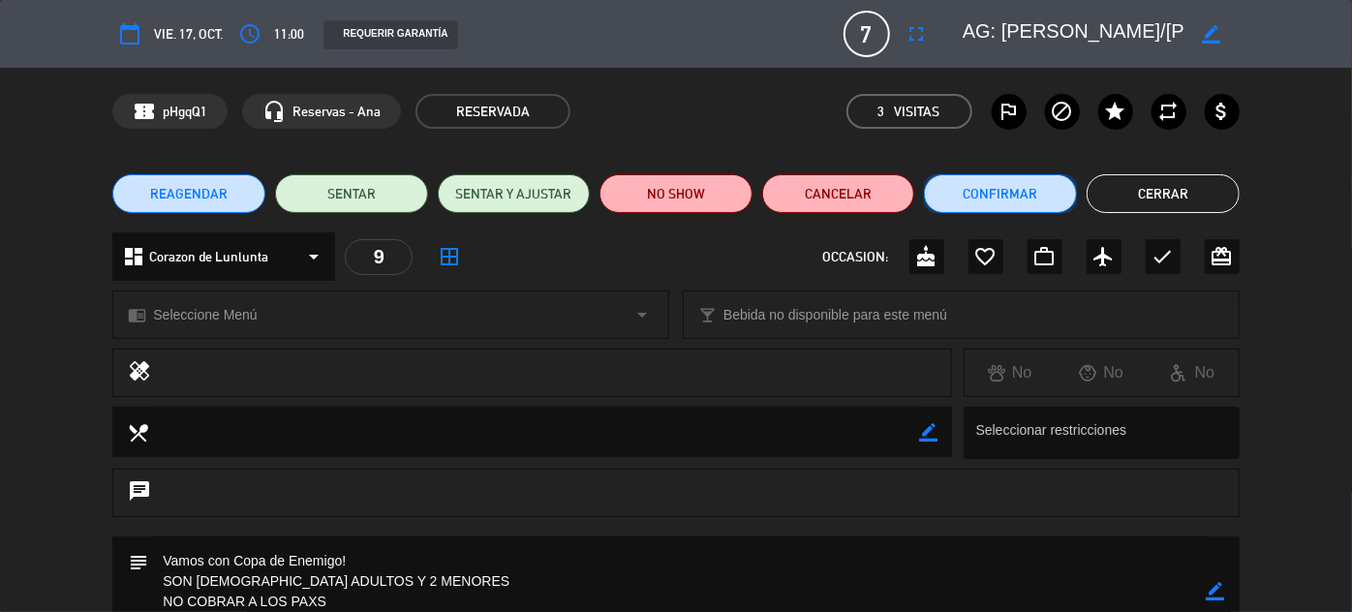
click at [985, 193] on button "Confirmar" at bounding box center [1000, 193] width 153 height 39
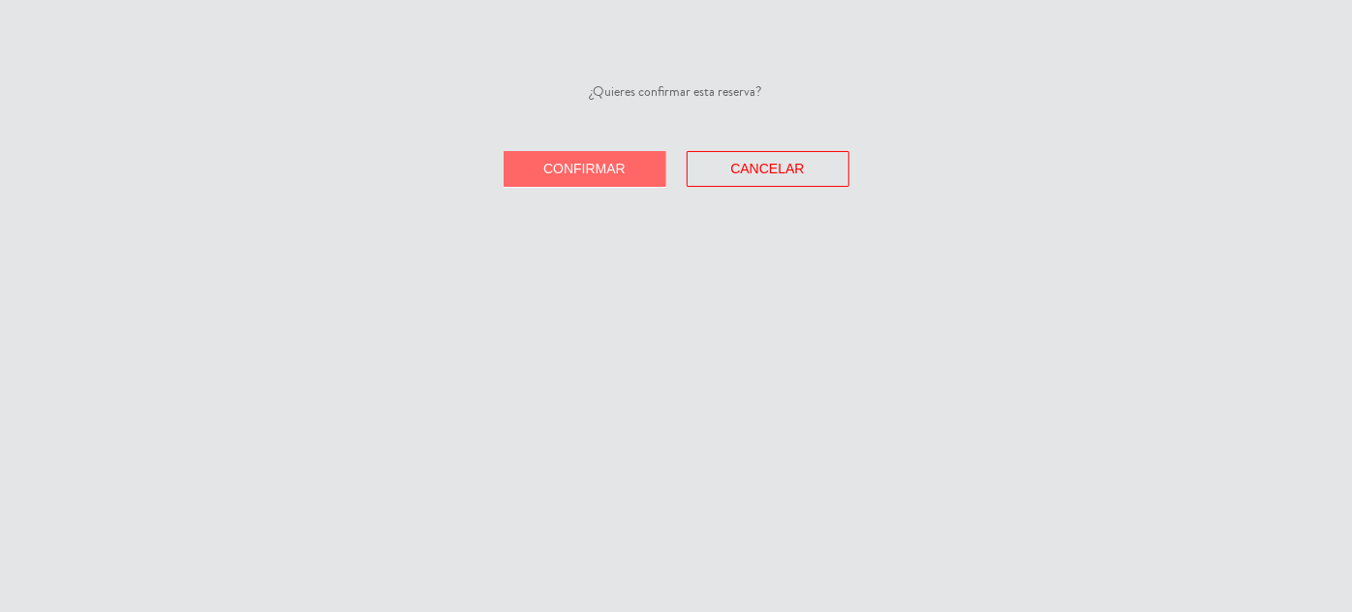
click at [638, 159] on button "Confirmar" at bounding box center [585, 169] width 163 height 36
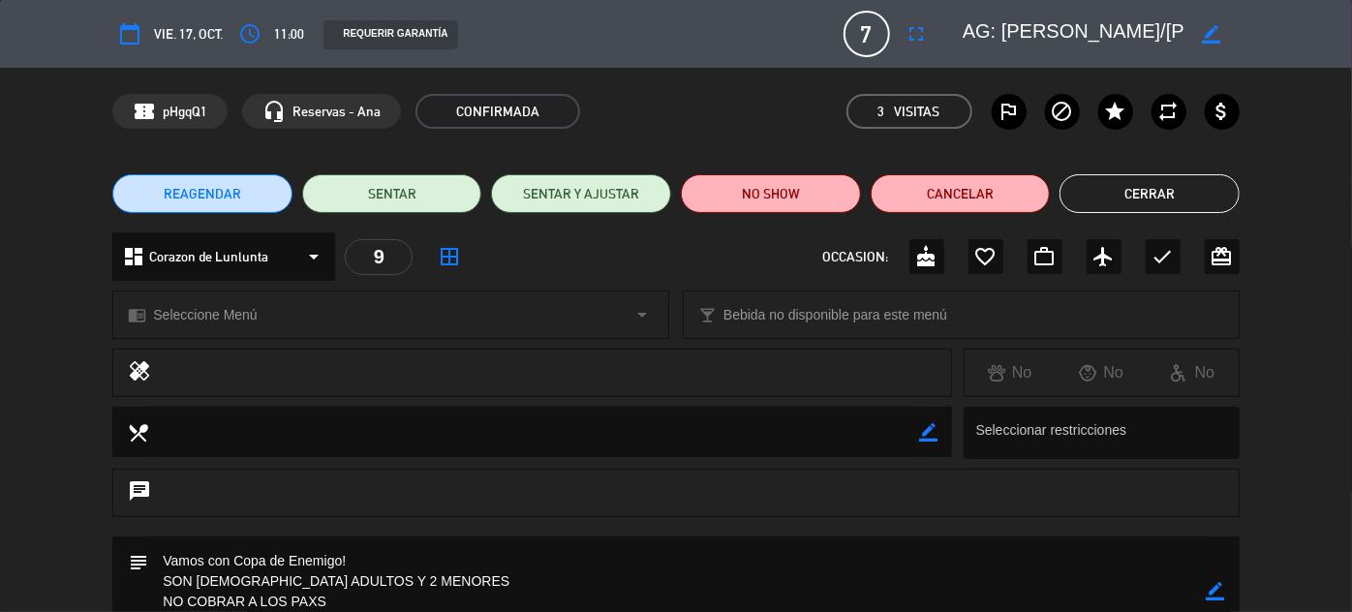
click at [1175, 187] on button "Cerrar" at bounding box center [1150, 193] width 180 height 39
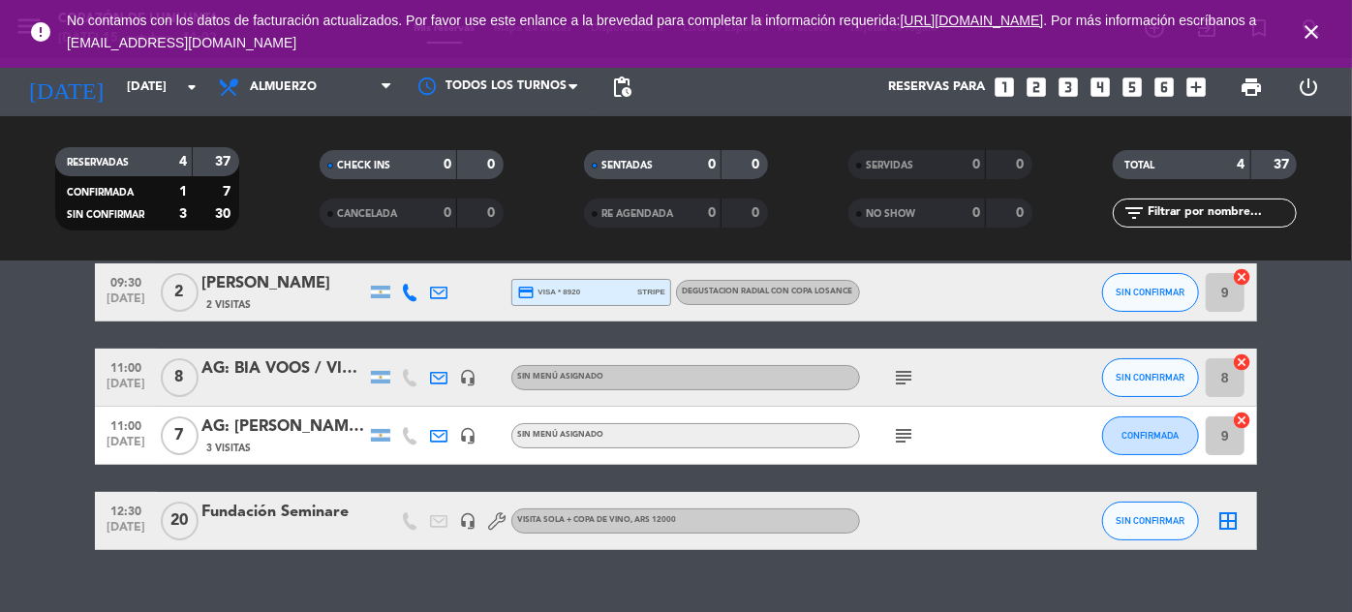
click at [246, 372] on div "AG: BIA VOOS / VINHOS [PERSON_NAME]" at bounding box center [283, 368] width 165 height 25
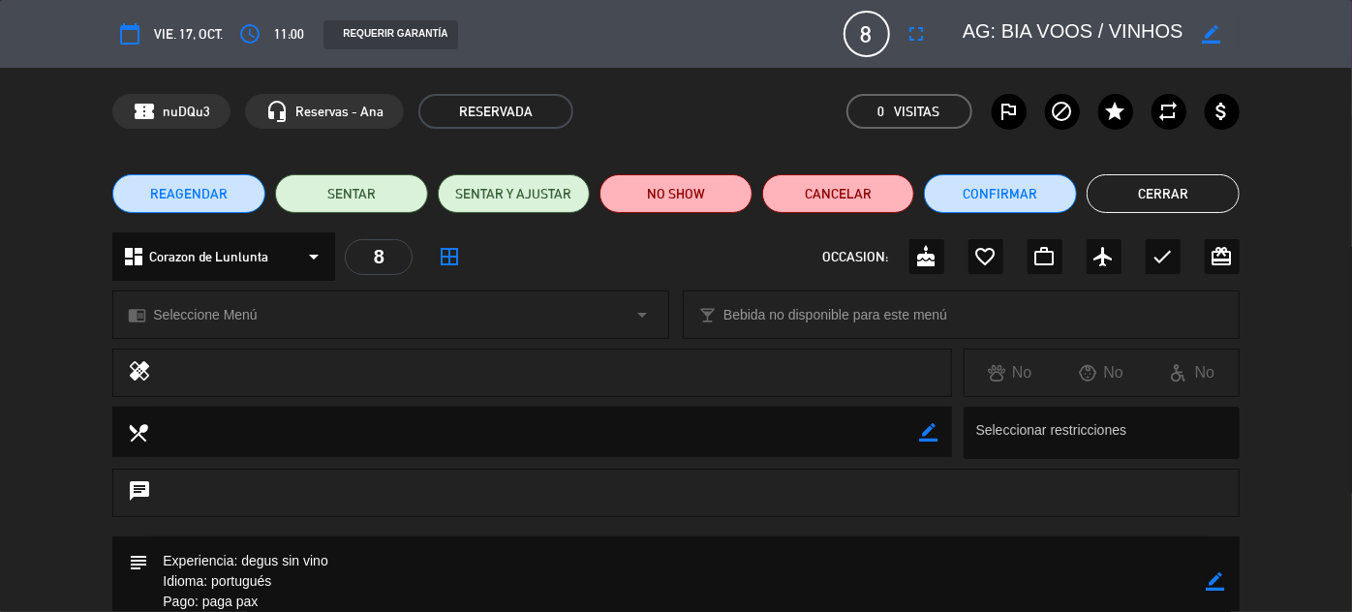
click at [1190, 188] on button "Cerrar" at bounding box center [1163, 193] width 153 height 39
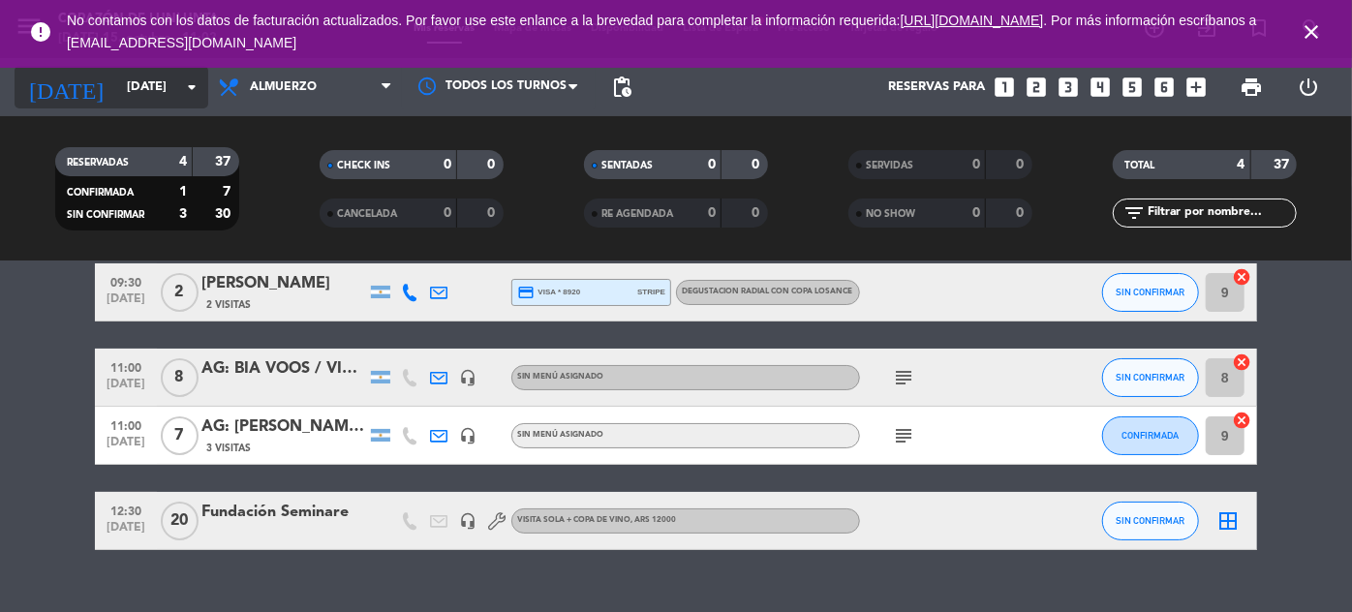
click at [160, 102] on input "[DATE]" at bounding box center [200, 88] width 166 height 34
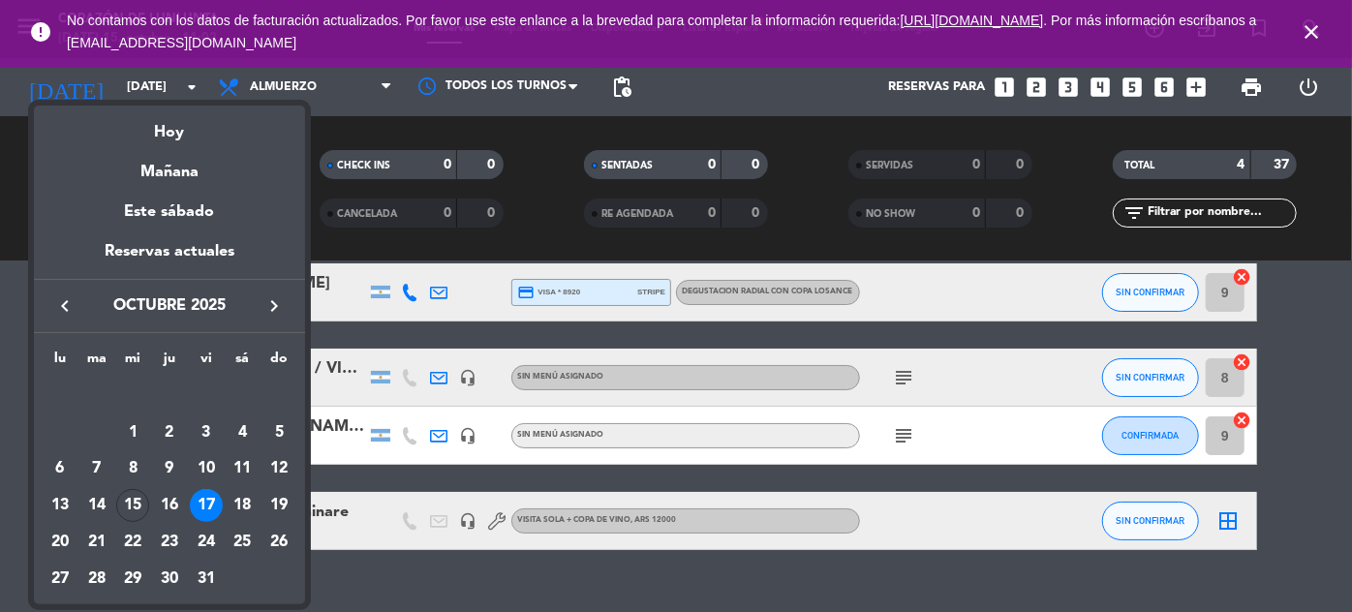
click at [165, 505] on div "16" at bounding box center [169, 505] width 33 height 33
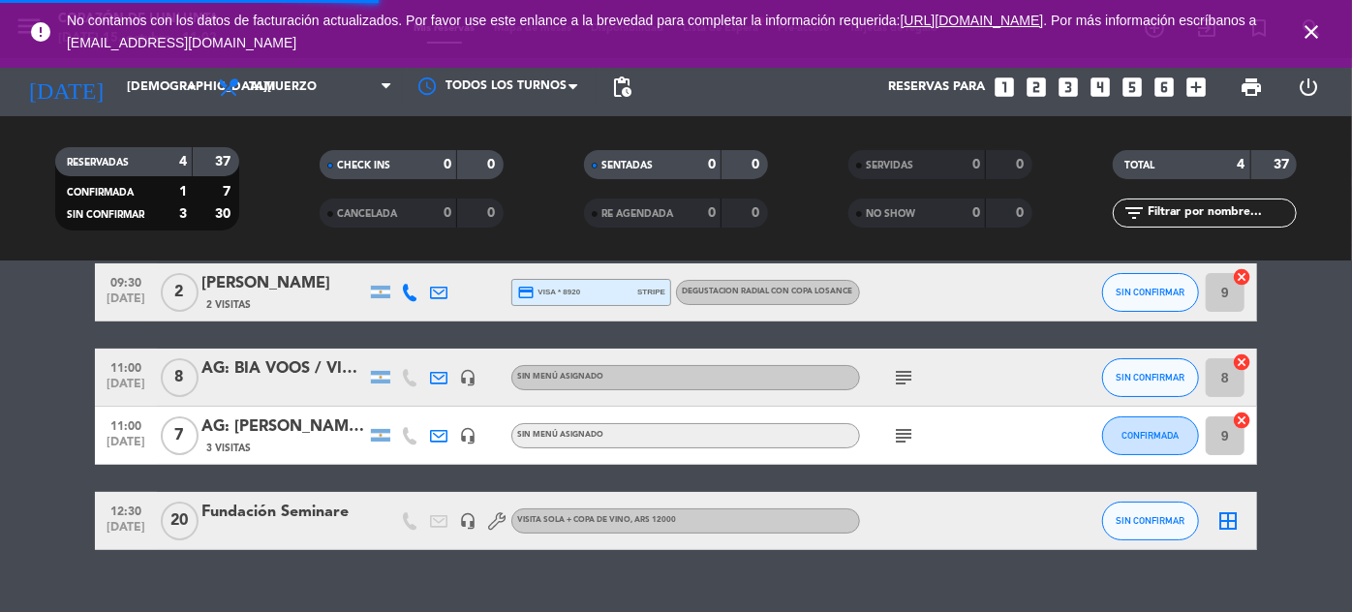
scroll to position [36, 0]
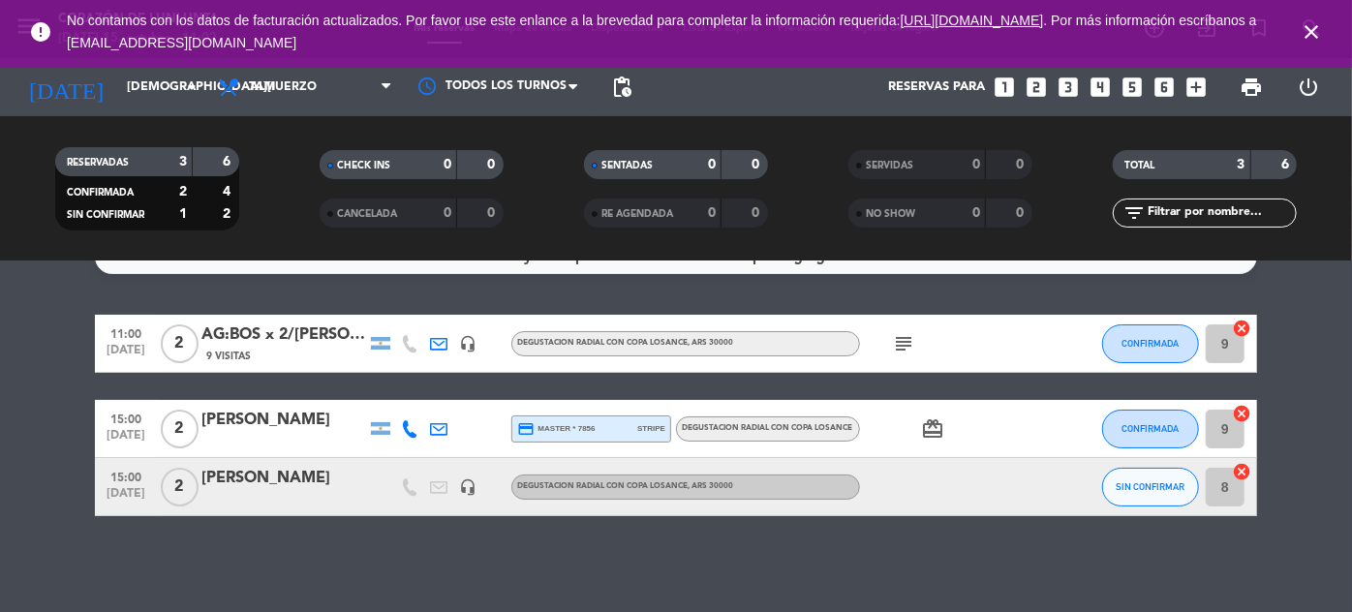
click at [287, 326] on div "AG:BOS x 2/[PERSON_NAME]" at bounding box center [283, 335] width 165 height 25
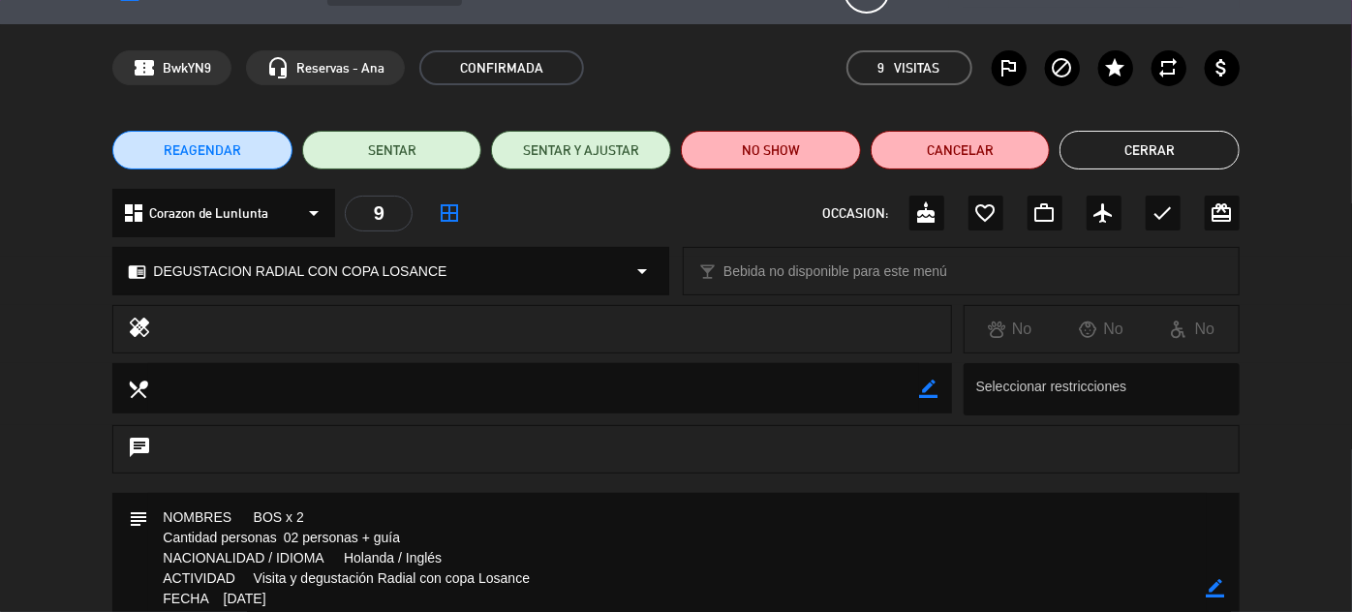
scroll to position [0, 0]
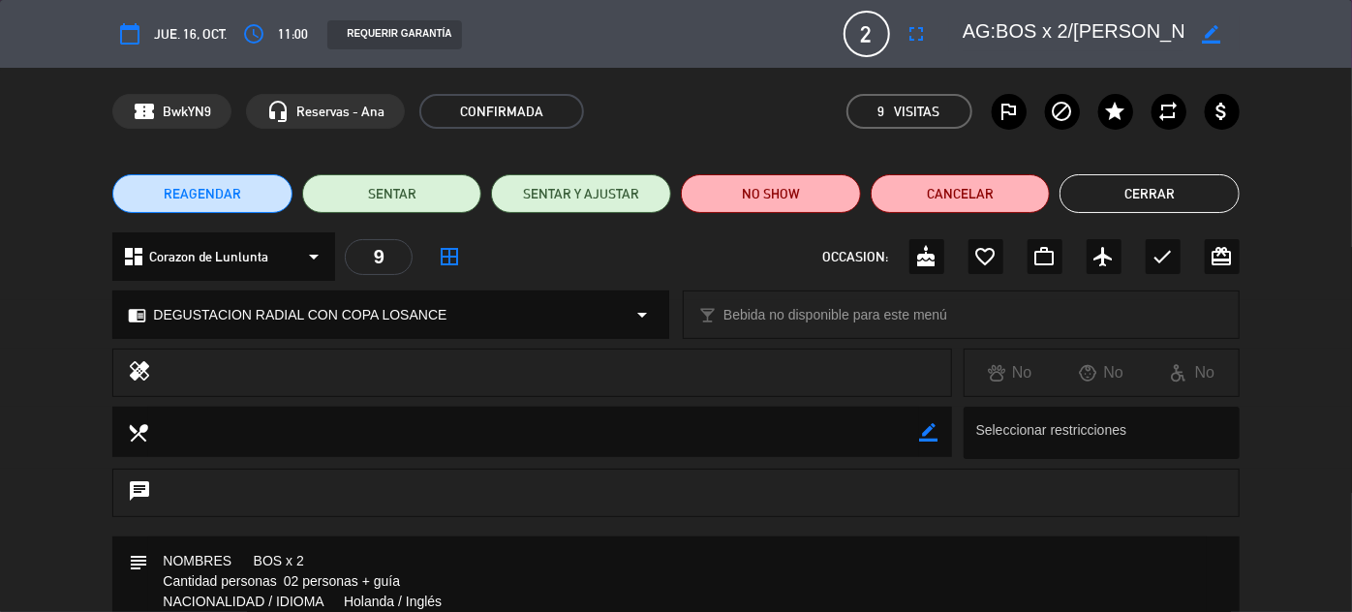
click at [1129, 188] on button "Cerrar" at bounding box center [1150, 193] width 180 height 39
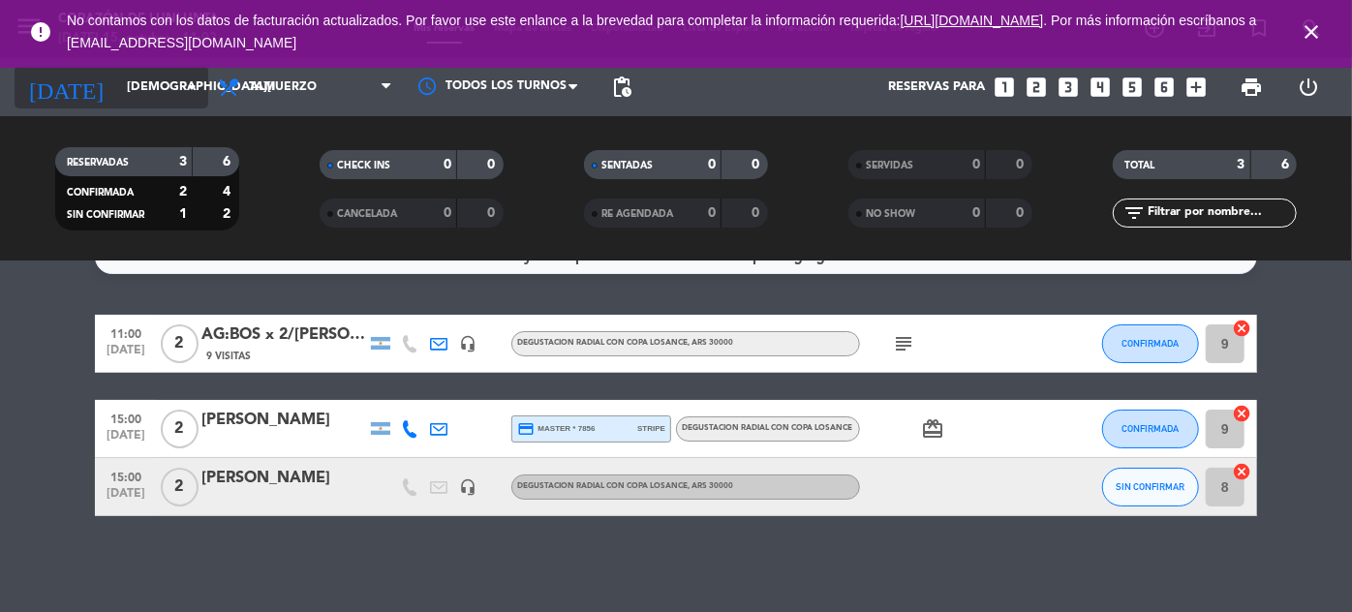
click at [139, 95] on input "[DEMOGRAPHIC_DATA][DATE]" at bounding box center [200, 88] width 166 height 34
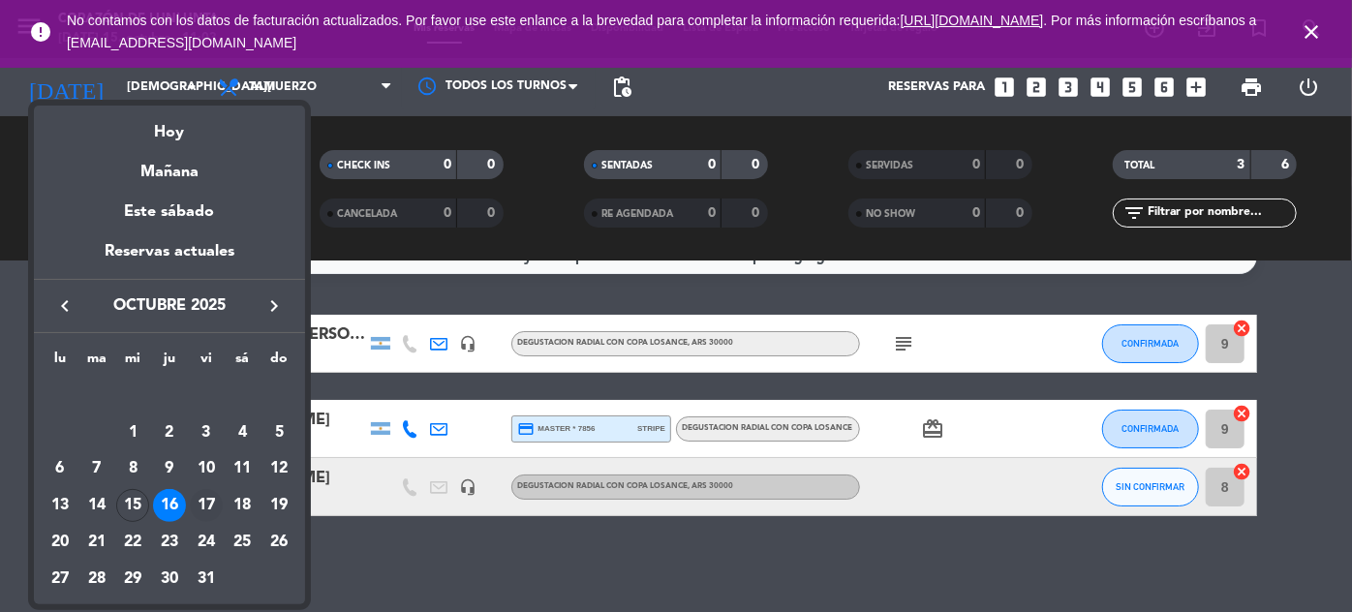
click at [206, 509] on div "17" at bounding box center [206, 505] width 33 height 33
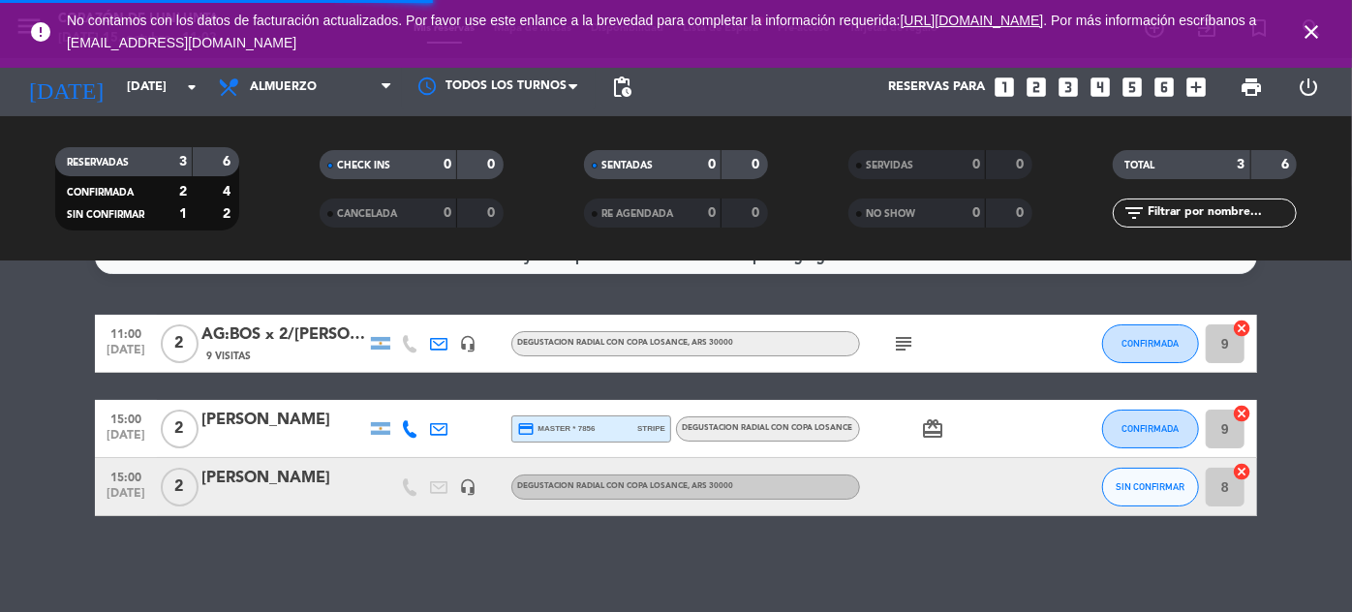
scroll to position [87, 0]
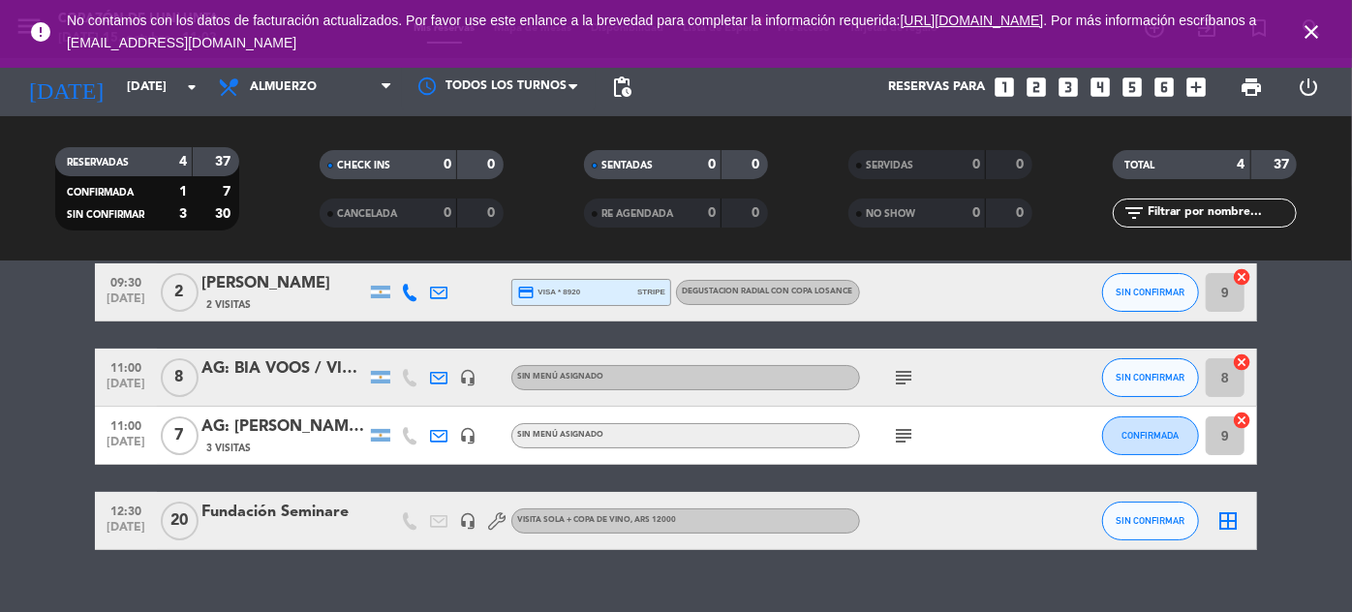
click at [261, 373] on div "AG: BIA VOOS / VINHOS [PERSON_NAME]" at bounding box center [283, 368] width 165 height 25
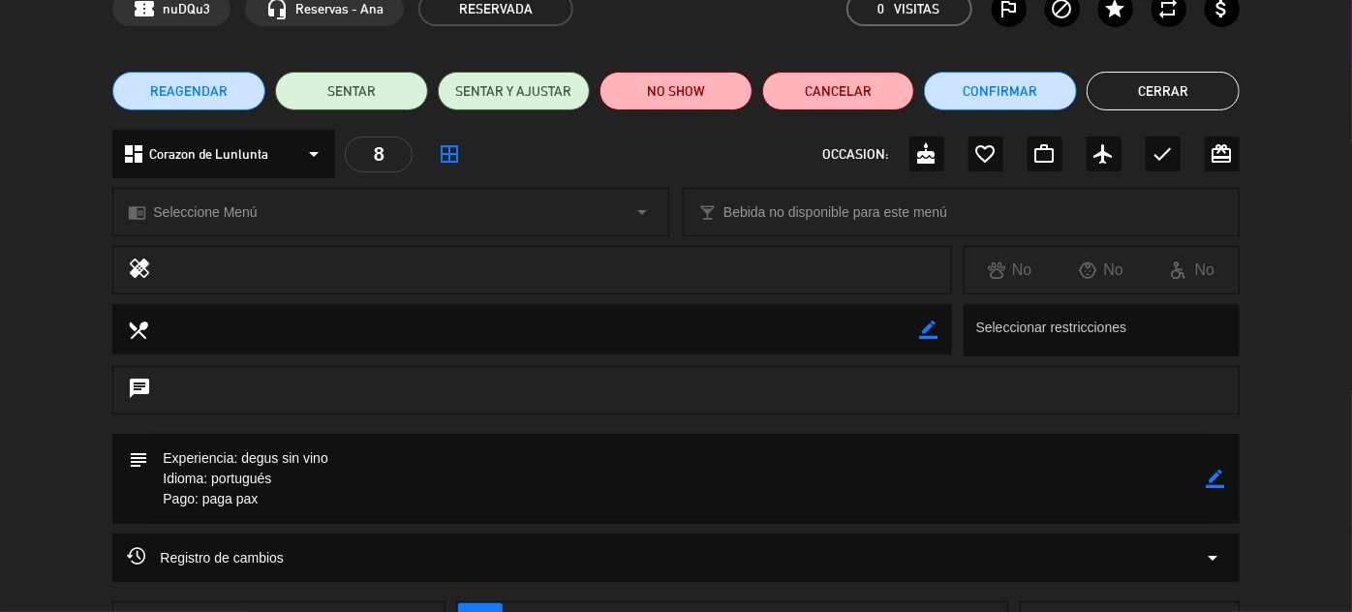
scroll to position [0, 0]
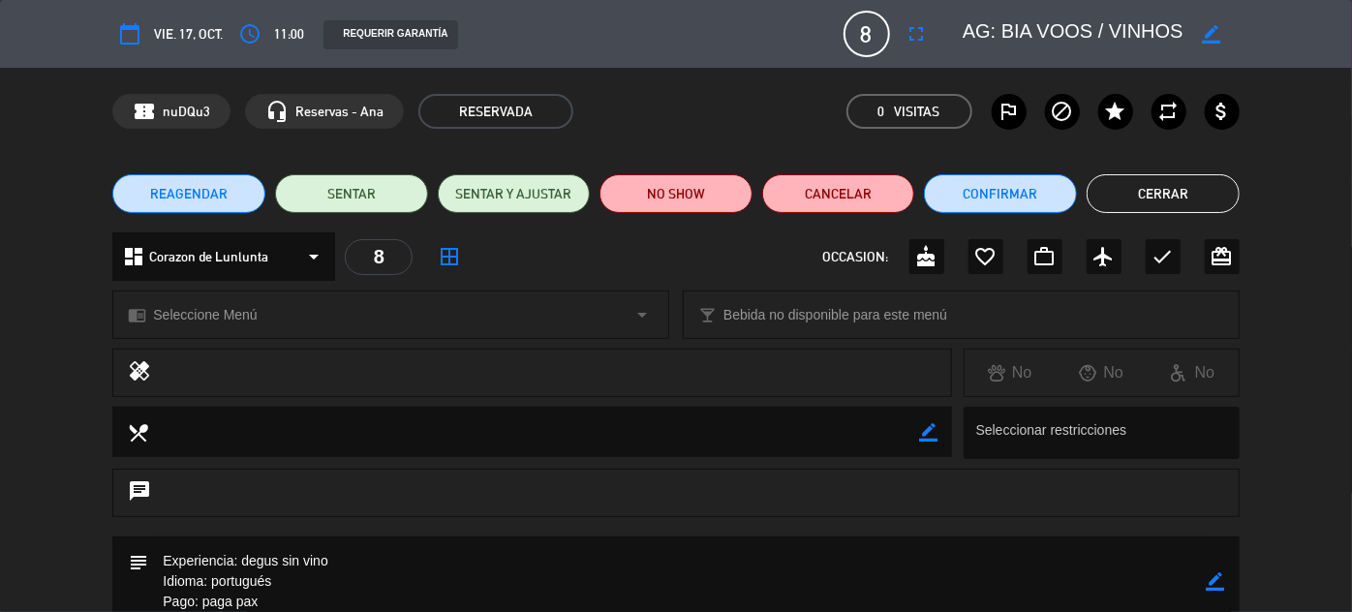
click at [1187, 204] on button "Cerrar" at bounding box center [1163, 193] width 153 height 39
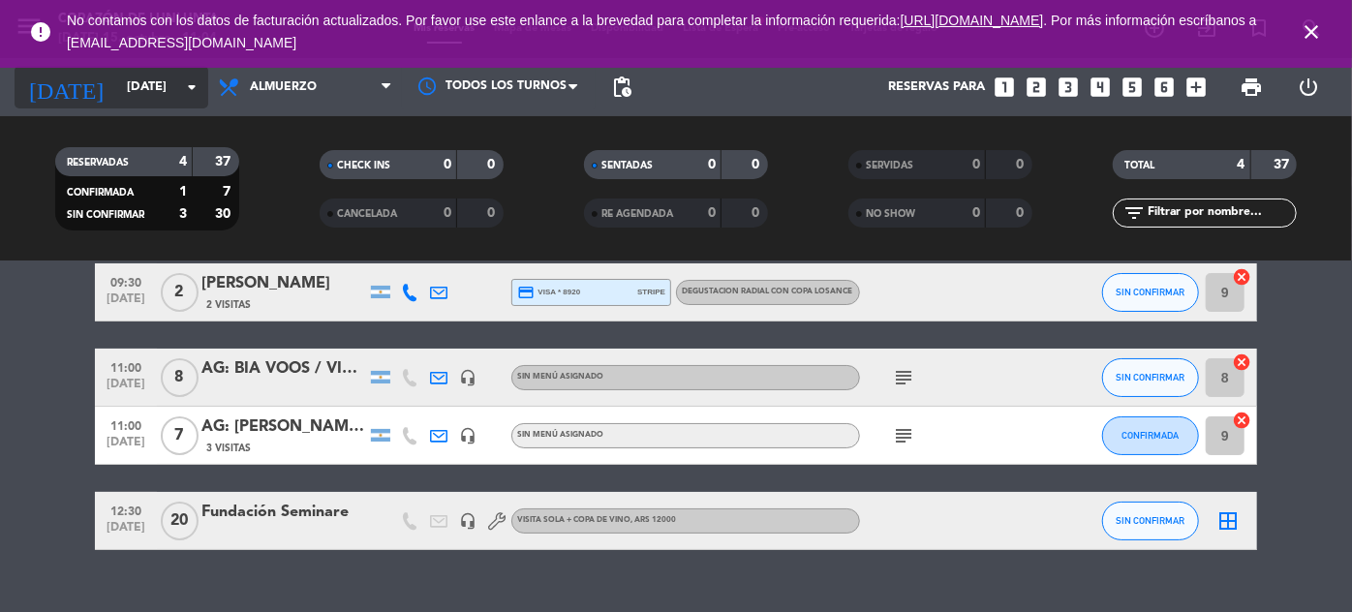
click at [157, 100] on input "[DATE]" at bounding box center [200, 88] width 166 height 34
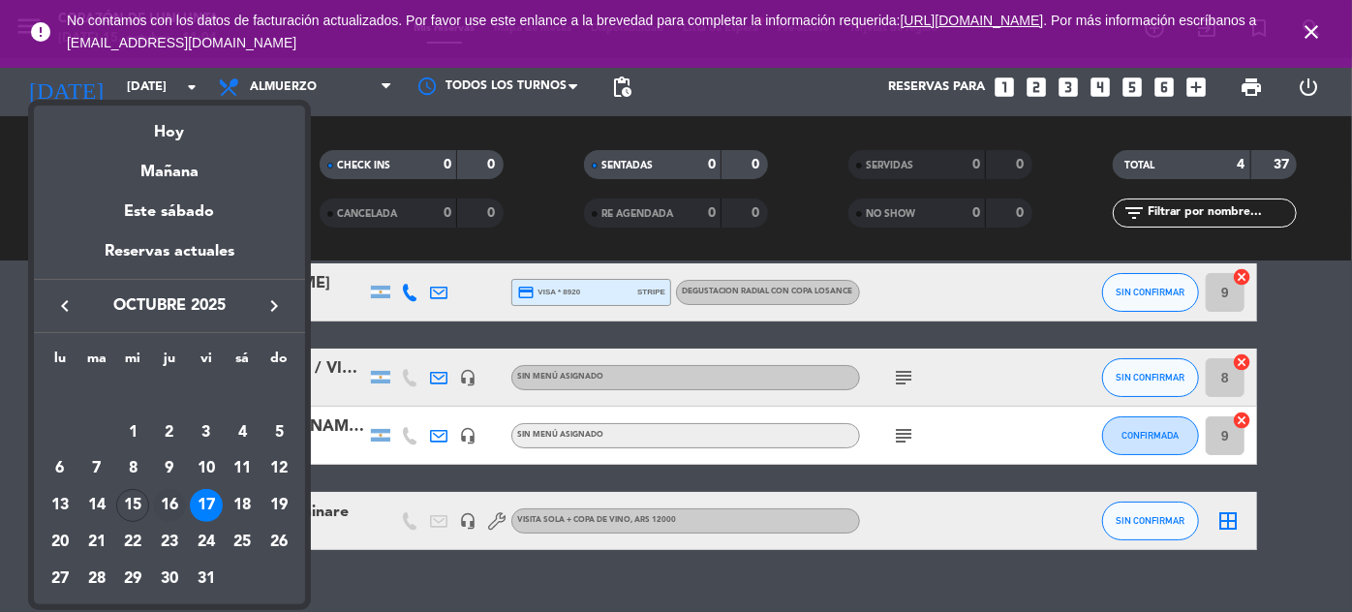
click at [172, 501] on div "16" at bounding box center [169, 505] width 33 height 33
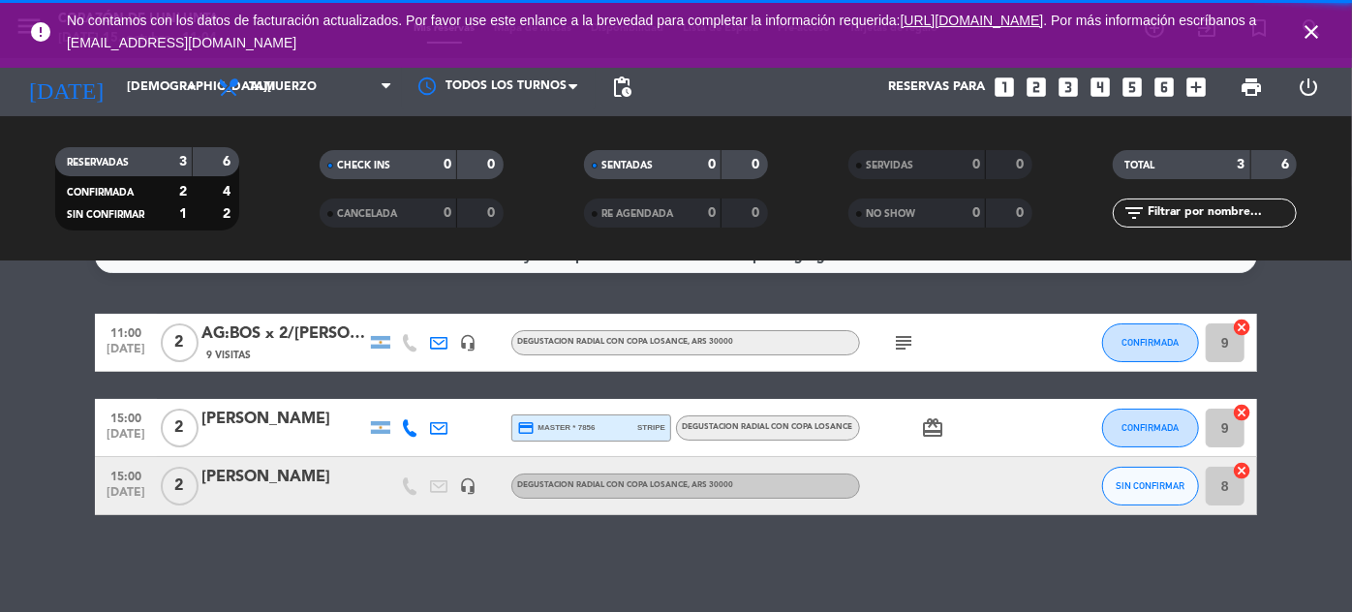
scroll to position [36, 0]
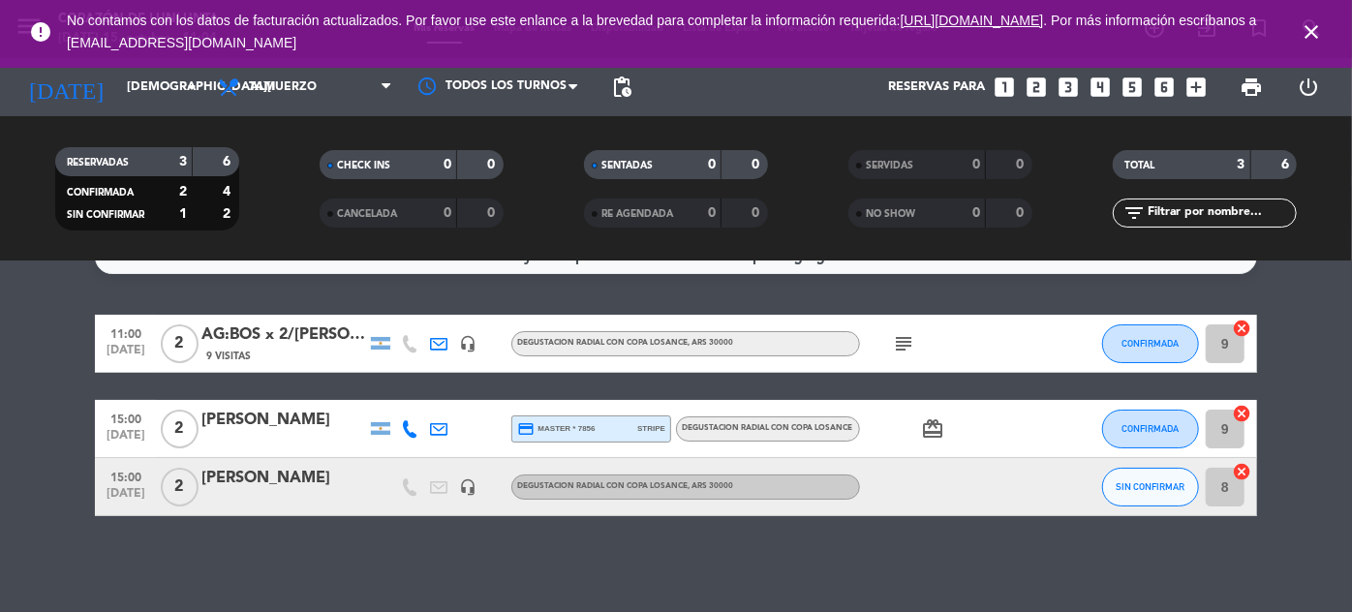
click at [294, 333] on div "AG:BOS x 2/[PERSON_NAME]" at bounding box center [283, 335] width 165 height 25
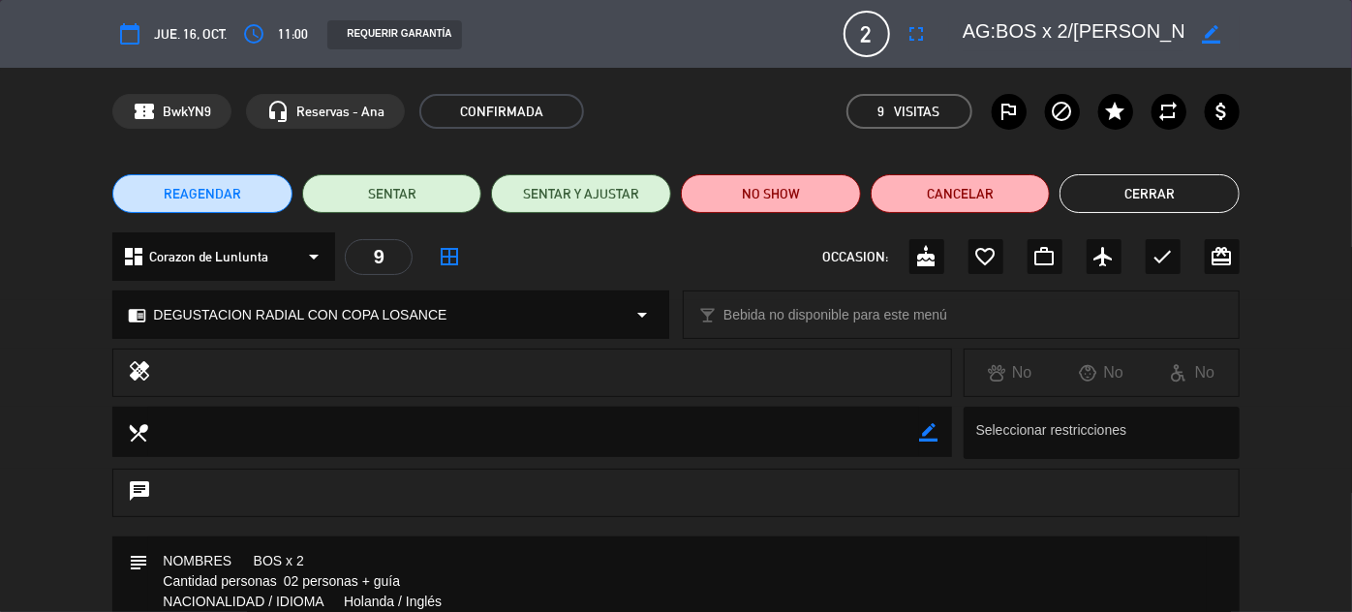
click at [1138, 188] on button "Cerrar" at bounding box center [1150, 193] width 180 height 39
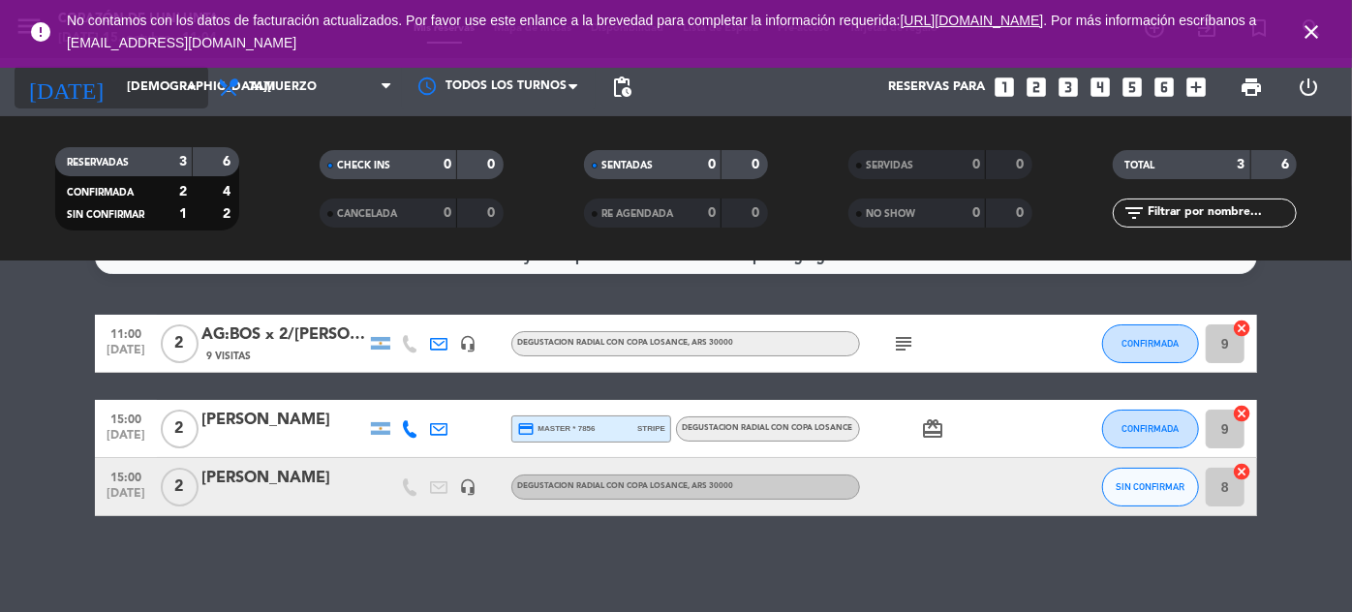
click at [167, 100] on input "[DEMOGRAPHIC_DATA][DATE]" at bounding box center [200, 88] width 166 height 34
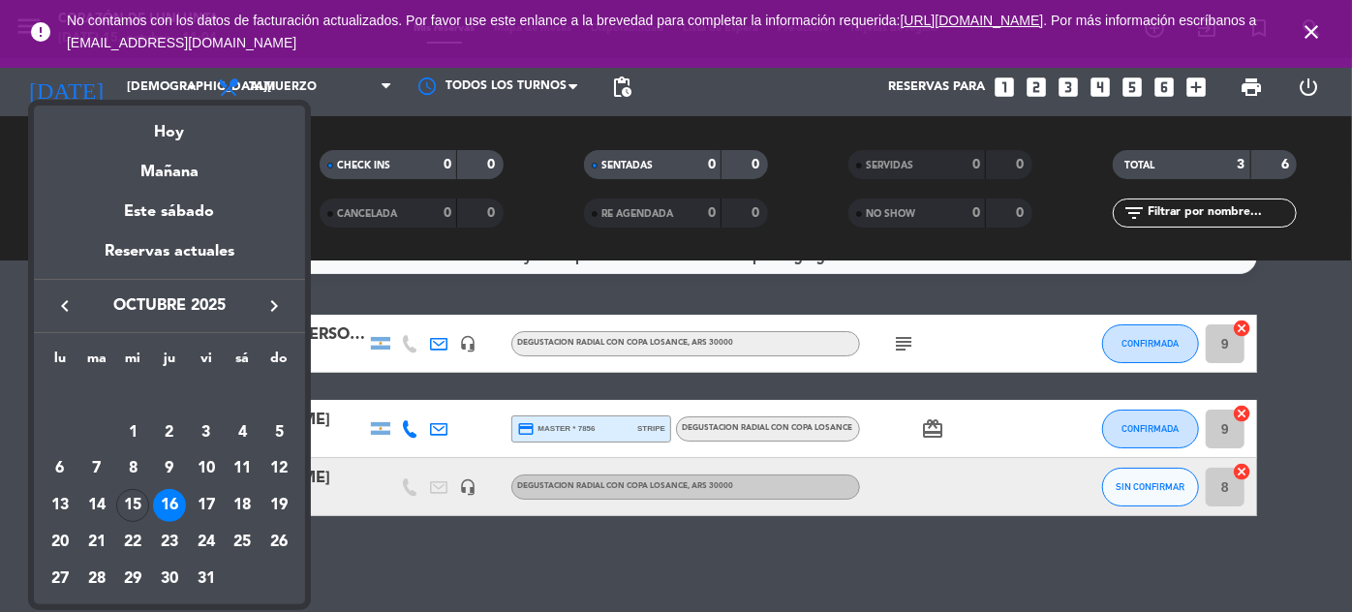
click at [199, 500] on div "17" at bounding box center [206, 505] width 33 height 33
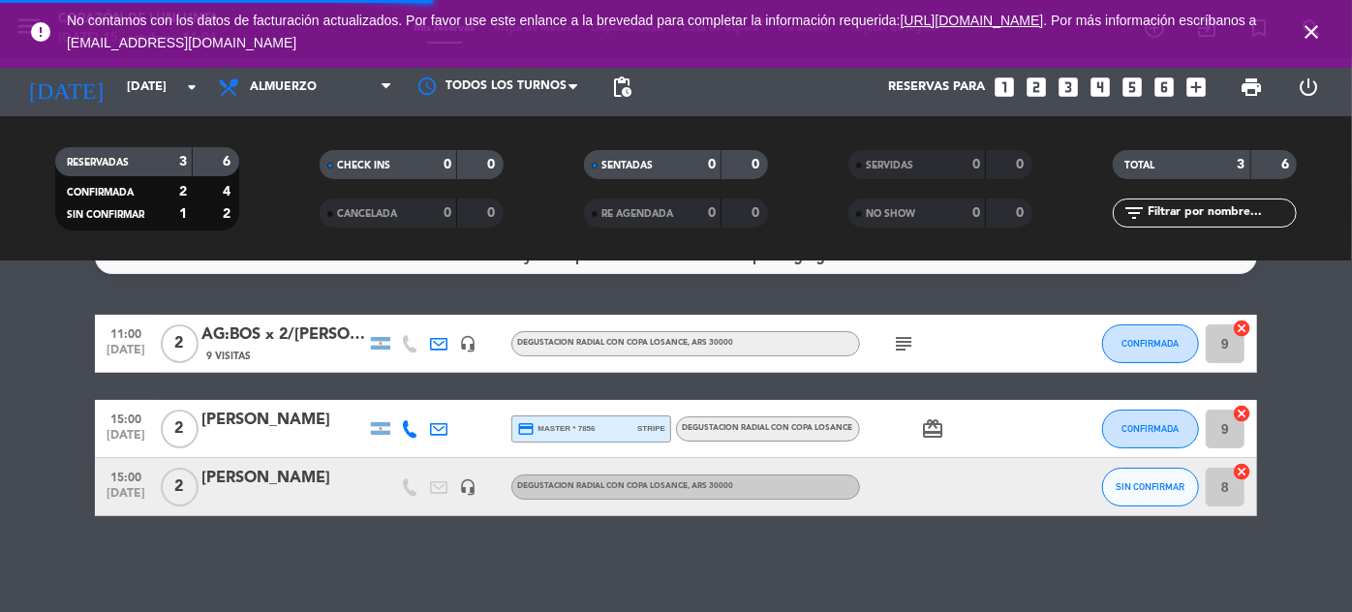
scroll to position [87, 0]
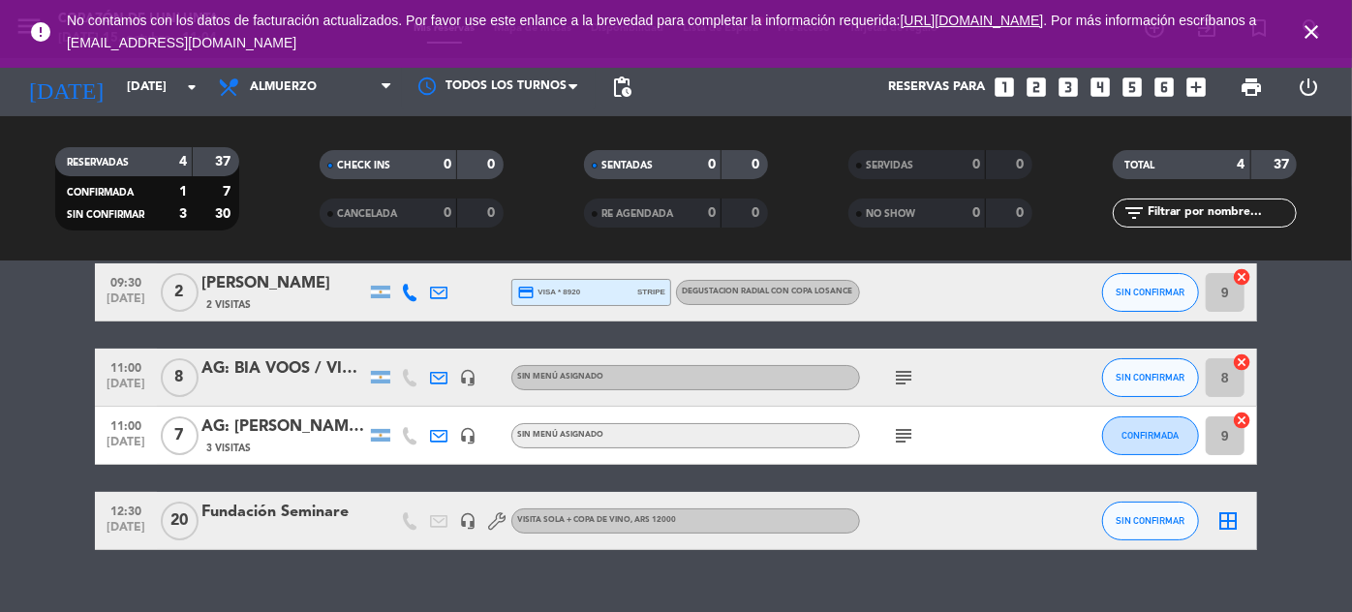
click at [296, 366] on div "AG: BIA VOOS / VINHOS [PERSON_NAME]" at bounding box center [283, 368] width 165 height 25
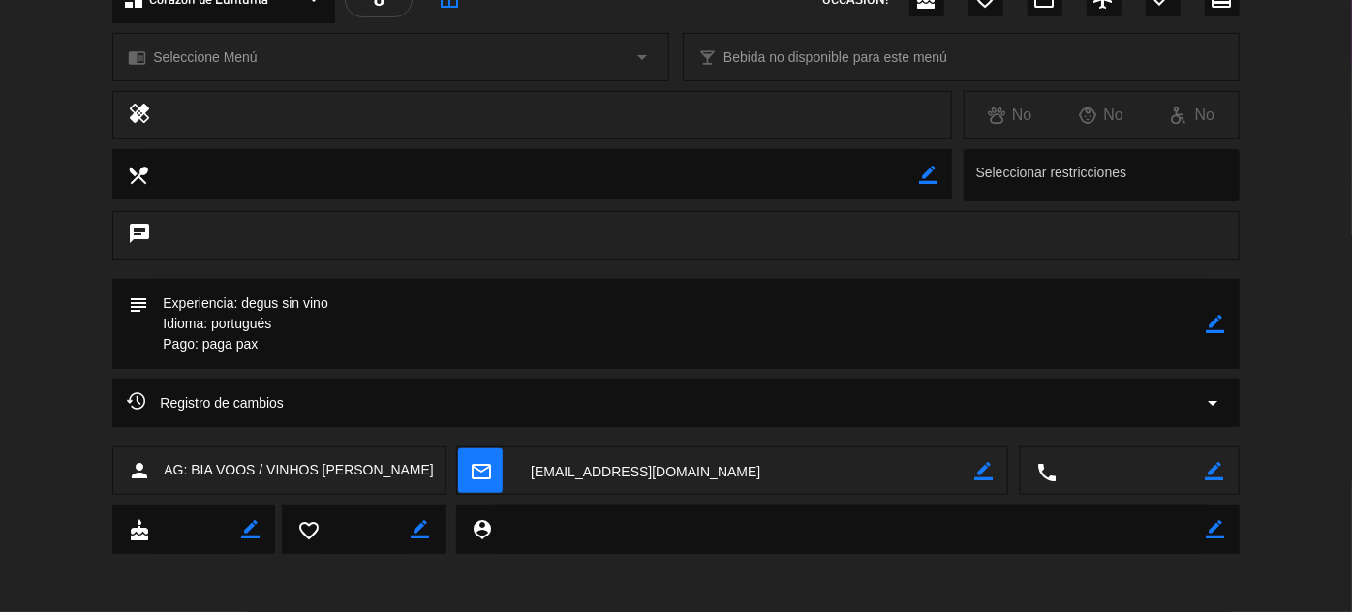
scroll to position [0, 0]
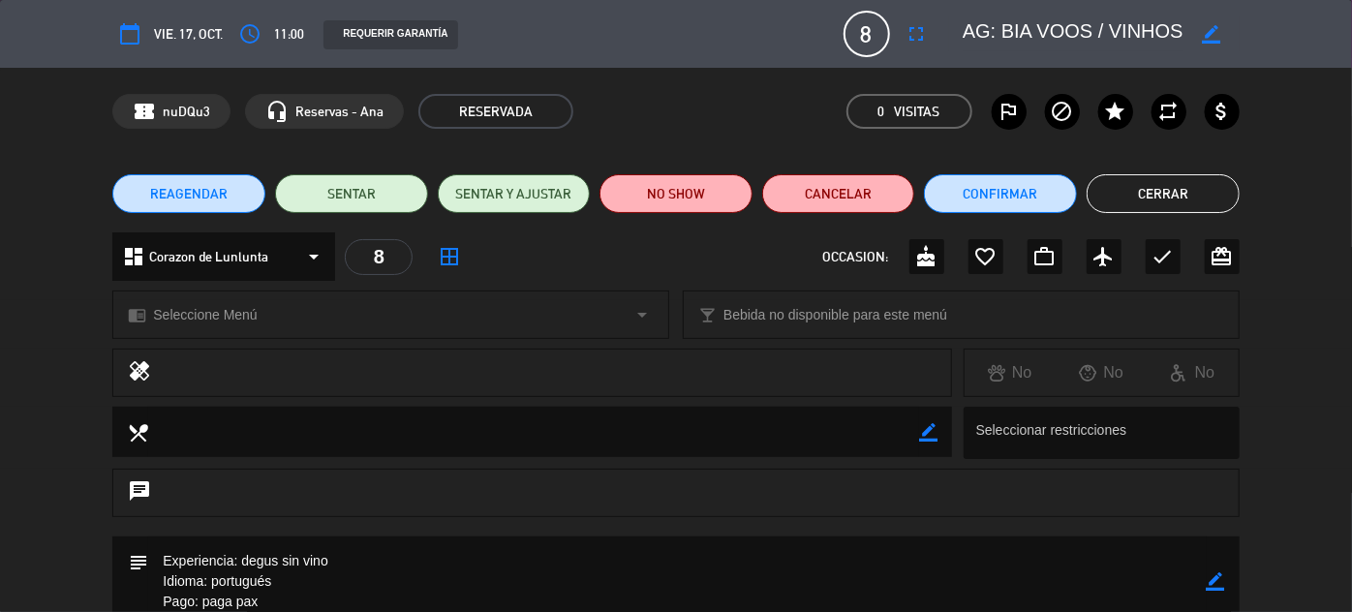
click at [1188, 191] on button "Cerrar" at bounding box center [1163, 193] width 153 height 39
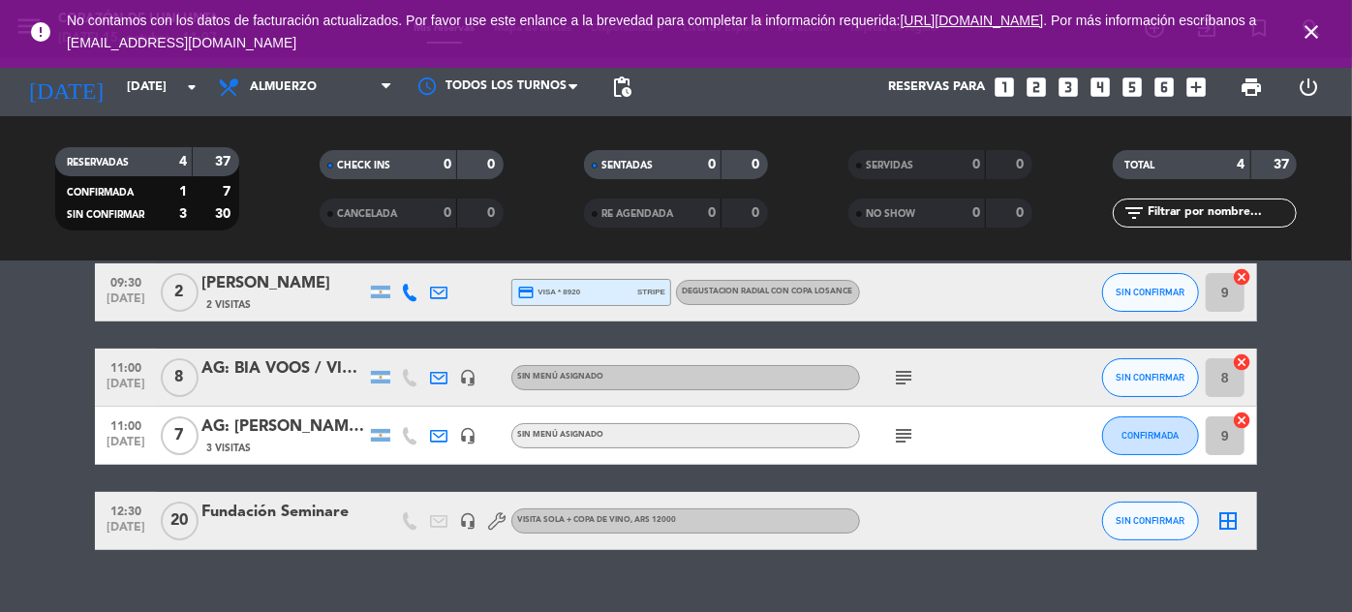
click at [1316, 29] on icon "close" at bounding box center [1311, 31] width 23 height 23
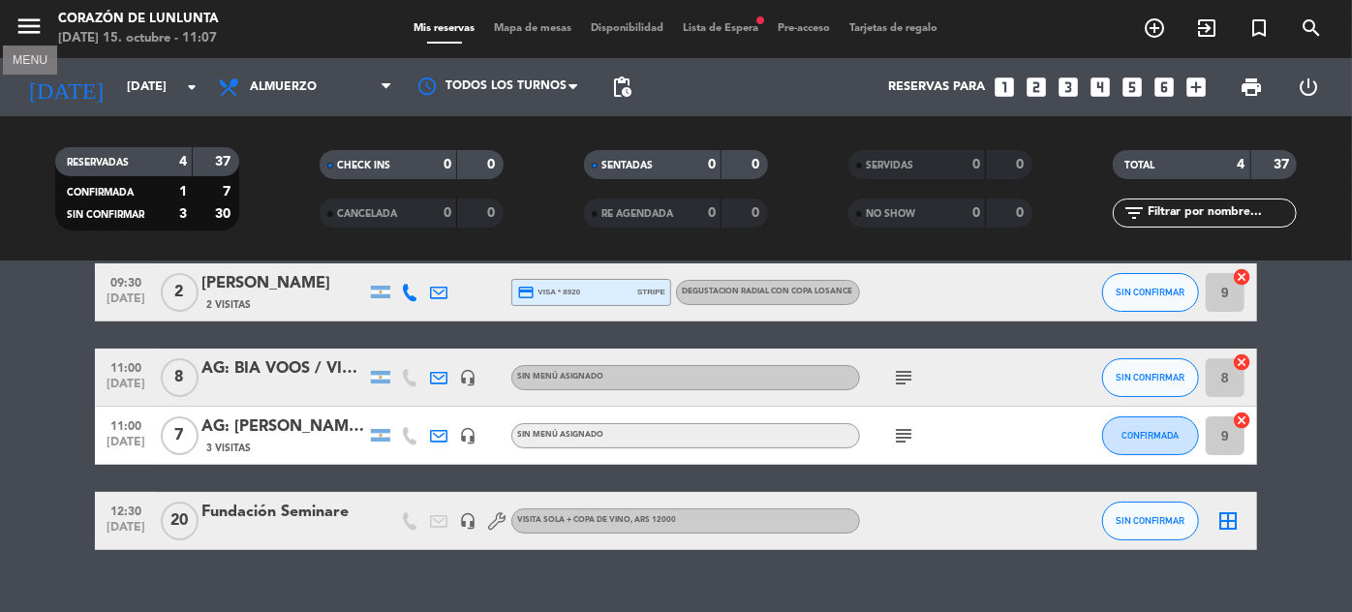
click at [26, 25] on icon "menu" at bounding box center [29, 26] width 29 height 29
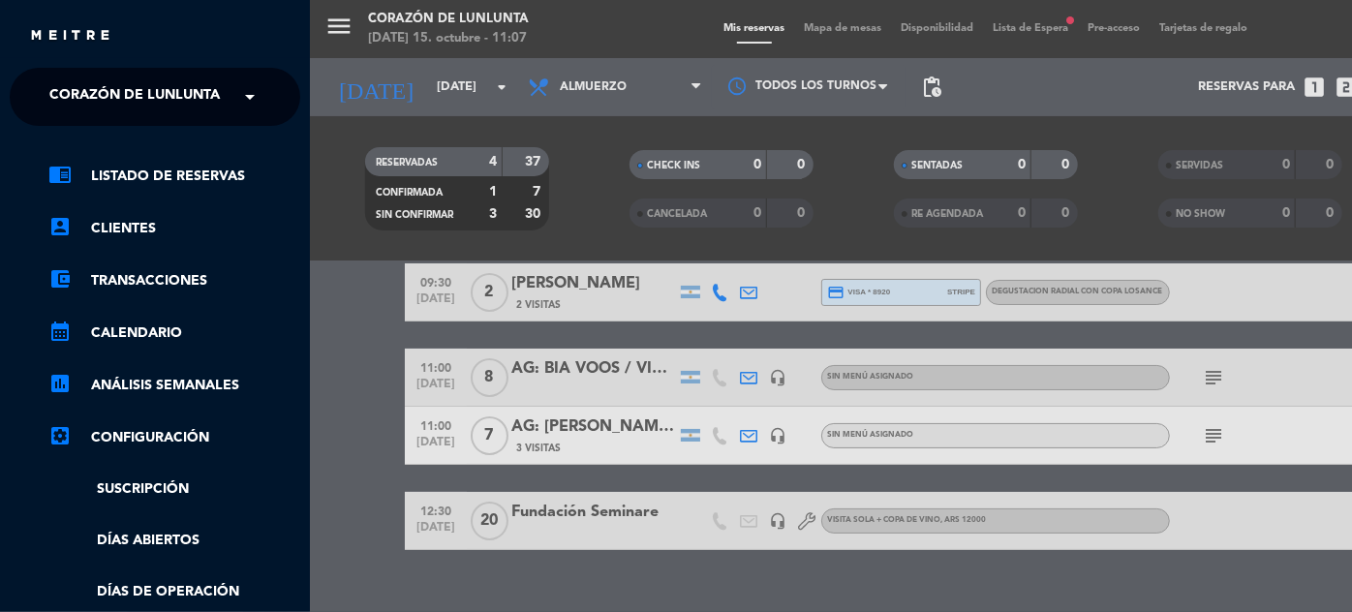
click at [238, 96] on span at bounding box center [254, 97] width 33 height 41
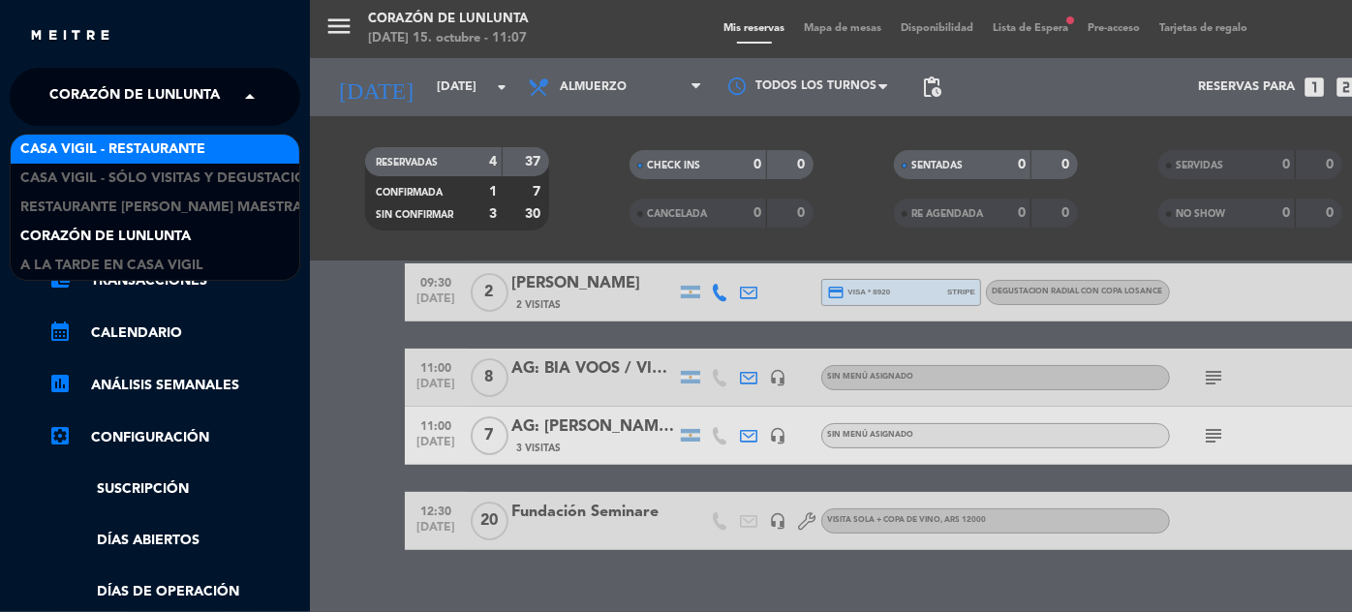
click at [200, 139] on span "Casa Vigil - Restaurante" at bounding box center [112, 150] width 185 height 22
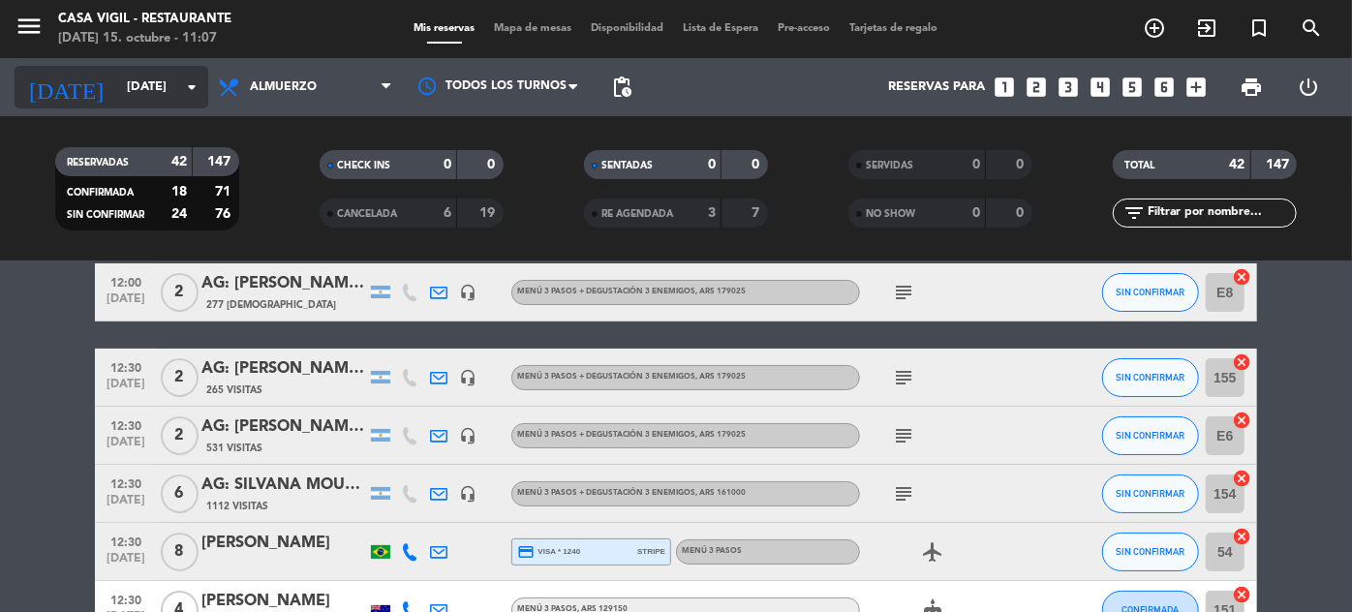
click at [124, 94] on input "[DATE]" at bounding box center [200, 88] width 166 height 34
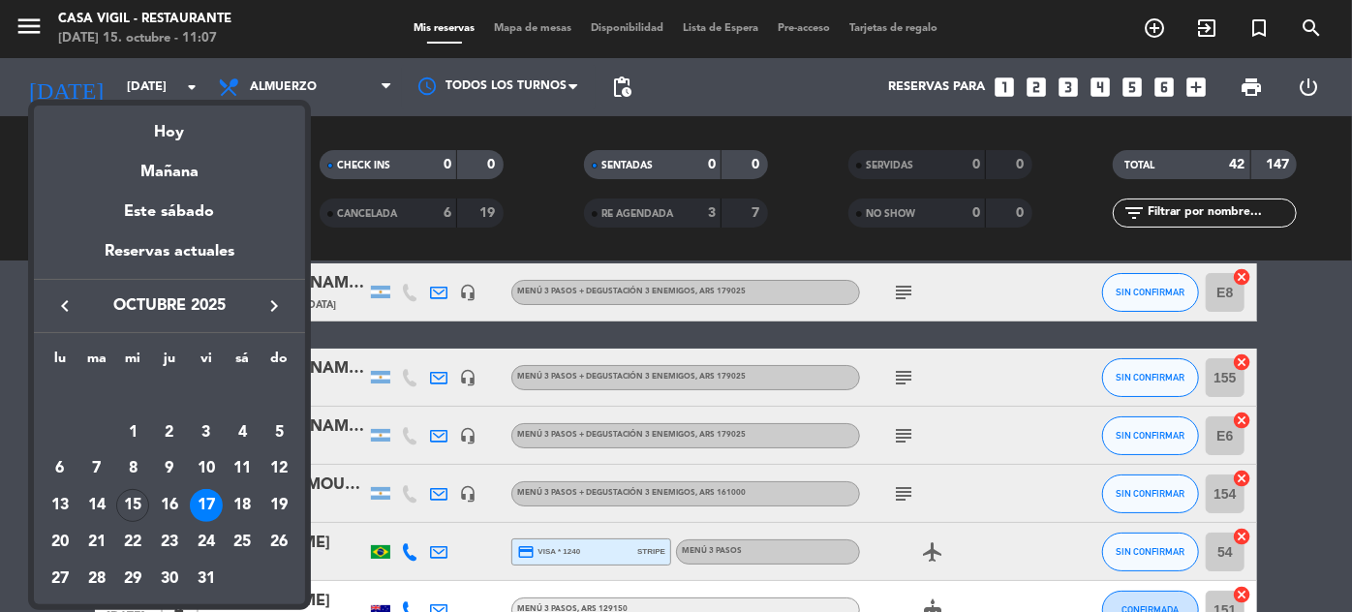
click at [271, 305] on icon "keyboard_arrow_right" at bounding box center [273, 305] width 23 height 23
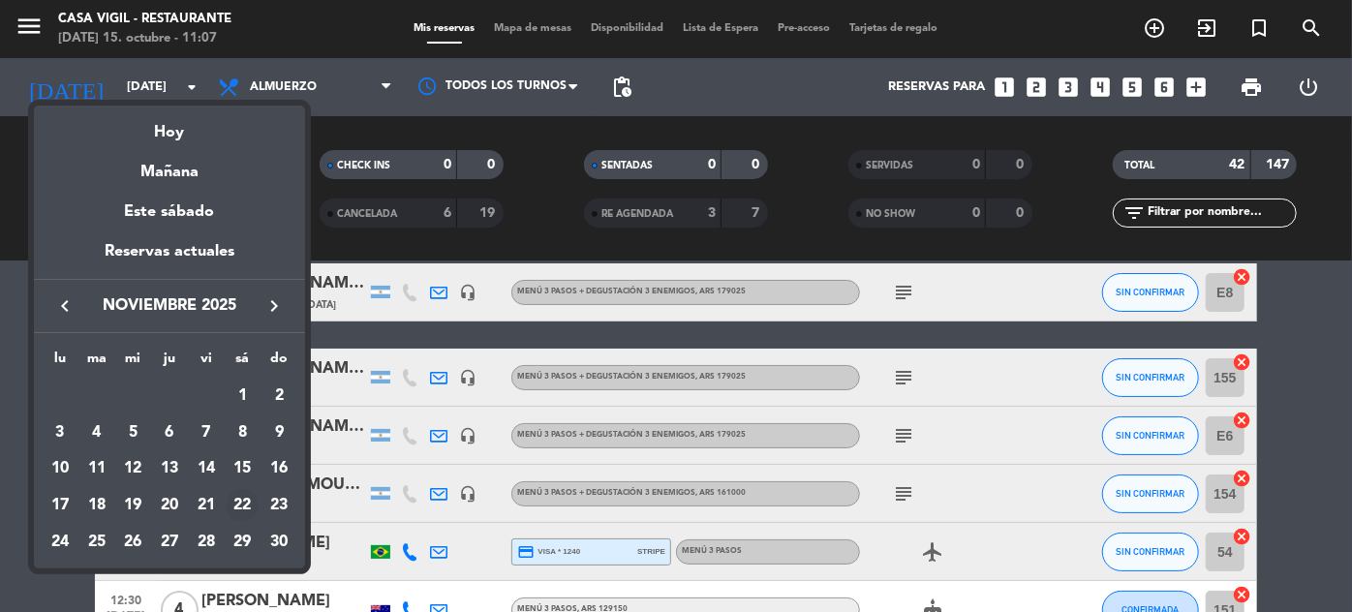
click at [240, 496] on div "22" at bounding box center [242, 505] width 33 height 33
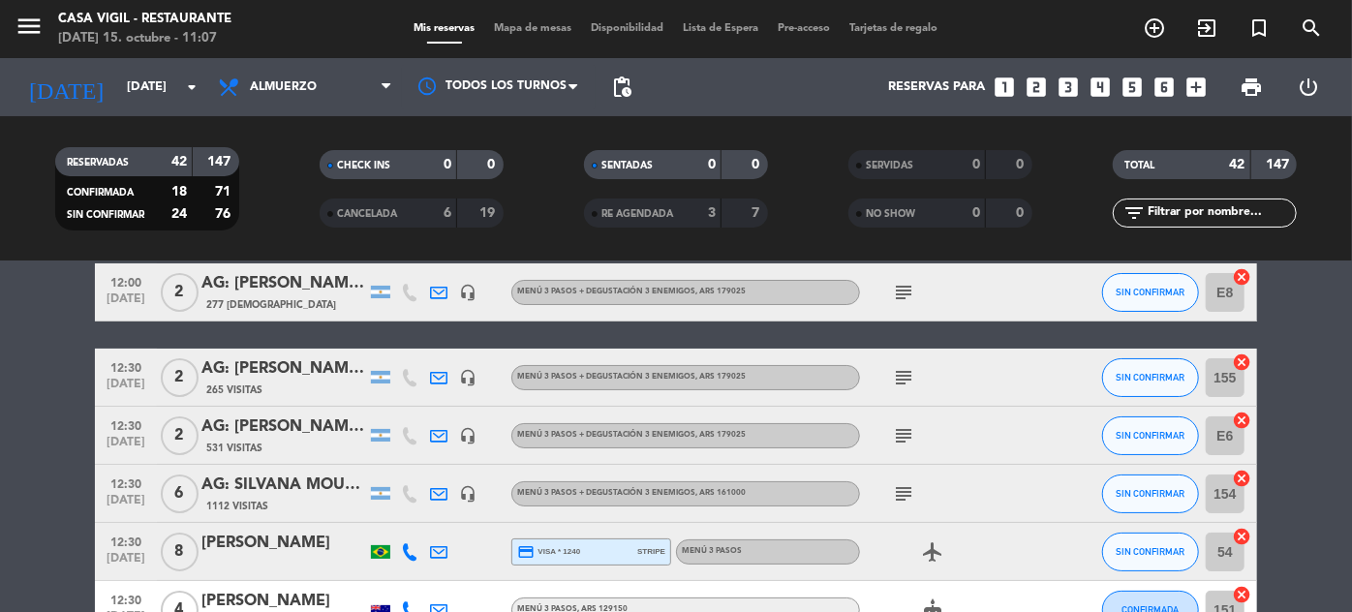
type input "[DATE]"
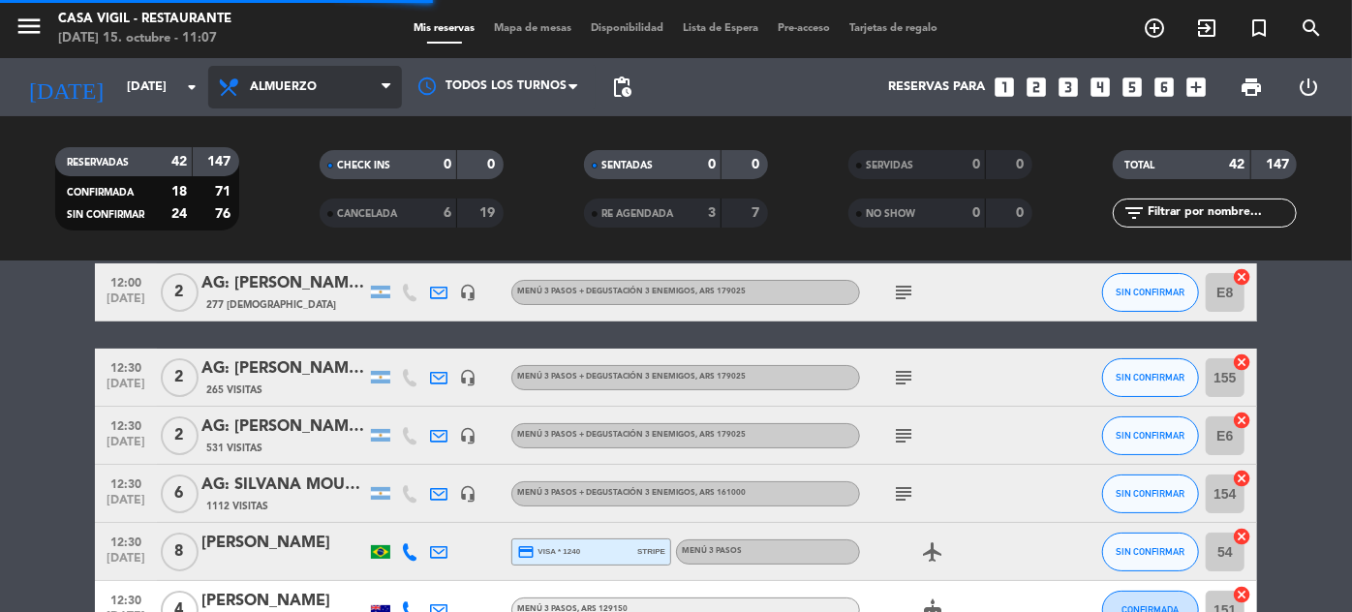
click at [273, 104] on span "Almuerzo" at bounding box center [305, 87] width 194 height 43
click at [269, 219] on div "menu Casa [PERSON_NAME] - Restaurante [DATE] 15. octubre - 11:08 Mis reservas M…" at bounding box center [676, 131] width 1352 height 262
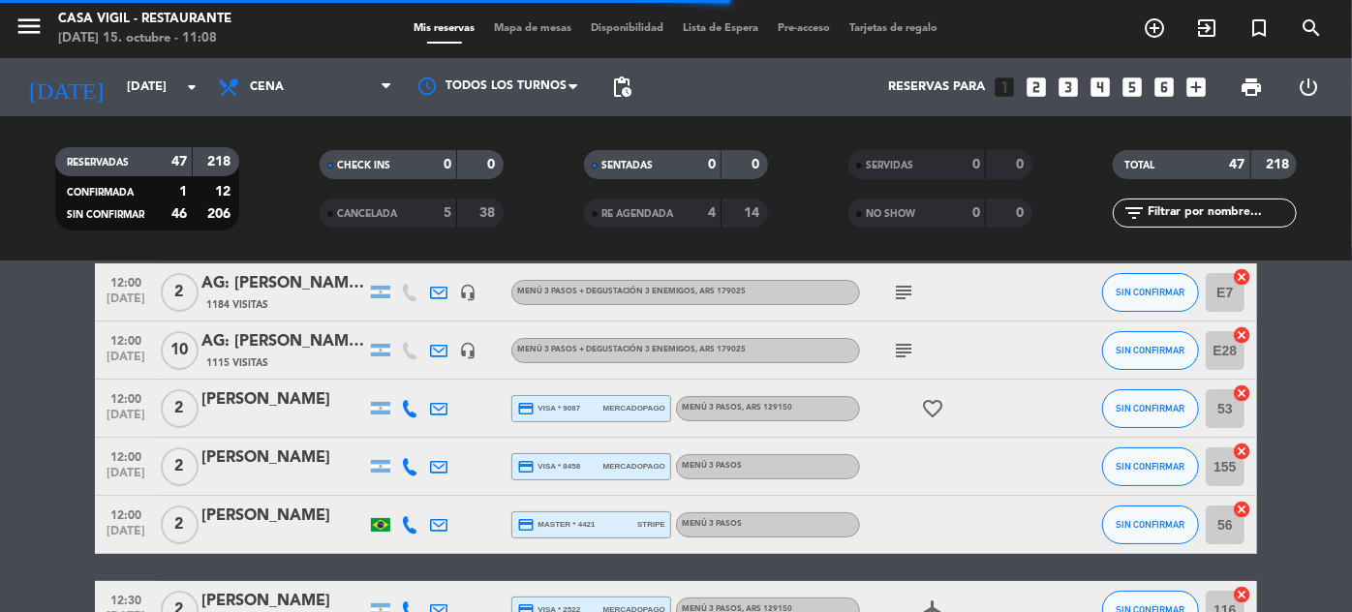
click at [1229, 207] on input "text" at bounding box center [1221, 212] width 150 height 21
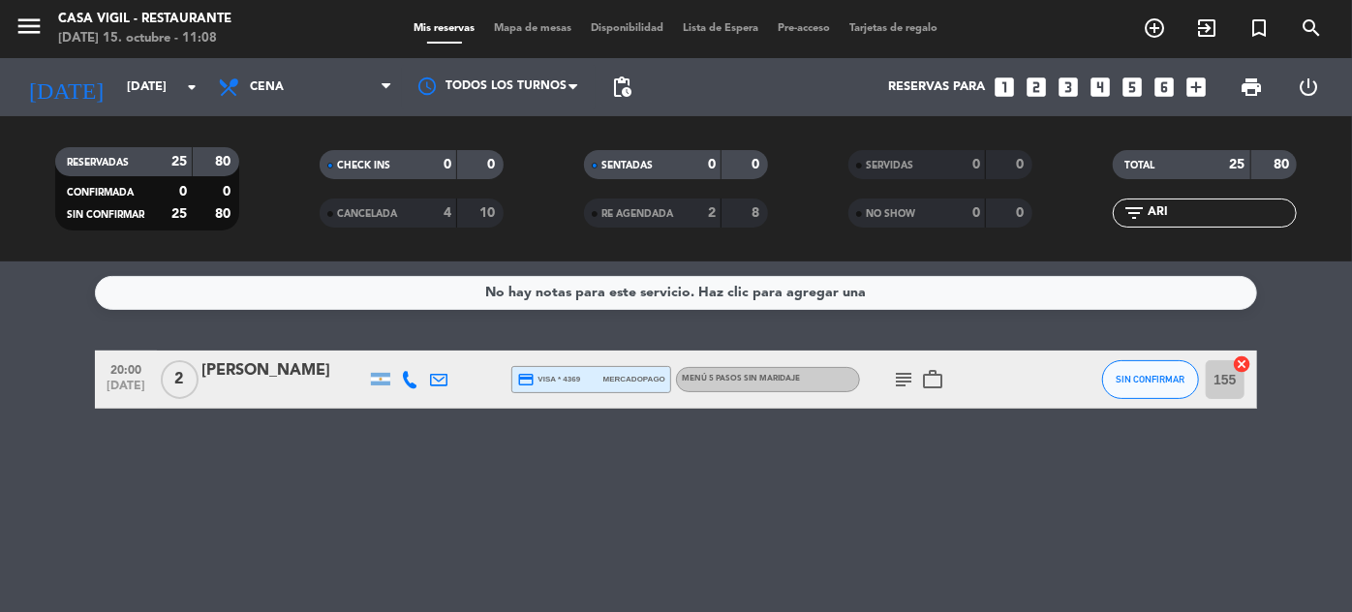
type input "ARI"
click at [281, 382] on div "[PERSON_NAME]" at bounding box center [283, 370] width 165 height 25
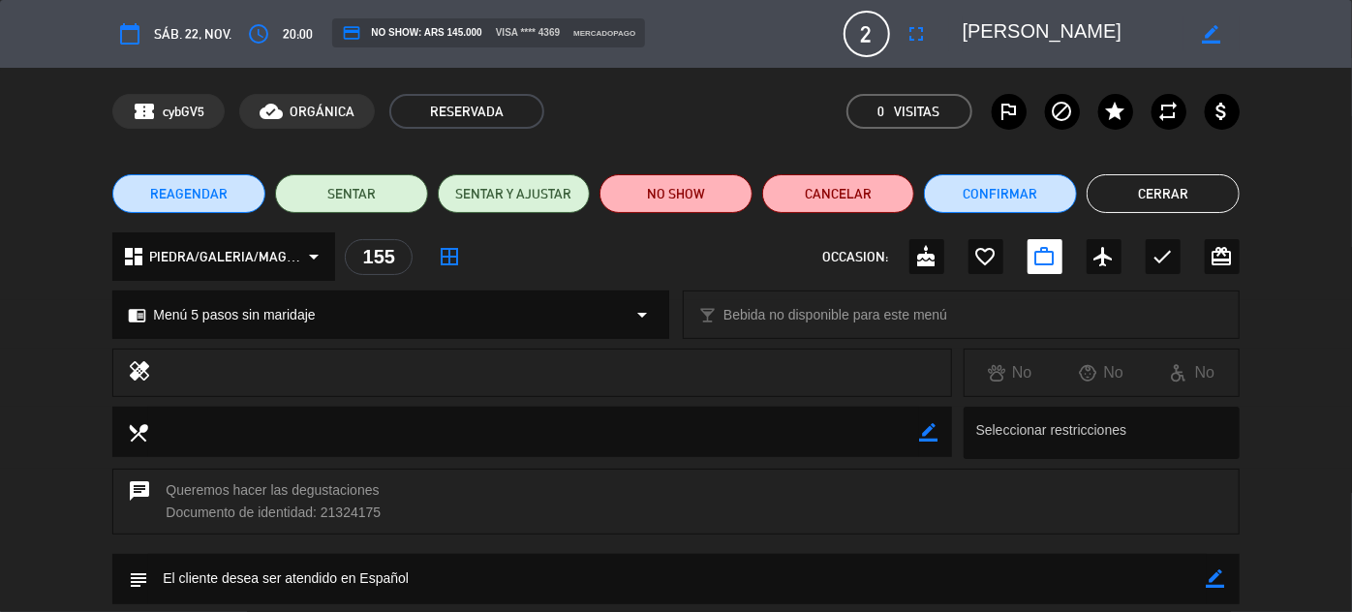
click at [478, 298] on div "chrome_reader_mode Menú 5 pasos sin maridaje arrow_drop_down" at bounding box center [390, 315] width 555 height 46
select select
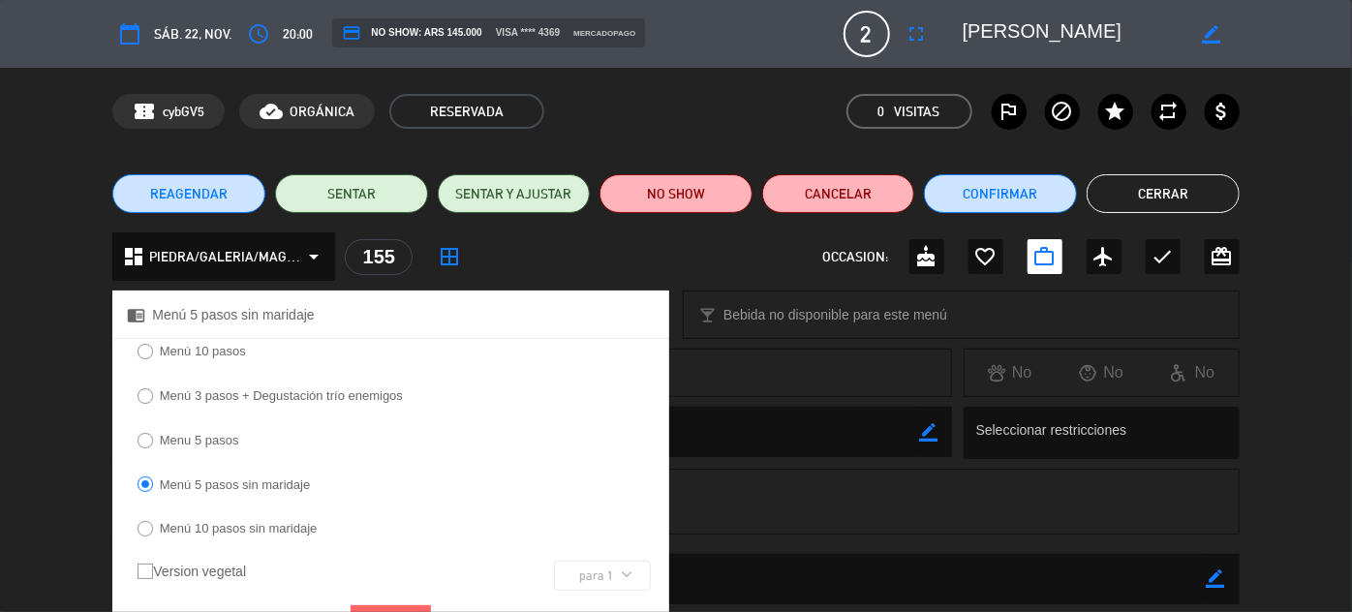
click at [200, 439] on label "Menu 5 pasos" at bounding box center [199, 440] width 79 height 13
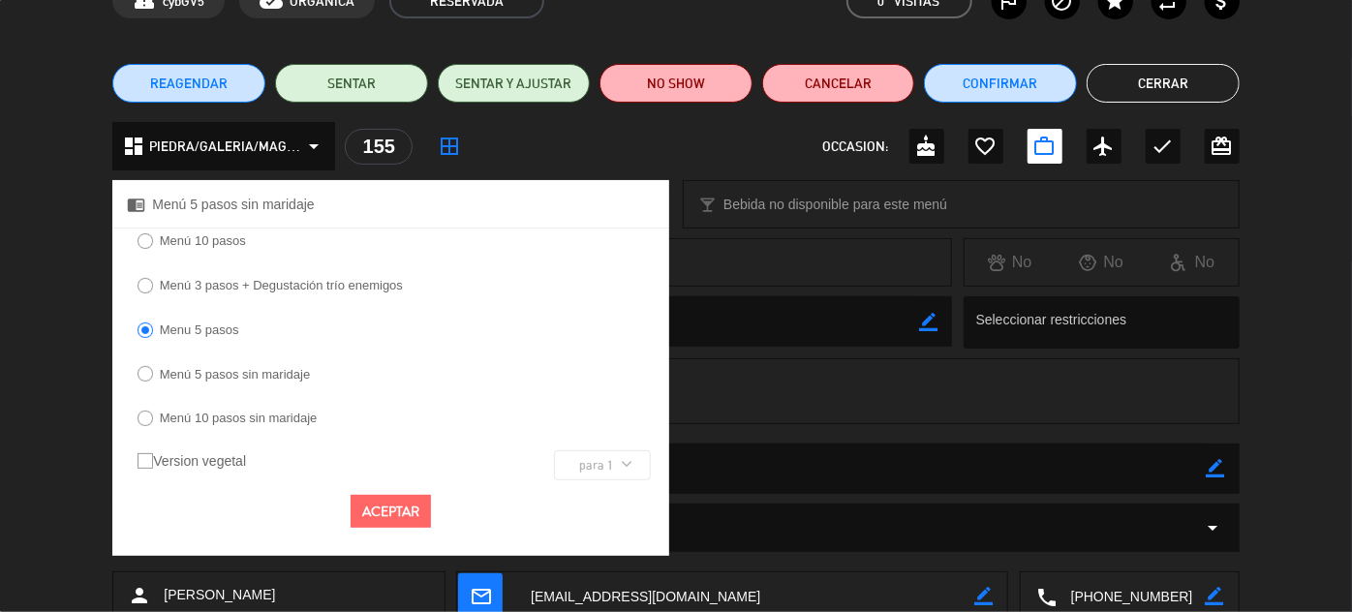
scroll to position [234, 0]
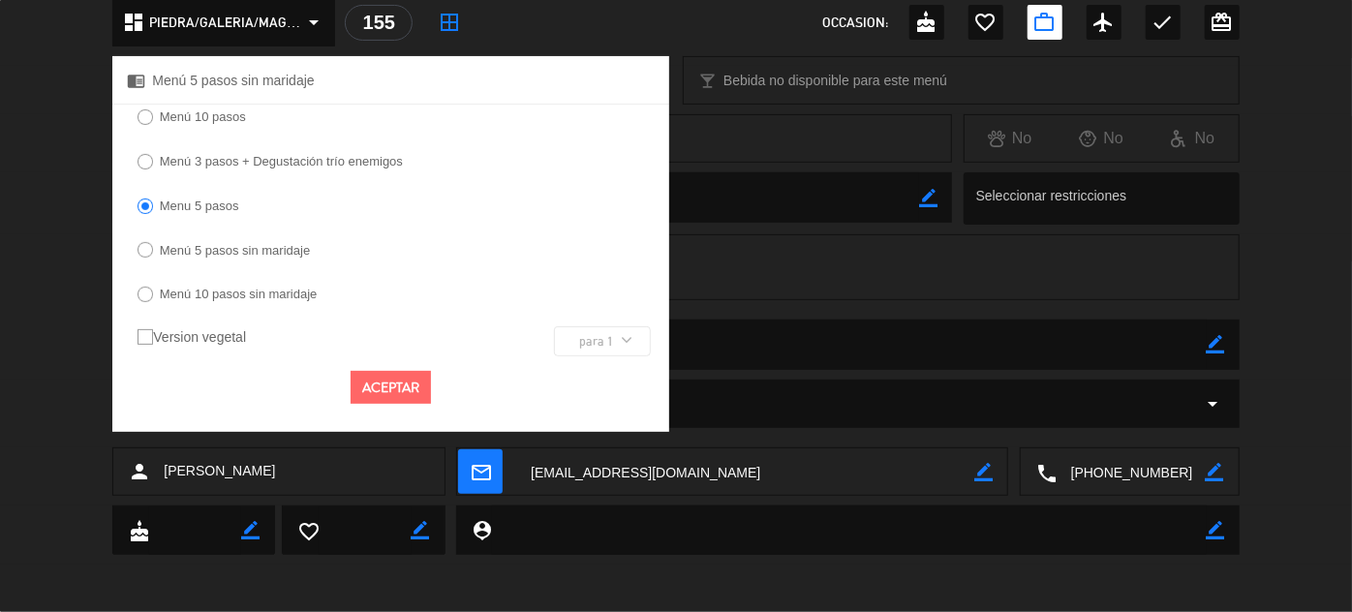
click at [377, 382] on button "Aceptar" at bounding box center [391, 388] width 80 height 34
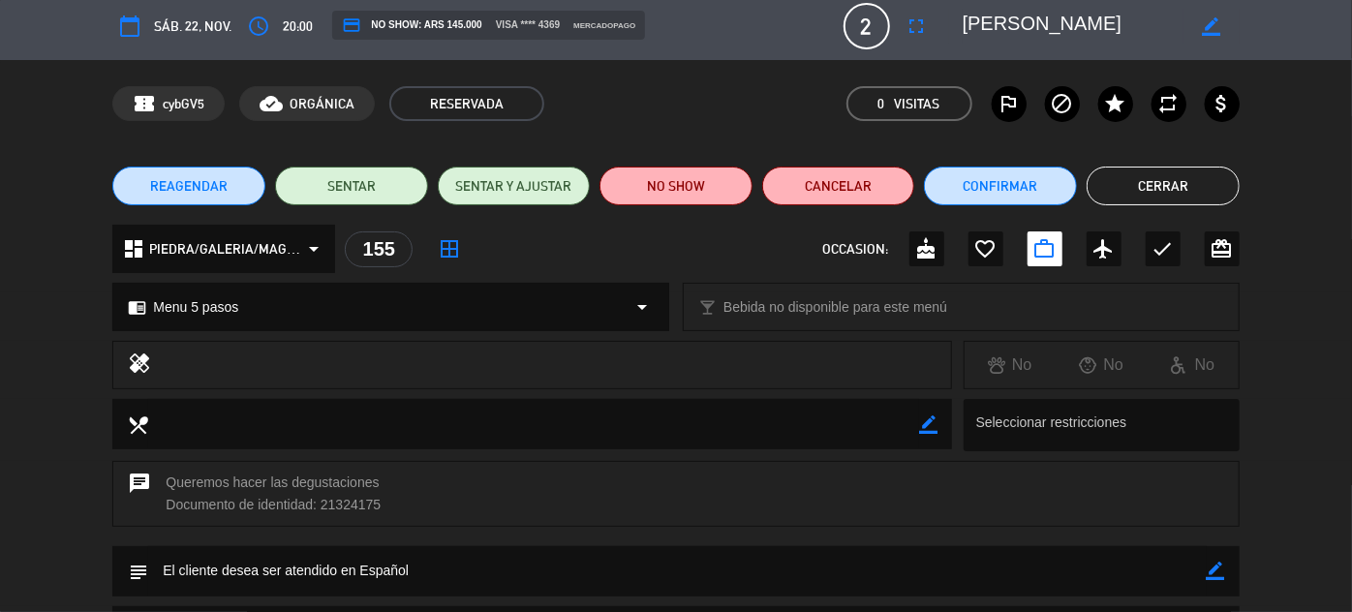
scroll to position [0, 0]
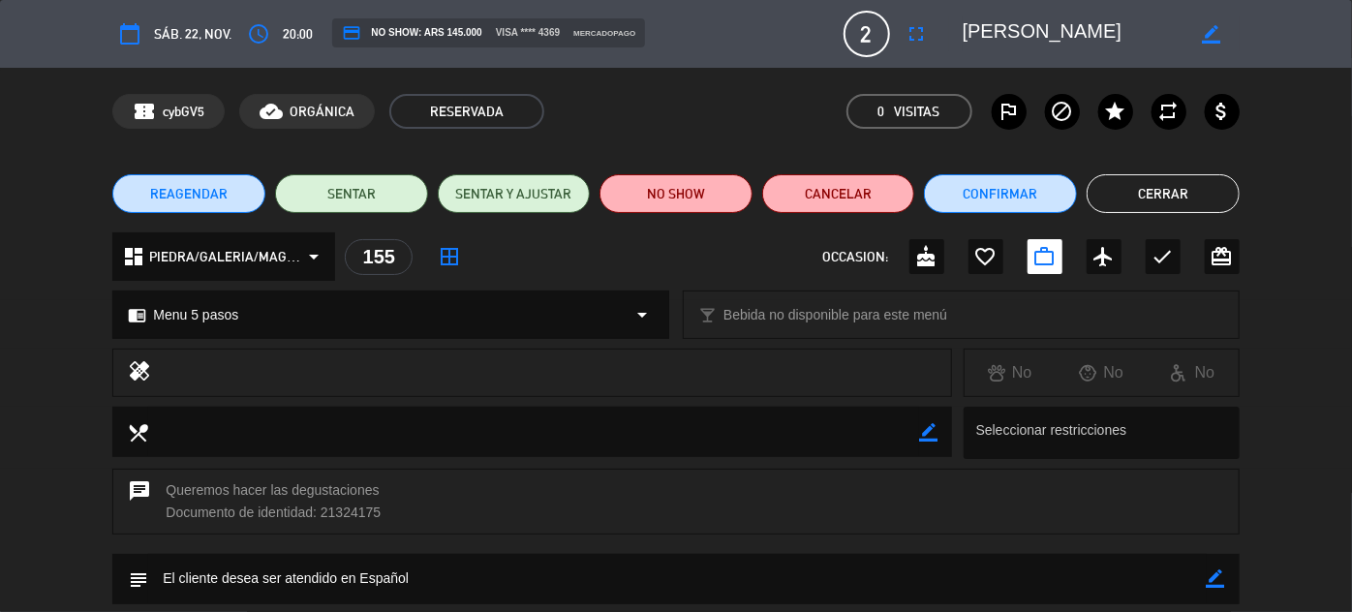
click at [1158, 180] on button "Cerrar" at bounding box center [1163, 193] width 153 height 39
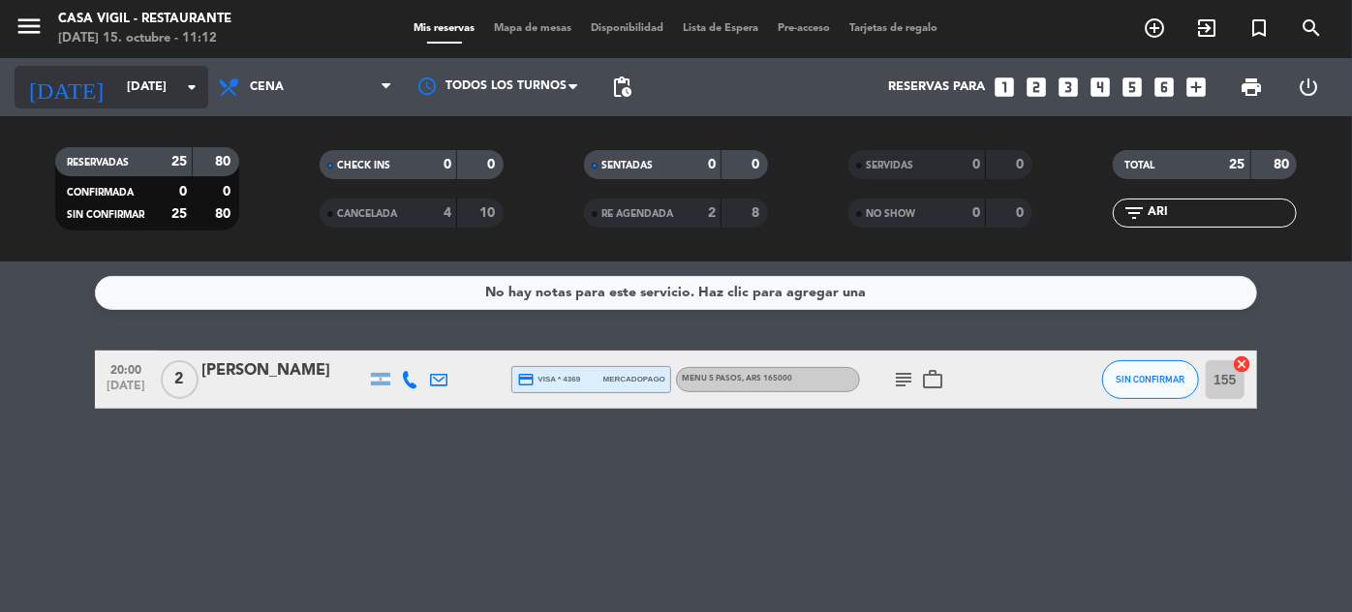
click at [136, 100] on input "[DATE]" at bounding box center [200, 88] width 166 height 34
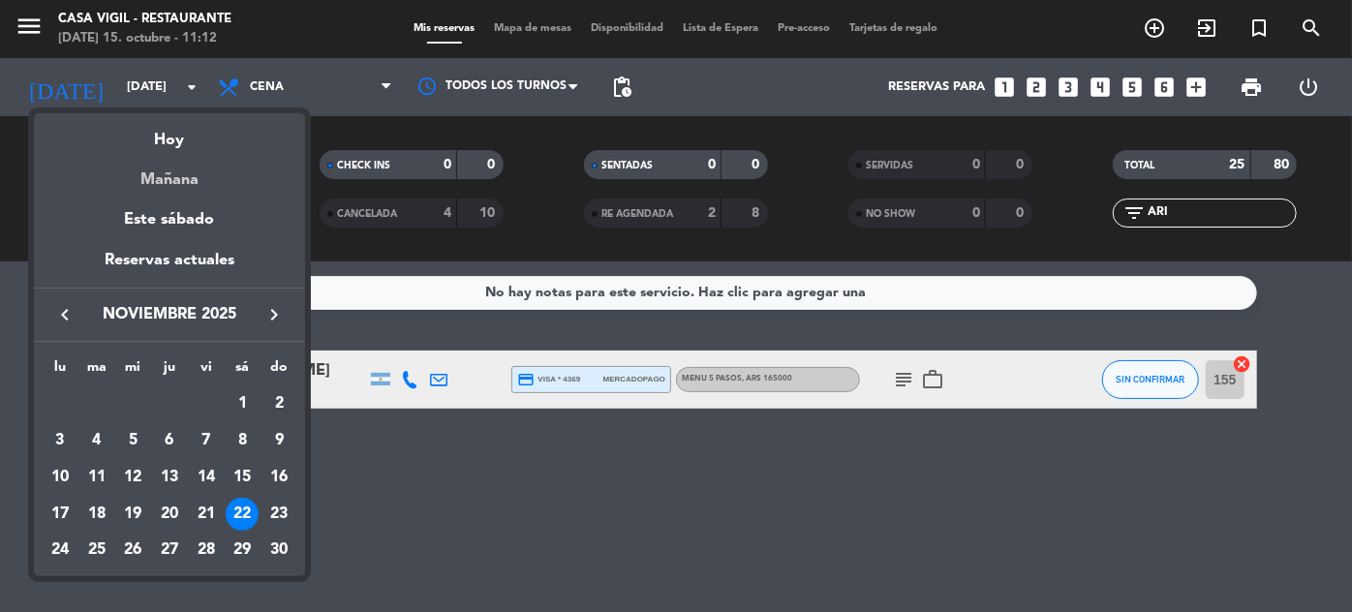
click at [170, 182] on div "Mañana" at bounding box center [169, 173] width 271 height 40
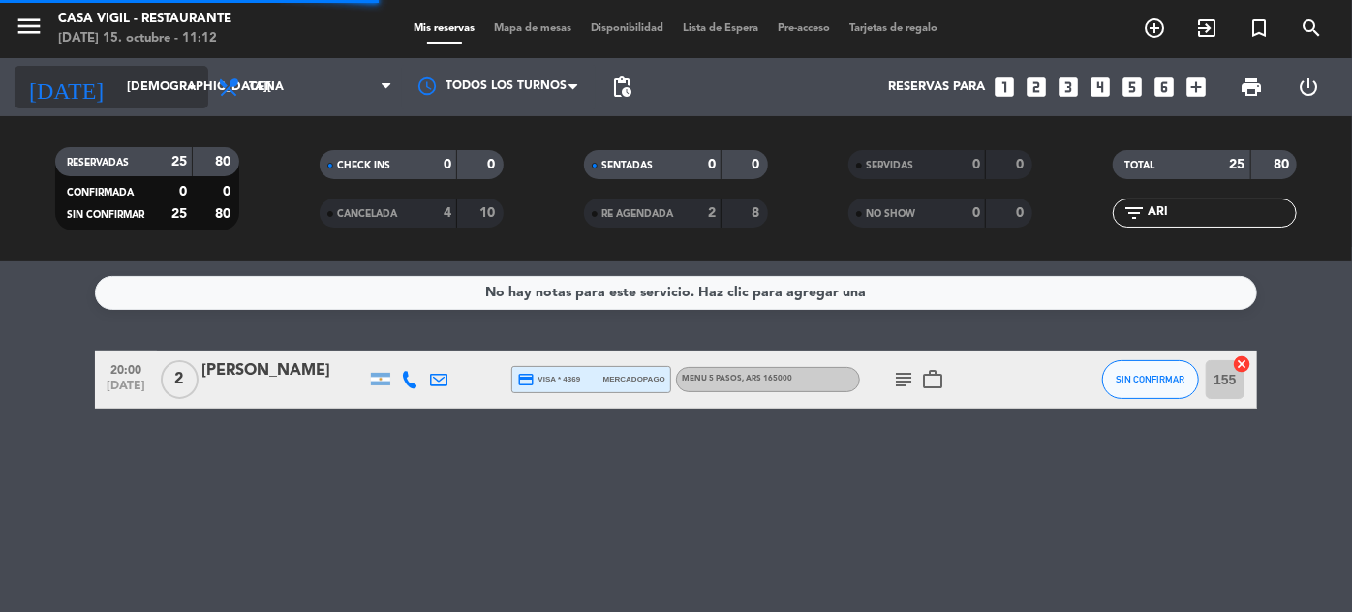
click at [126, 91] on input "[DEMOGRAPHIC_DATA][DATE]" at bounding box center [200, 88] width 166 height 34
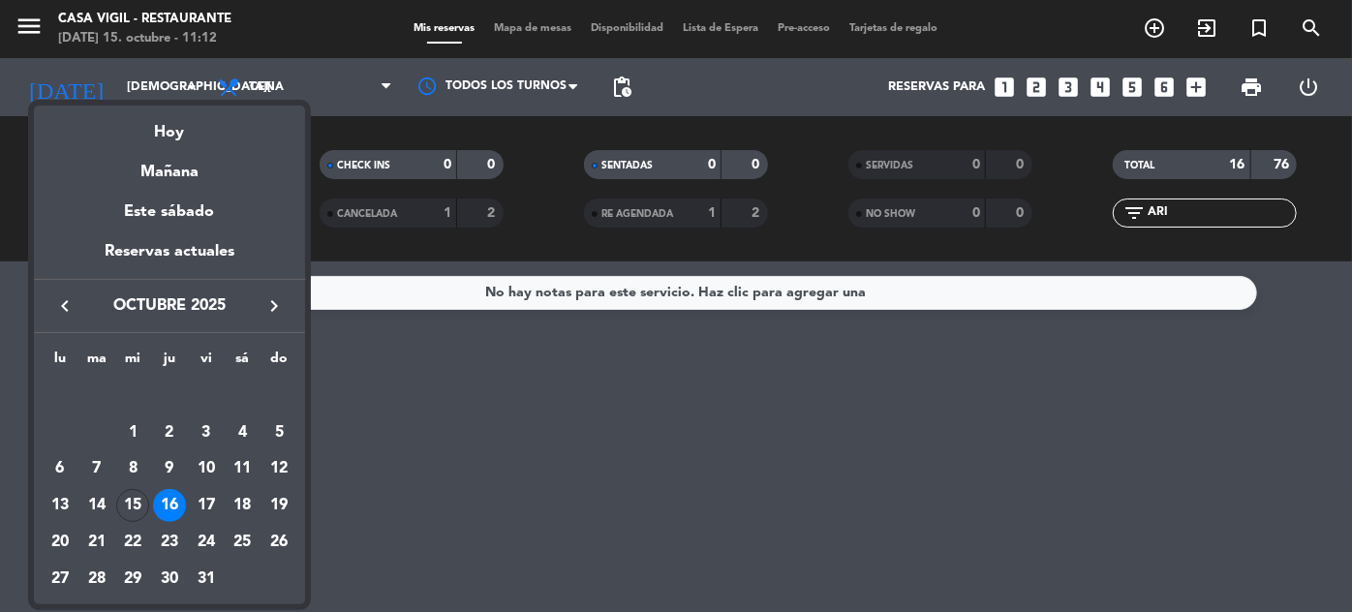
click at [206, 510] on div "17" at bounding box center [206, 505] width 33 height 33
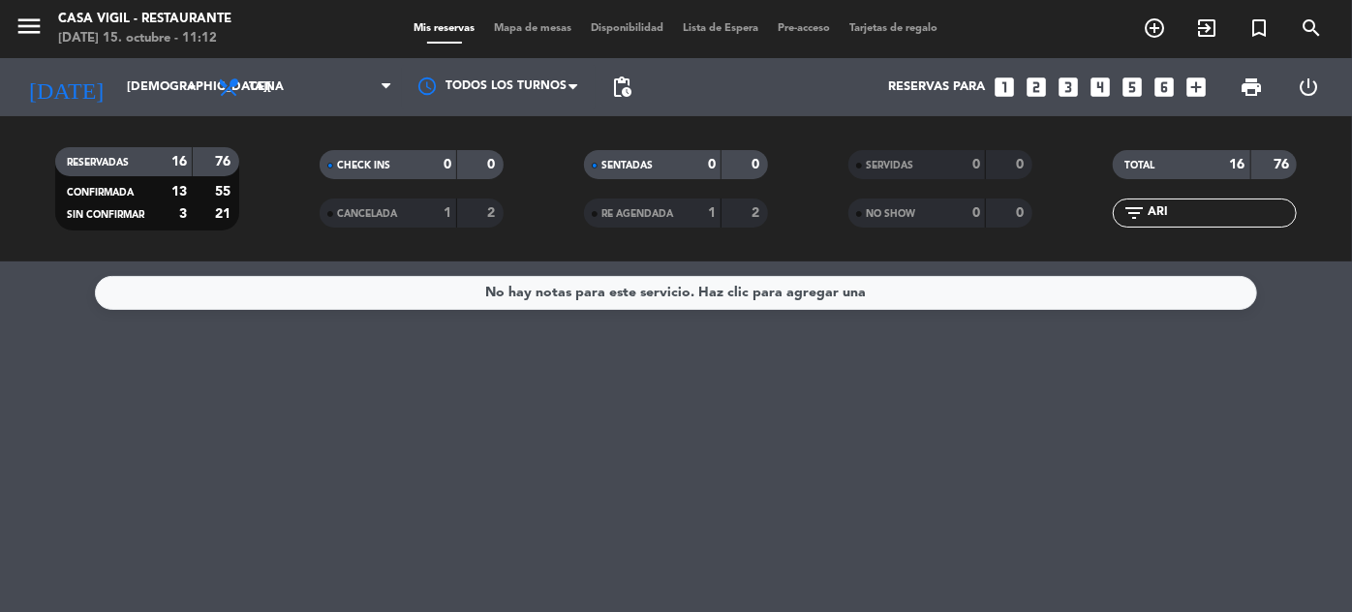
type input "[DATE]"
click at [1234, 208] on input "ARI" at bounding box center [1221, 212] width 150 height 21
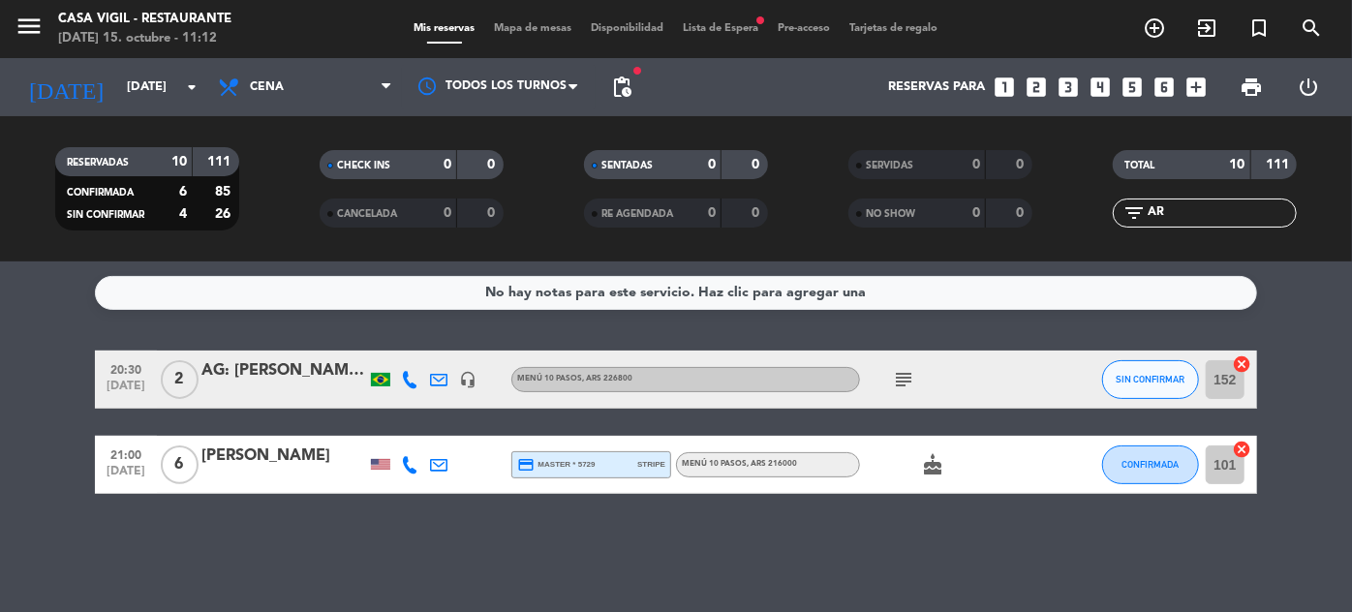
type input "A"
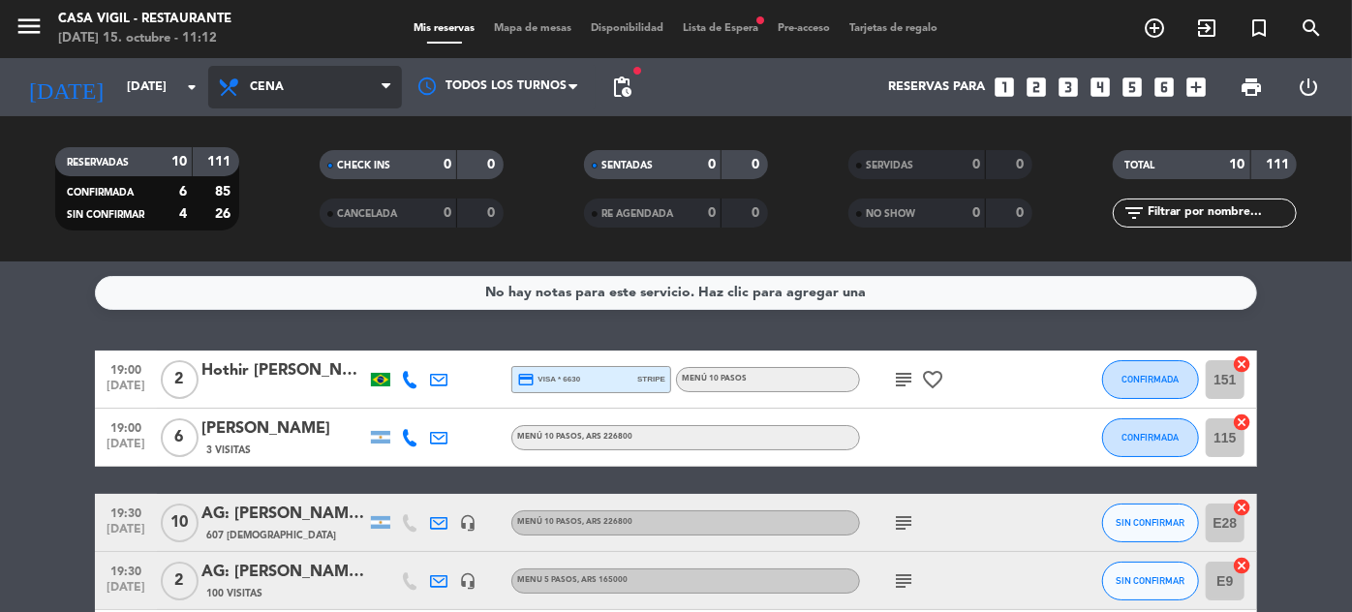
click at [328, 77] on span "Cena" at bounding box center [305, 87] width 194 height 43
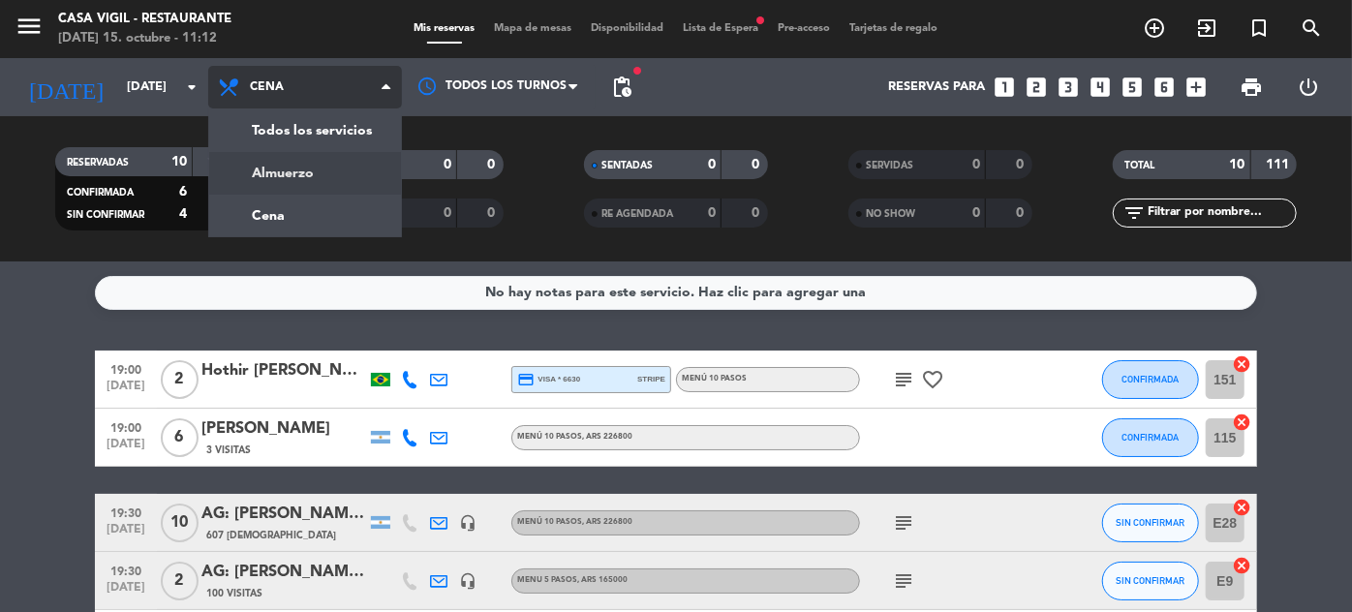
click at [318, 169] on div "menu Casa [PERSON_NAME] - Restaurante [DATE] 15. octubre - 11:12 Mis reservas M…" at bounding box center [676, 131] width 1352 height 262
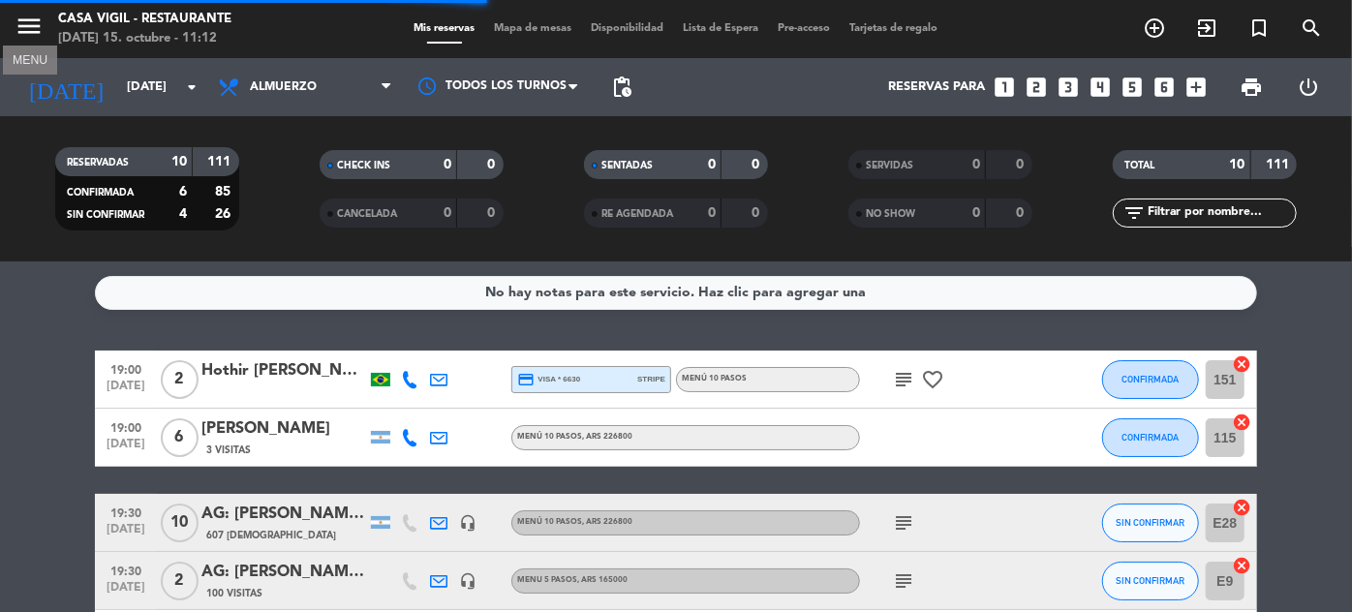
click at [25, 18] on icon "menu" at bounding box center [29, 26] width 29 height 29
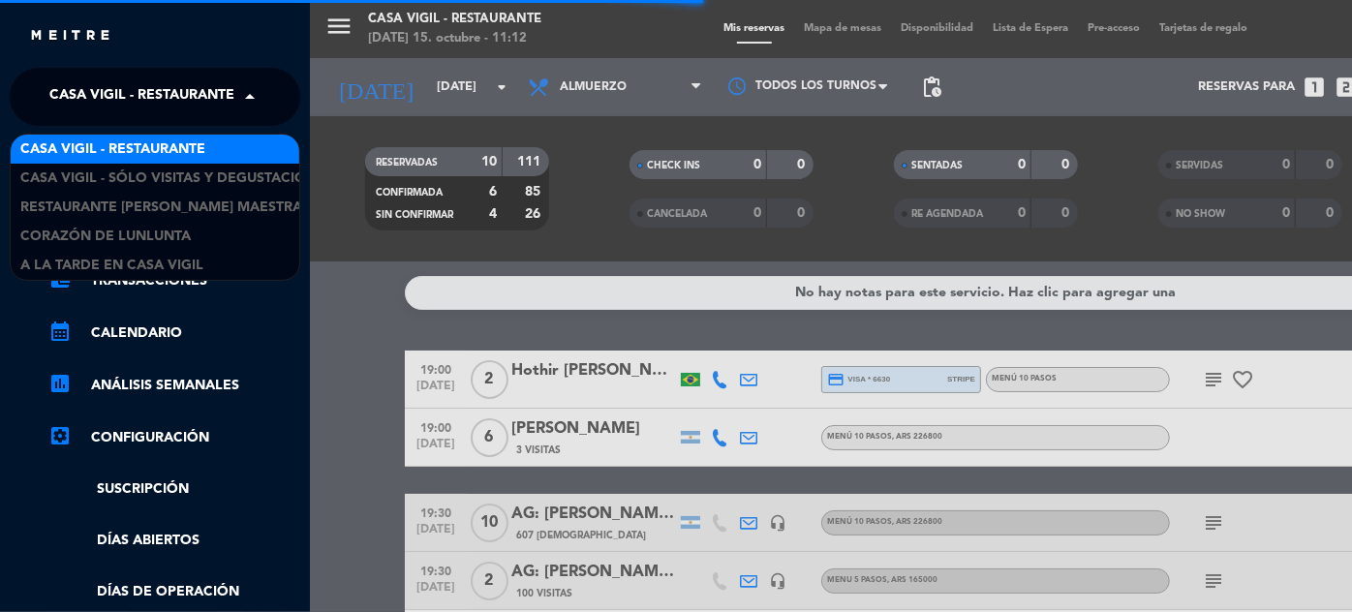
click at [242, 103] on span at bounding box center [254, 97] width 33 height 41
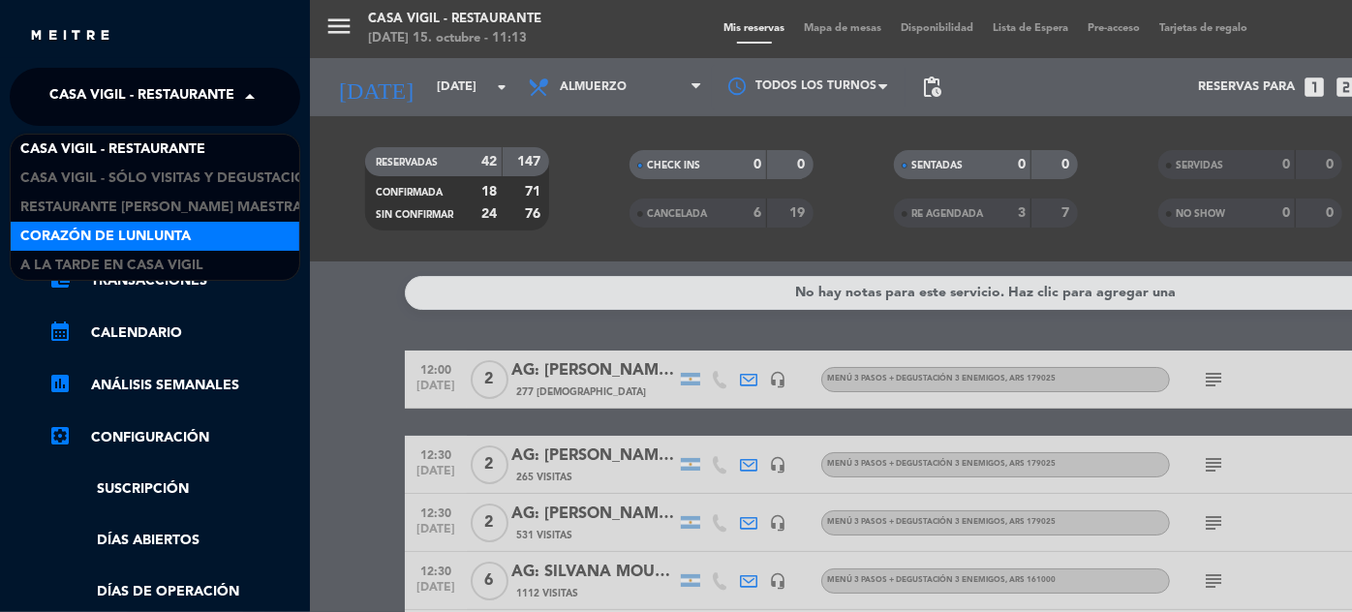
click at [164, 239] on span "Corazón de Lunlunta" at bounding box center [105, 237] width 170 height 22
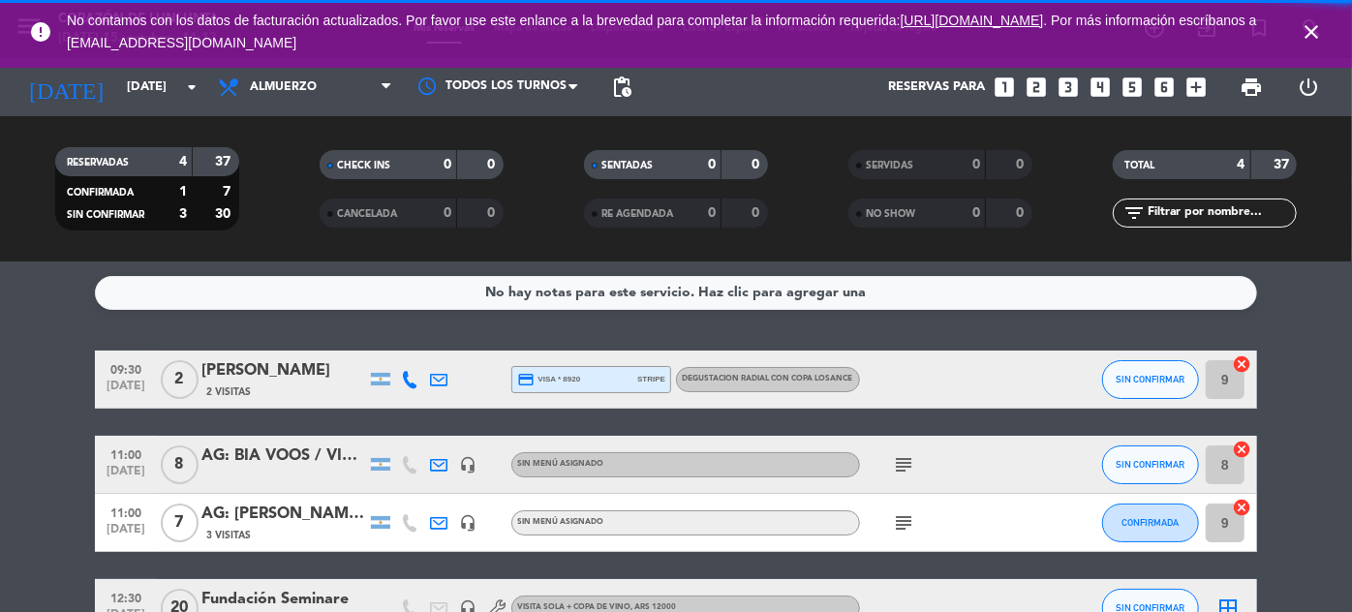
drag, startPoint x: 1204, startPoint y: 196, endPoint x: 1203, endPoint y: 206, distance: 10.7
click at [1204, 196] on div "TOTAL 4 37" at bounding box center [1205, 174] width 264 height 48
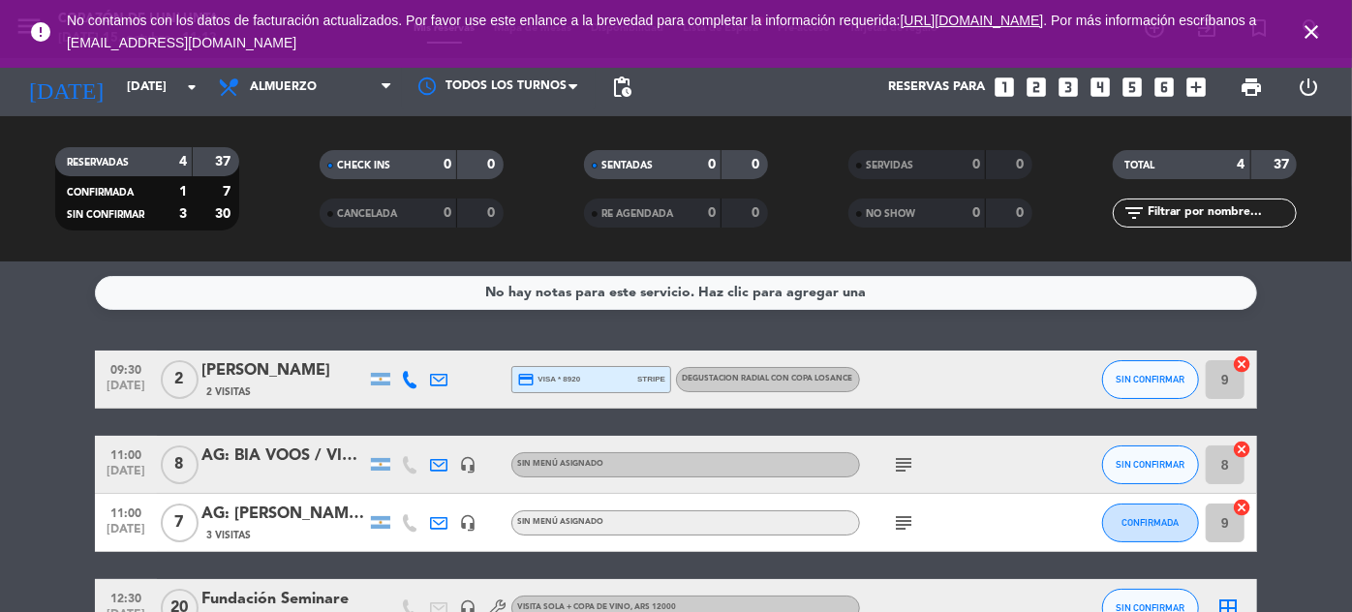
click at [1203, 209] on input "text" at bounding box center [1221, 212] width 150 height 21
click at [1121, 457] on button "SIN CONFIRMAR" at bounding box center [1150, 465] width 97 height 39
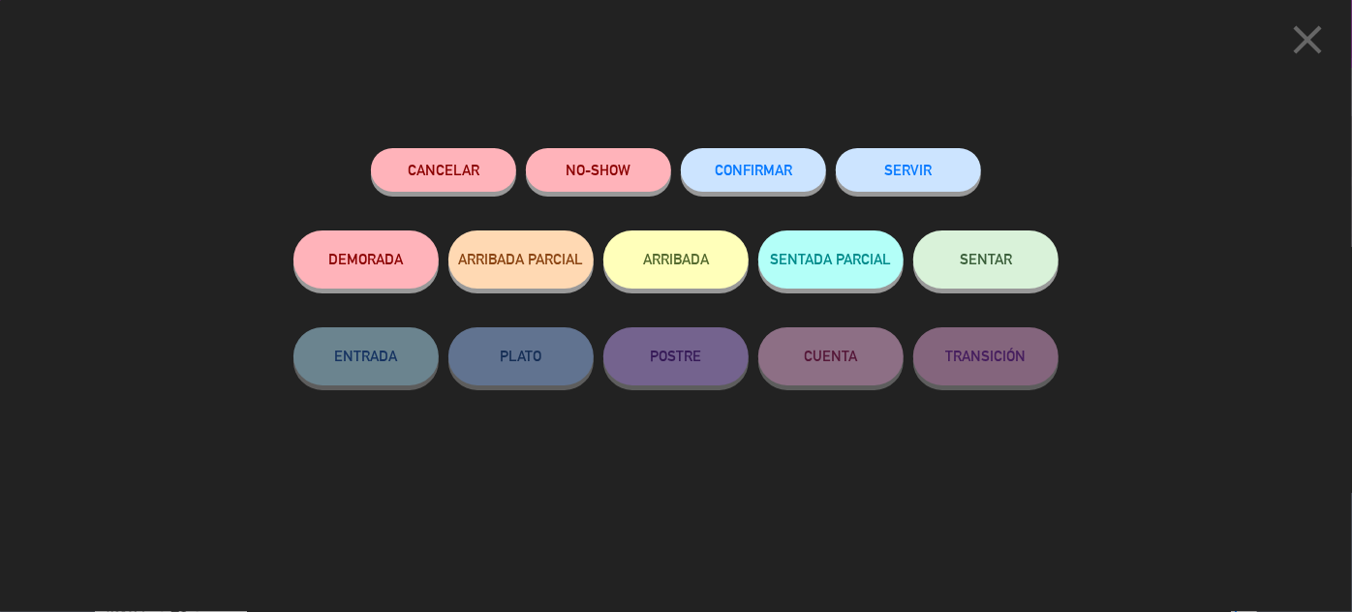
click at [800, 167] on button "CONFIRMAR" at bounding box center [753, 170] width 145 height 44
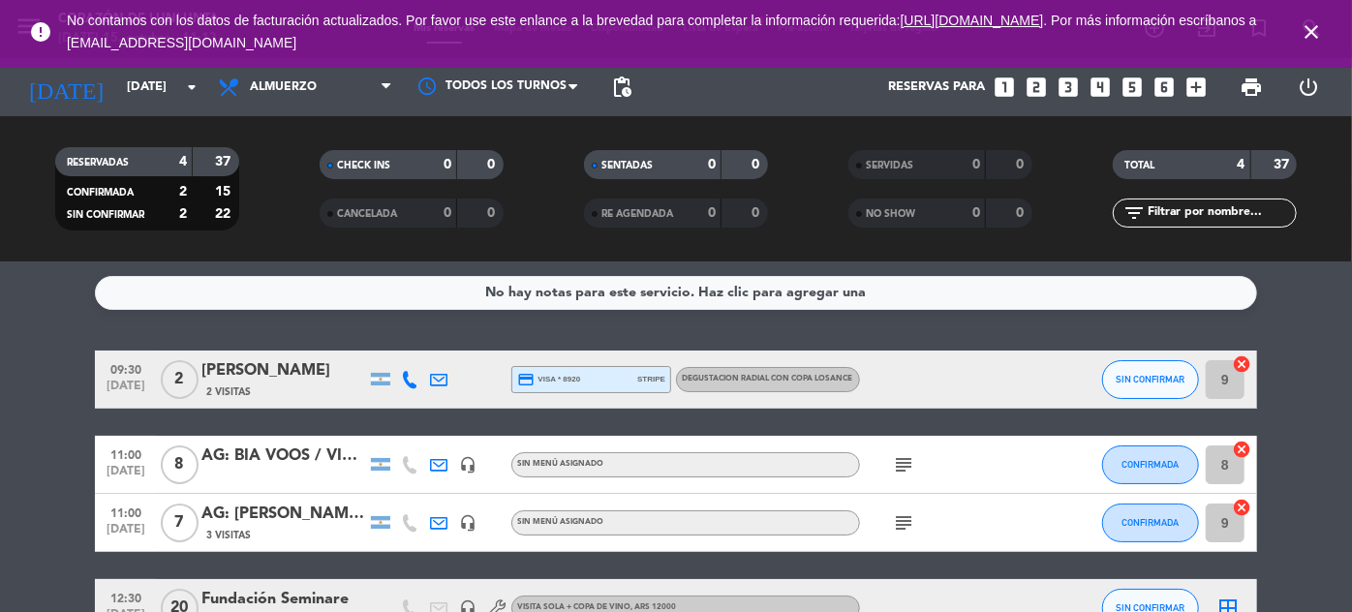
click at [1312, 25] on icon "close" at bounding box center [1311, 31] width 23 height 23
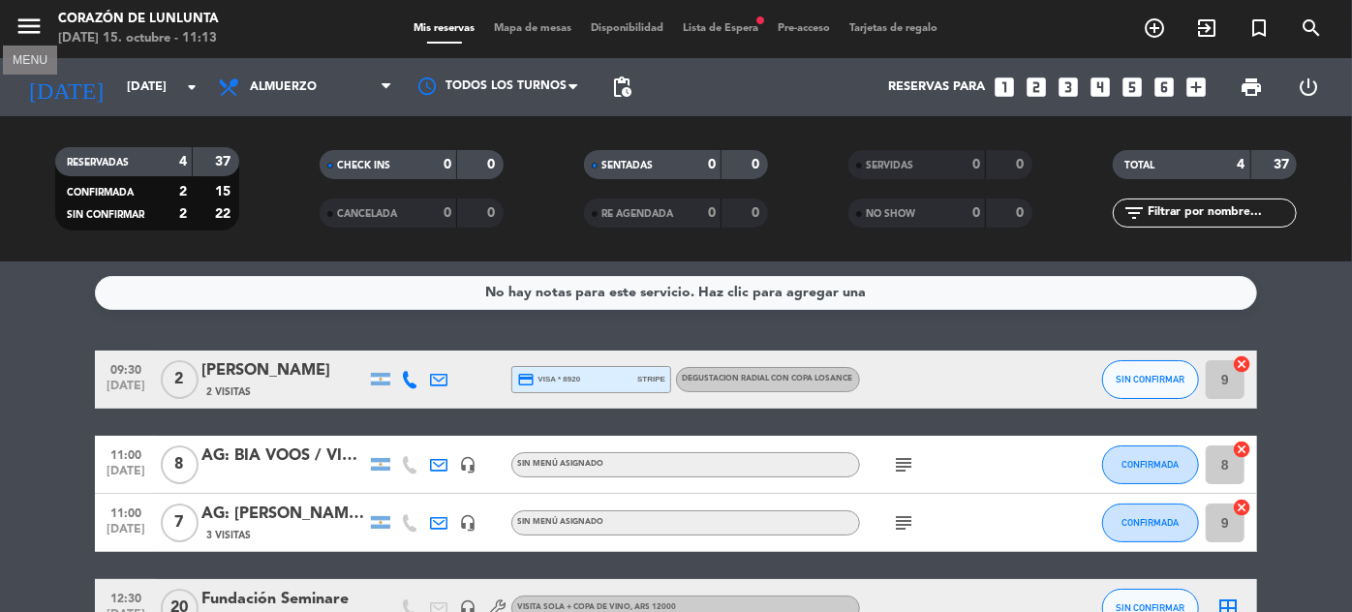
click at [17, 25] on icon "menu" at bounding box center [29, 26] width 29 height 29
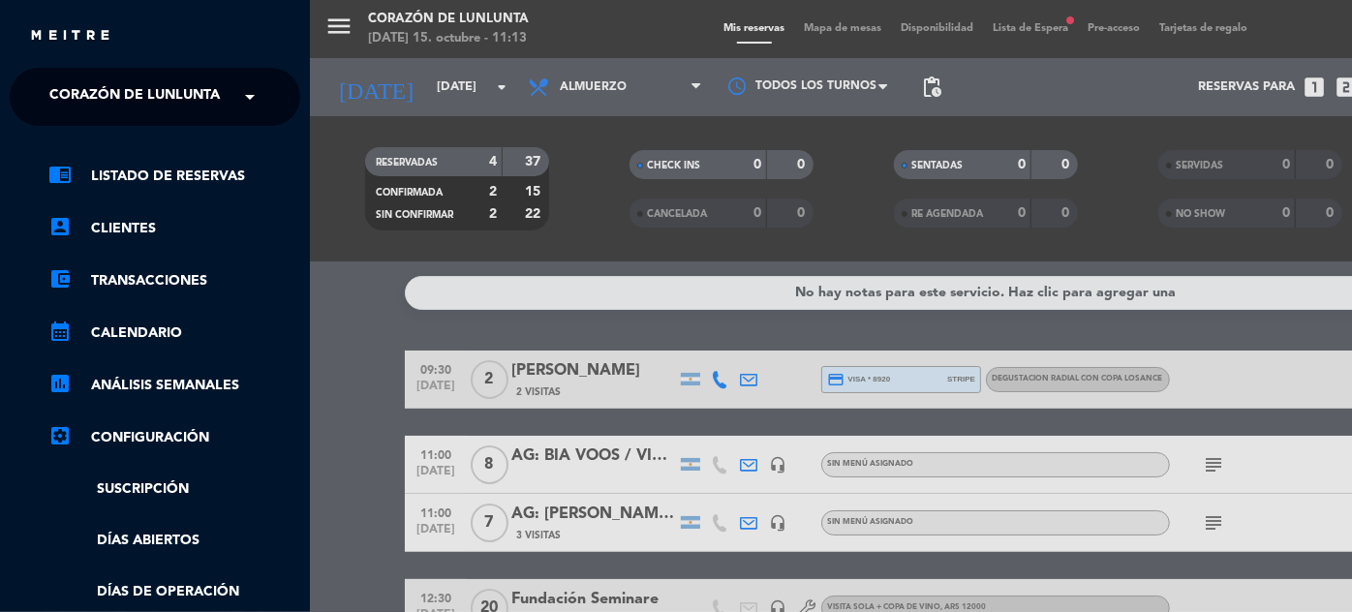
click at [203, 84] on span "Corazón de Lunlunta" at bounding box center [134, 97] width 170 height 41
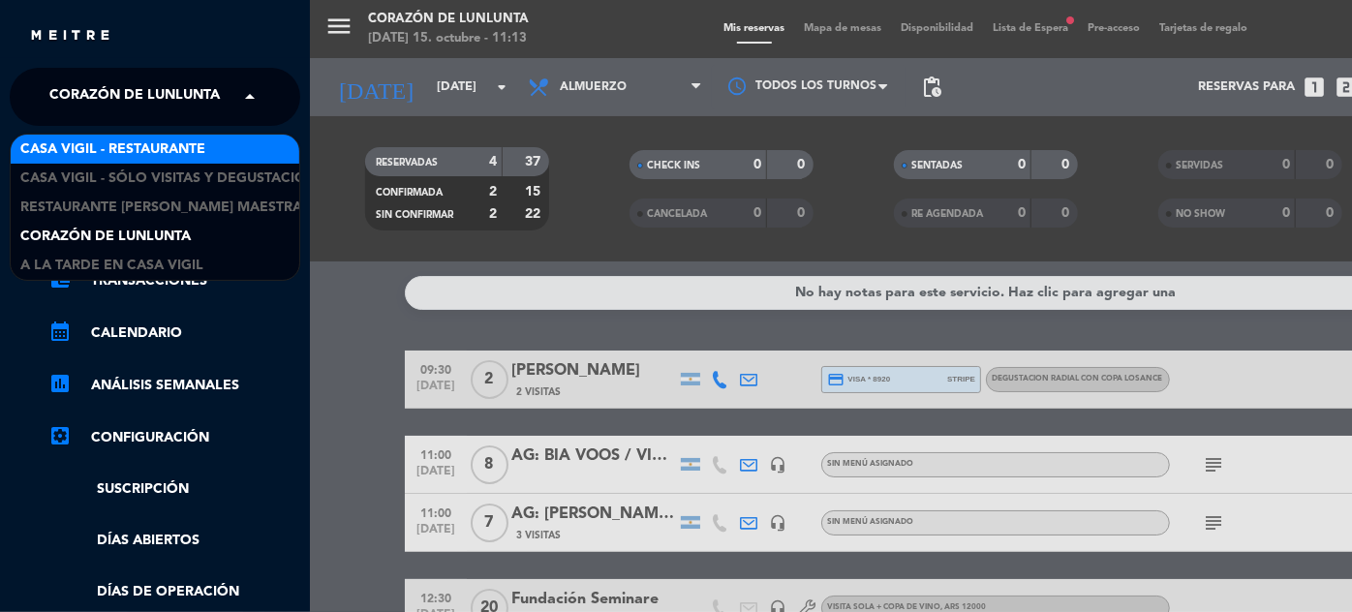
click at [178, 141] on span "Casa Vigil - Restaurante" at bounding box center [112, 150] width 185 height 22
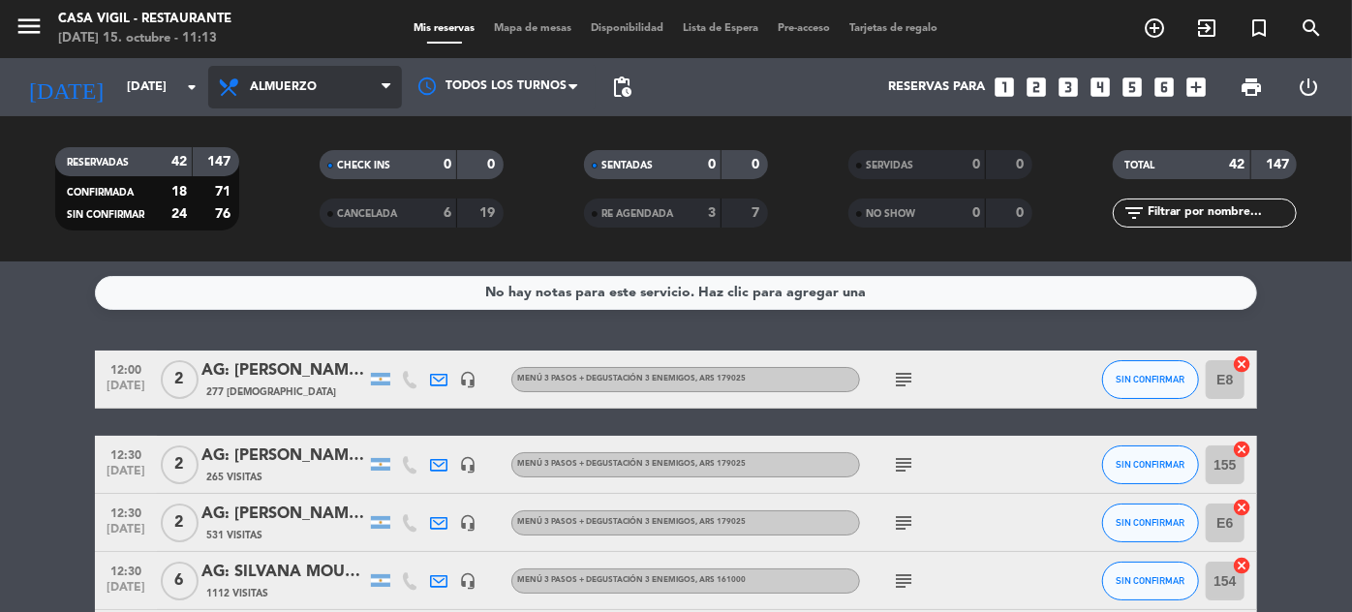
click at [325, 100] on span "Almuerzo" at bounding box center [305, 87] width 194 height 43
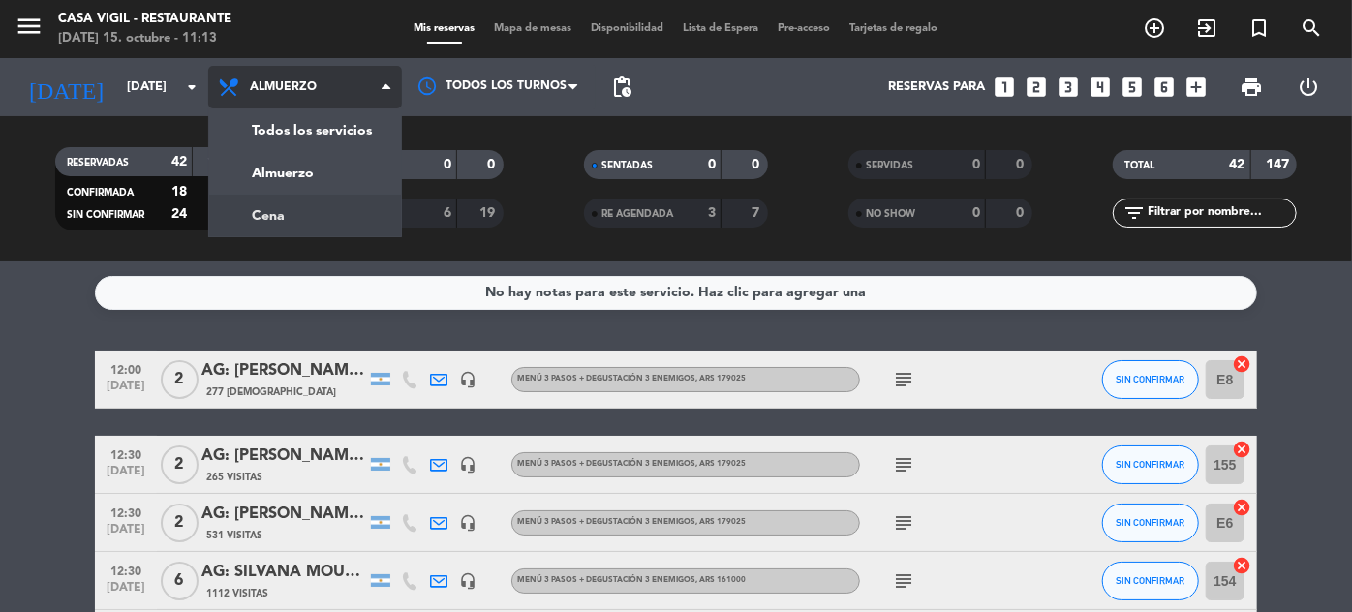
click at [268, 217] on div "menu Casa [PERSON_NAME] - Restaurante [DATE] 15. octubre - 11:13 Mis reservas M…" at bounding box center [676, 131] width 1352 height 262
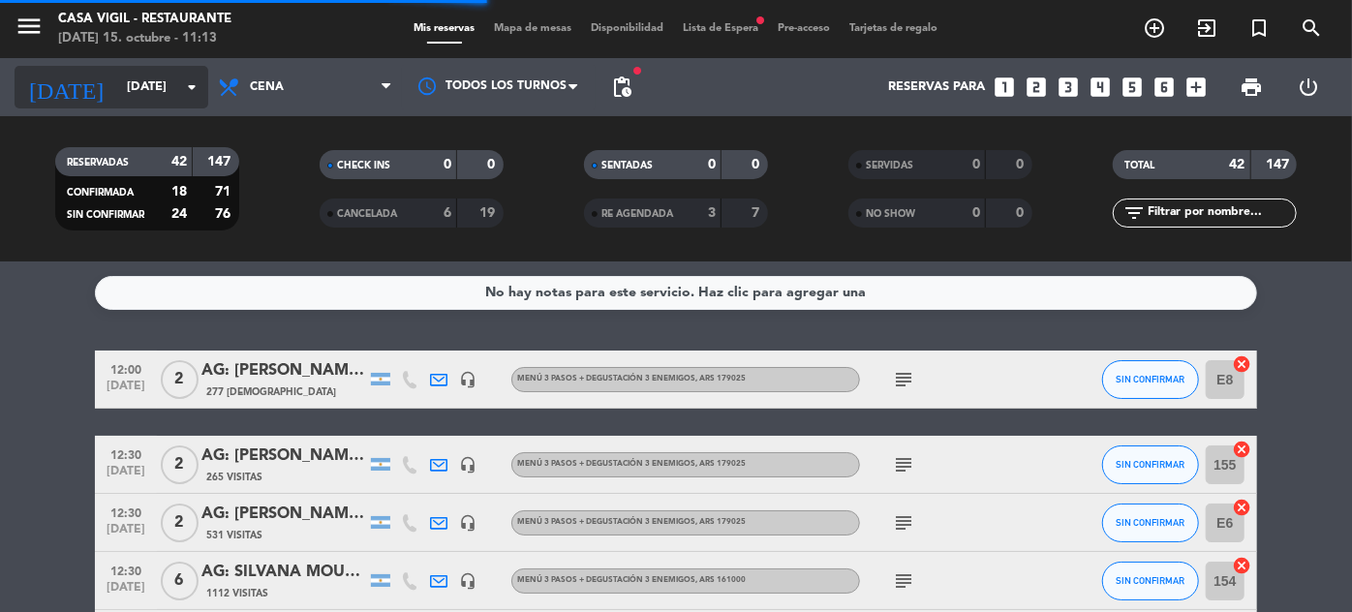
click at [143, 87] on input "[DATE]" at bounding box center [200, 88] width 166 height 34
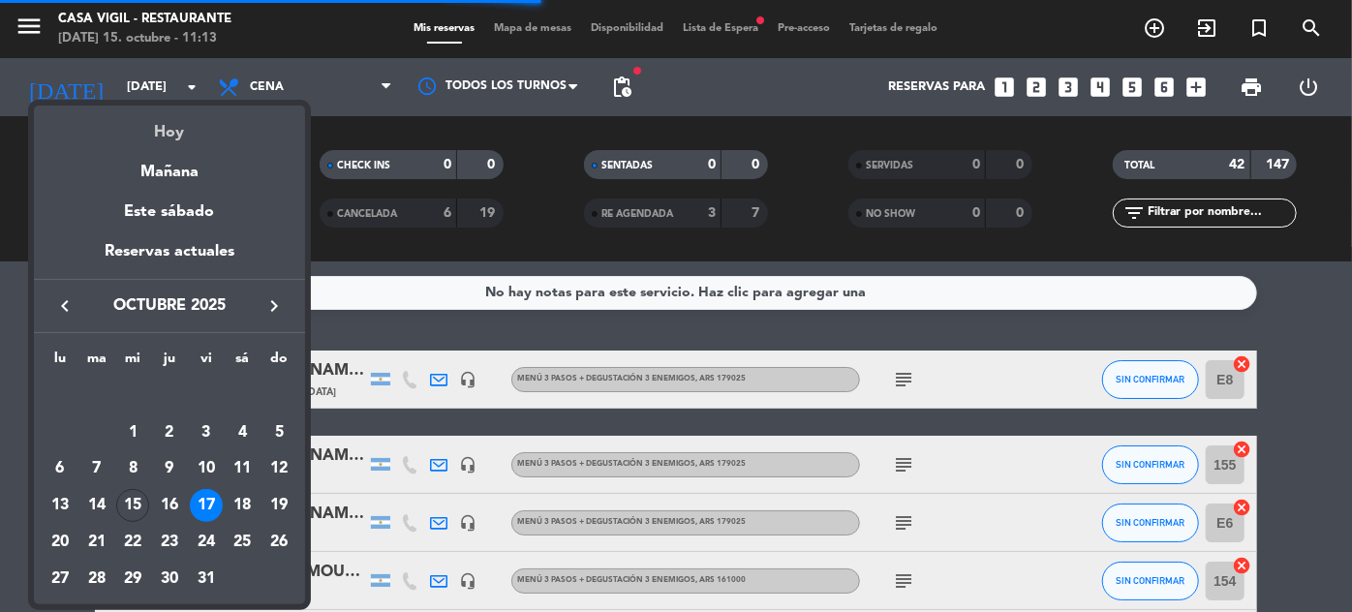
click at [139, 138] on div "Hoy" at bounding box center [169, 126] width 271 height 40
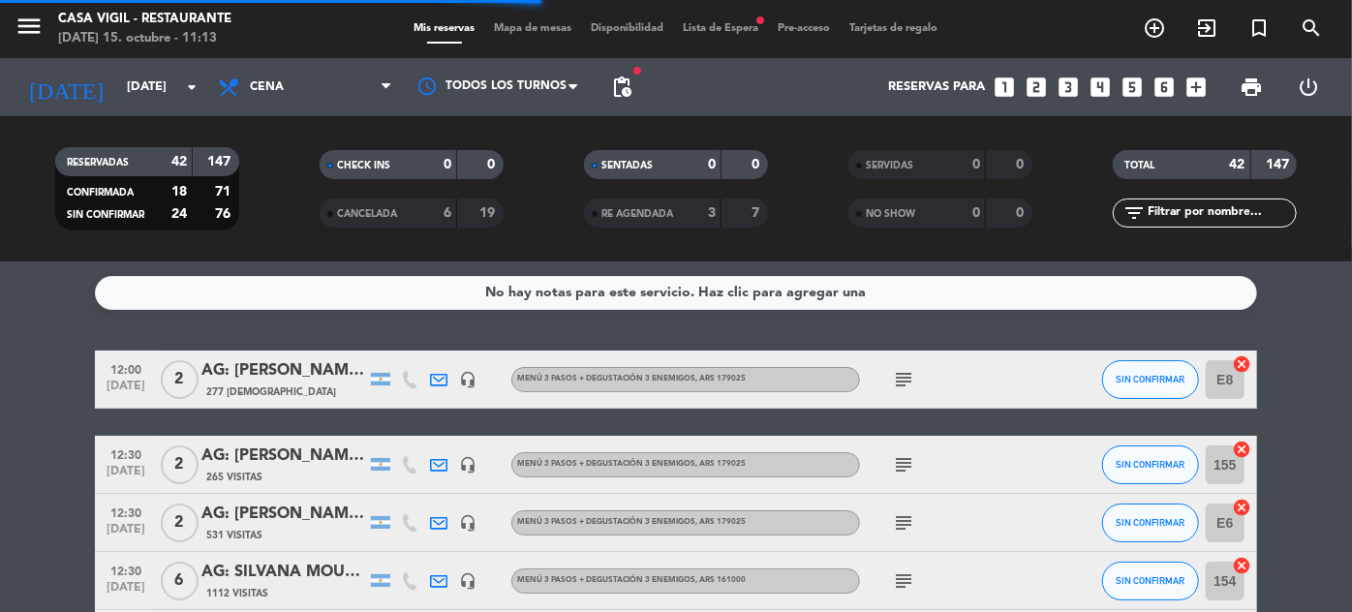
type input "[DATE]"
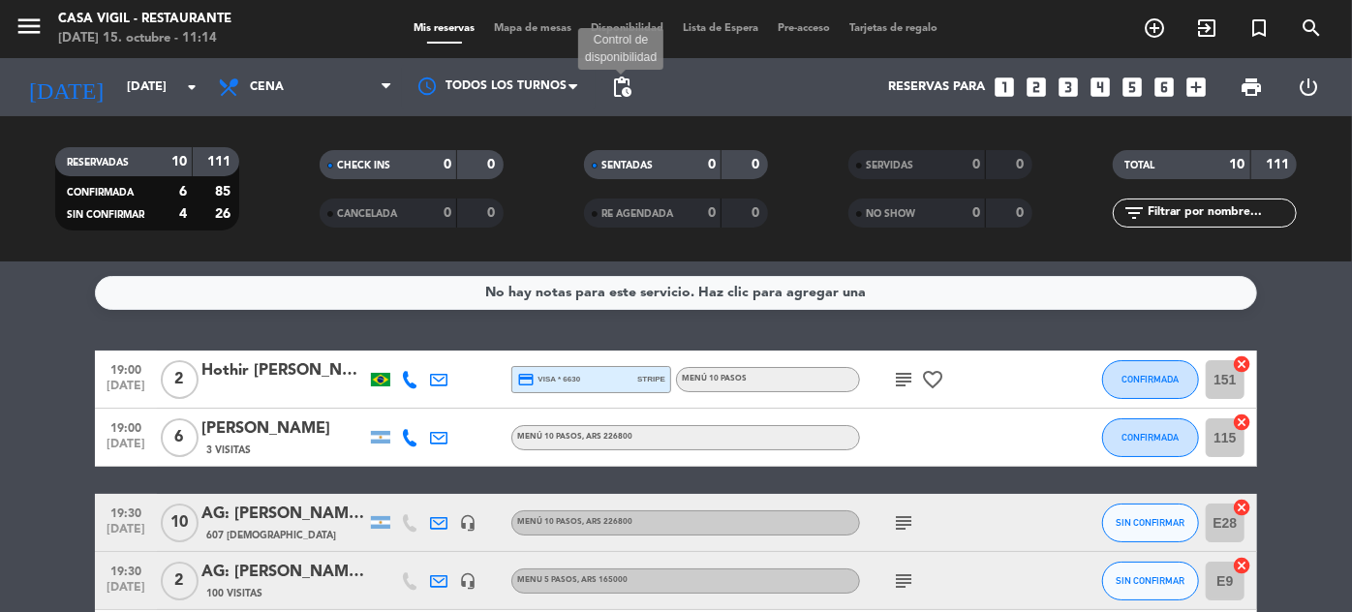
click at [622, 84] on span "pending_actions" at bounding box center [621, 87] width 23 height 23
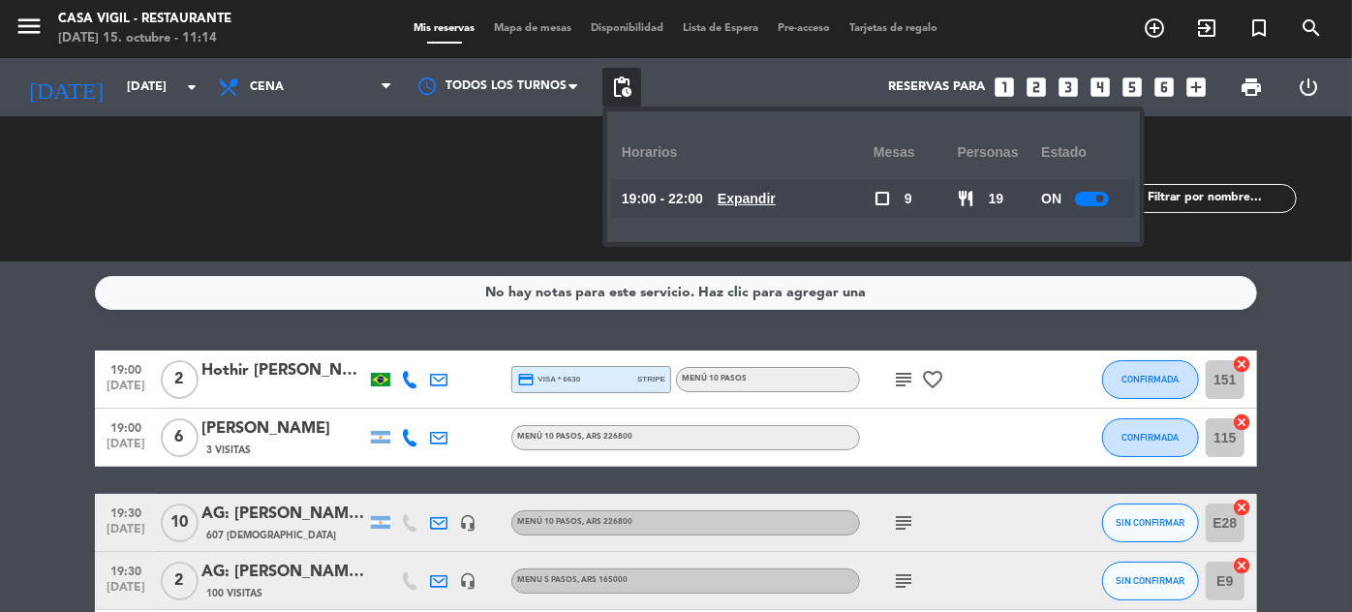
click at [1079, 192] on small-switch at bounding box center [1092, 199] width 34 height 15
click at [1102, 199] on span at bounding box center [1100, 199] width 8 height 8
click at [1291, 245] on div "RESERVADAS 10 111 CONFIRMADA 6 85 SIN CONFIRMAR 4 26 CHECK INS 0 0 CANCELADA 0 …" at bounding box center [676, 188] width 1352 height 145
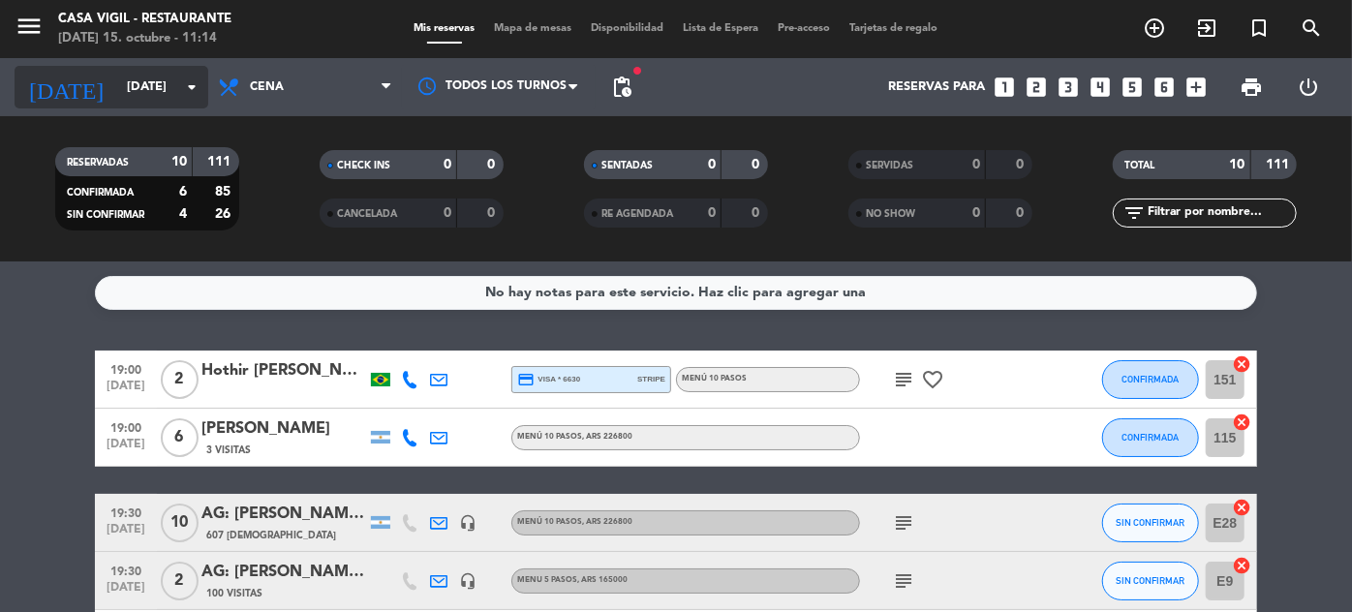
click at [161, 92] on input "[DATE]" at bounding box center [200, 88] width 166 height 34
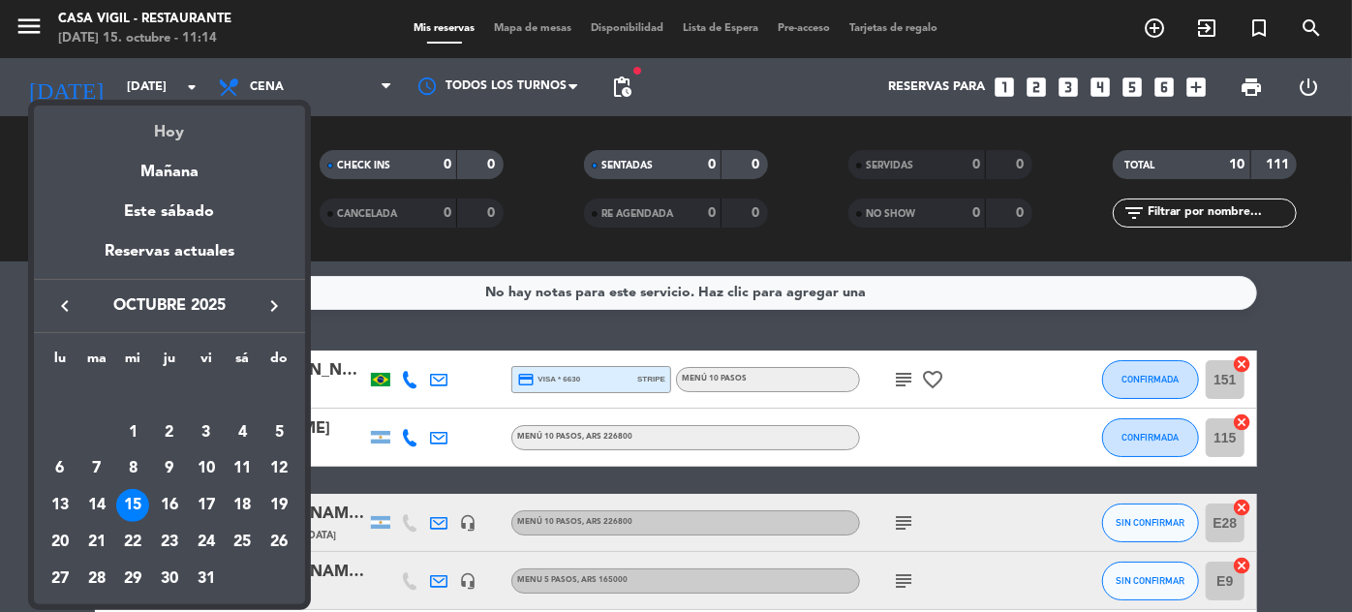
click at [183, 119] on div "Hoy" at bounding box center [169, 126] width 271 height 40
